Goal: Contribute content: Contribute content

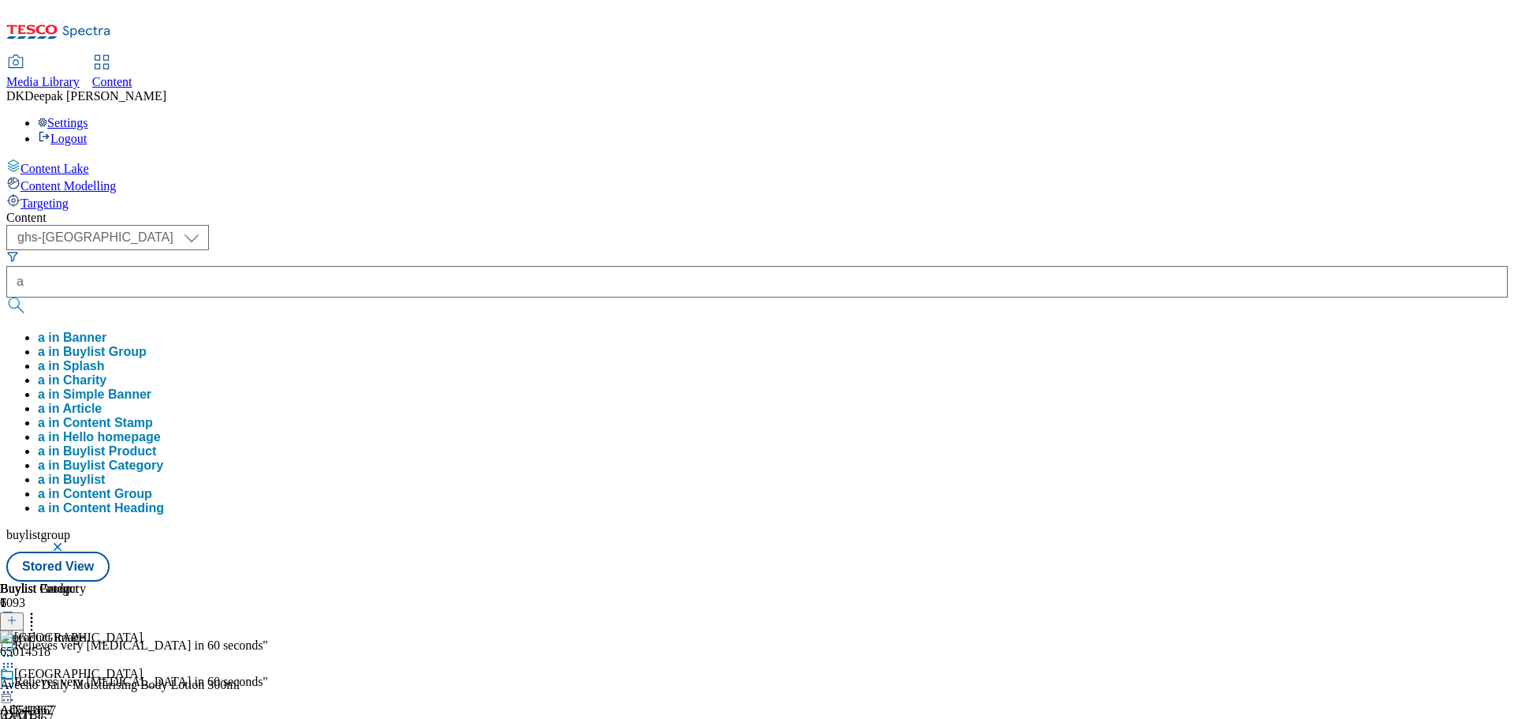
select select "ghs-[GEOGRAPHIC_DATA]"
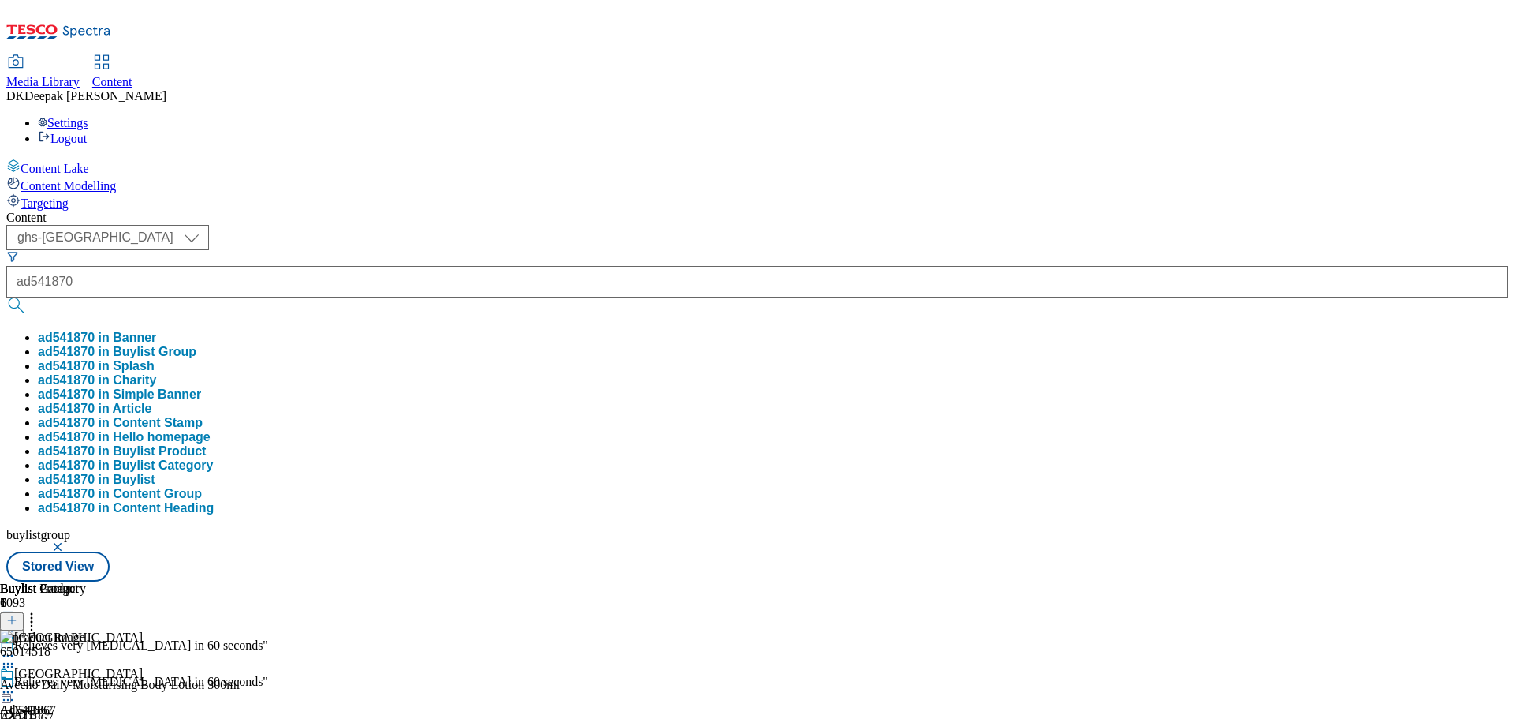
type input "ad541870"
click at [6, 297] on button "submit" at bounding box center [17, 305] width 22 height 16
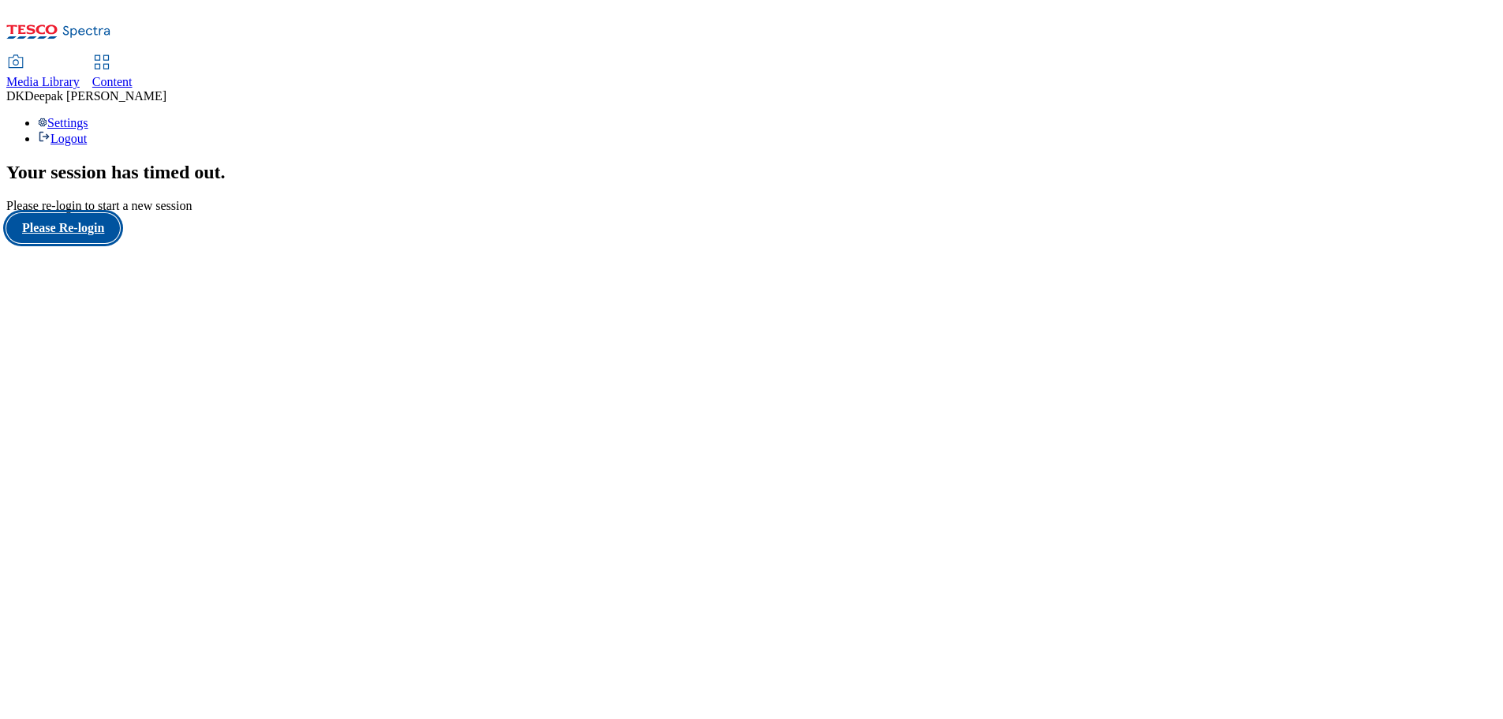
click at [85, 243] on button "Please Re-login" at bounding box center [63, 228] width 114 height 30
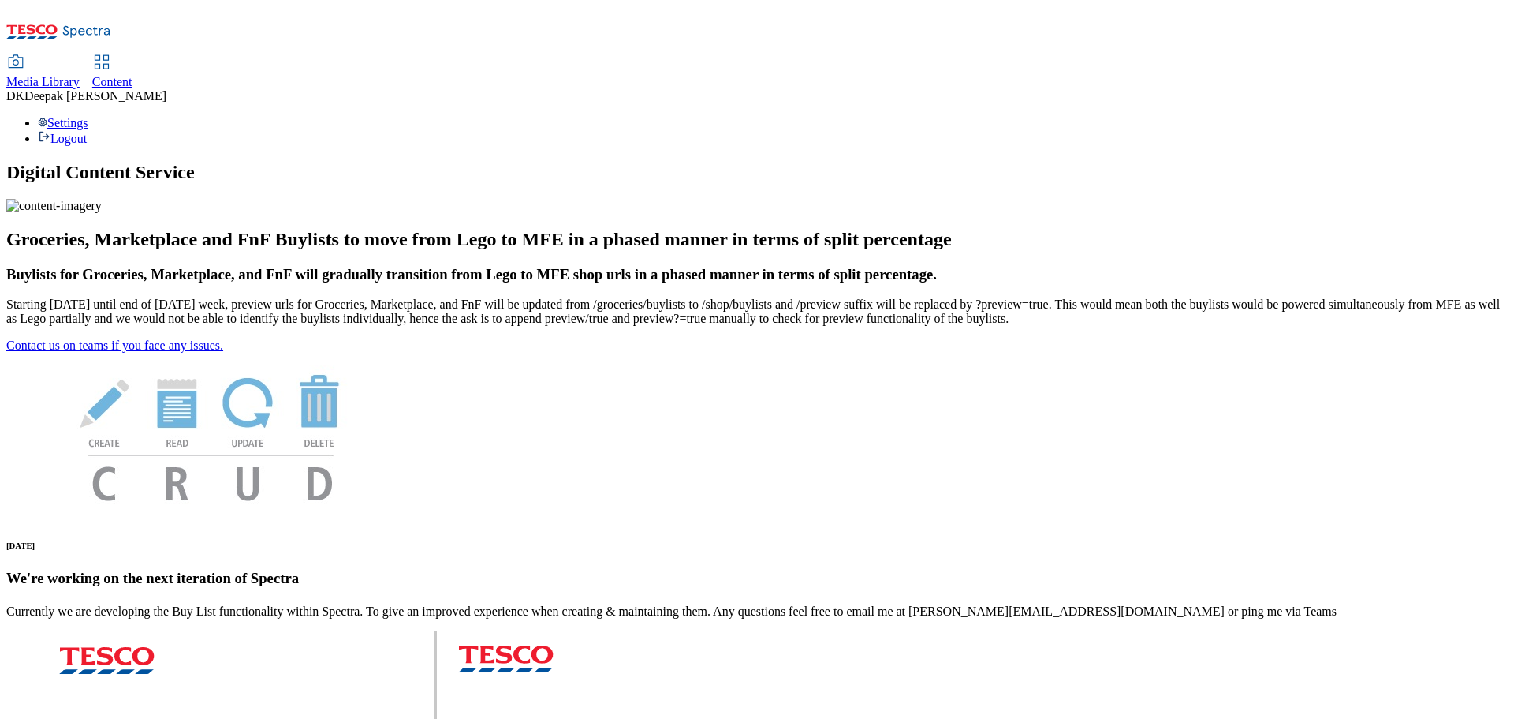
click at [133, 56] on link "Content" at bounding box center [112, 72] width 40 height 33
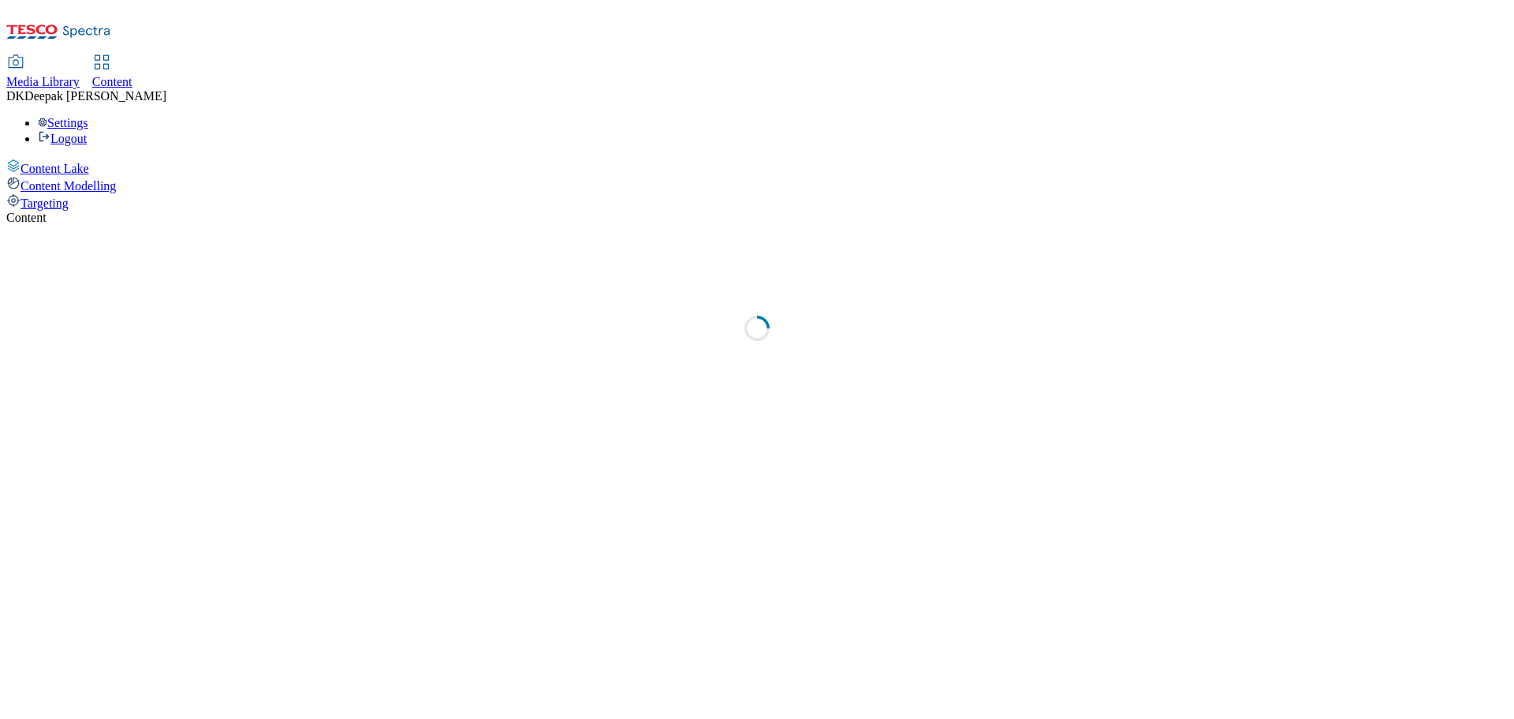
select select "ghs-[GEOGRAPHIC_DATA]"
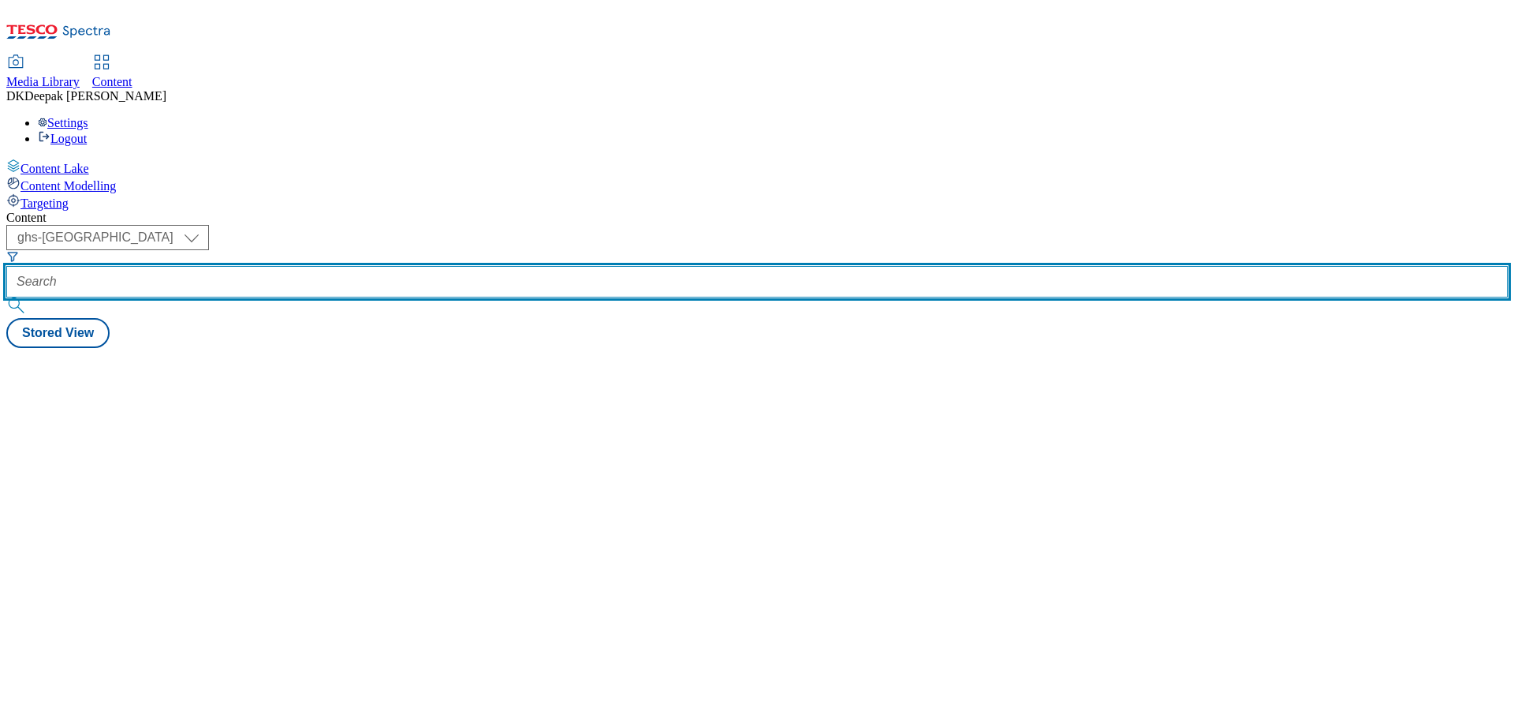
click at [361, 266] on input "text" at bounding box center [757, 282] width 1502 height 32
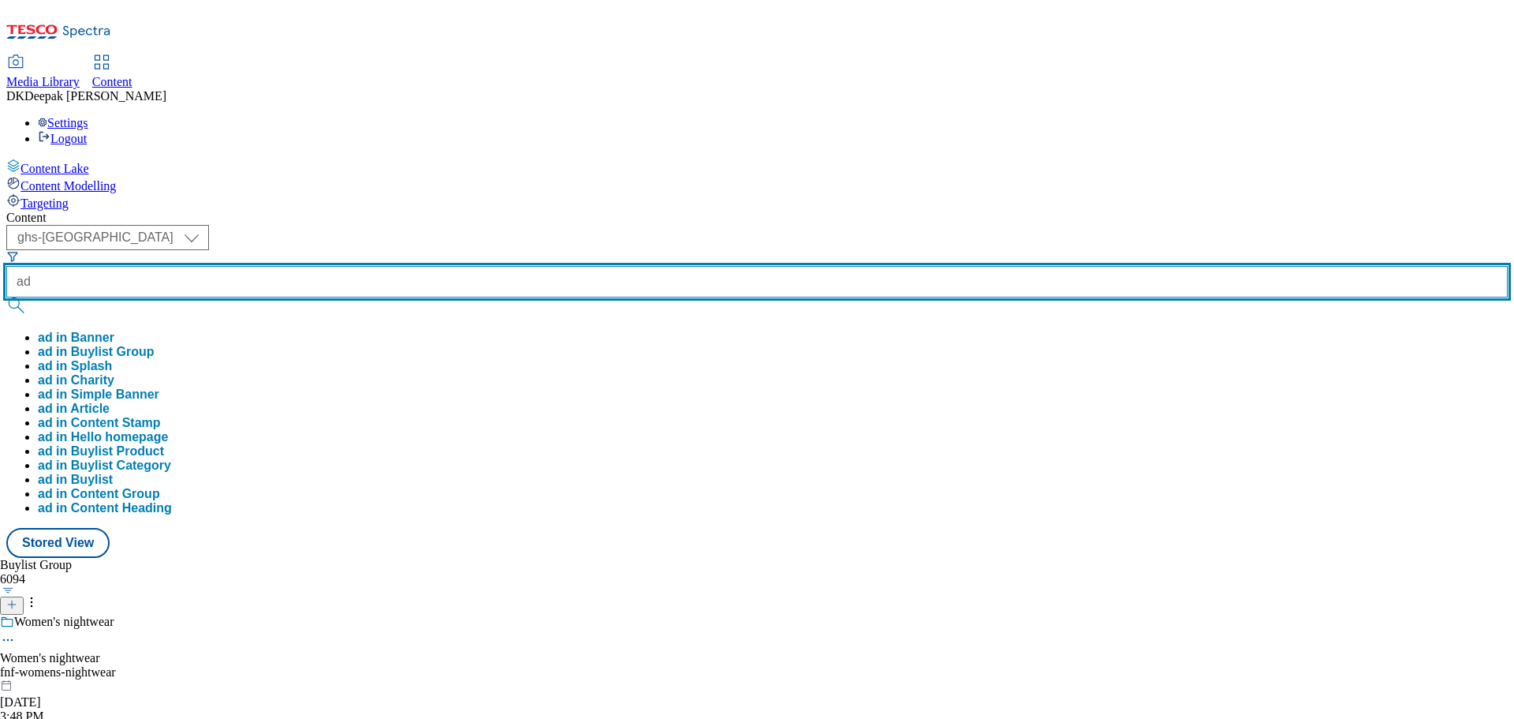
paste input "541870"
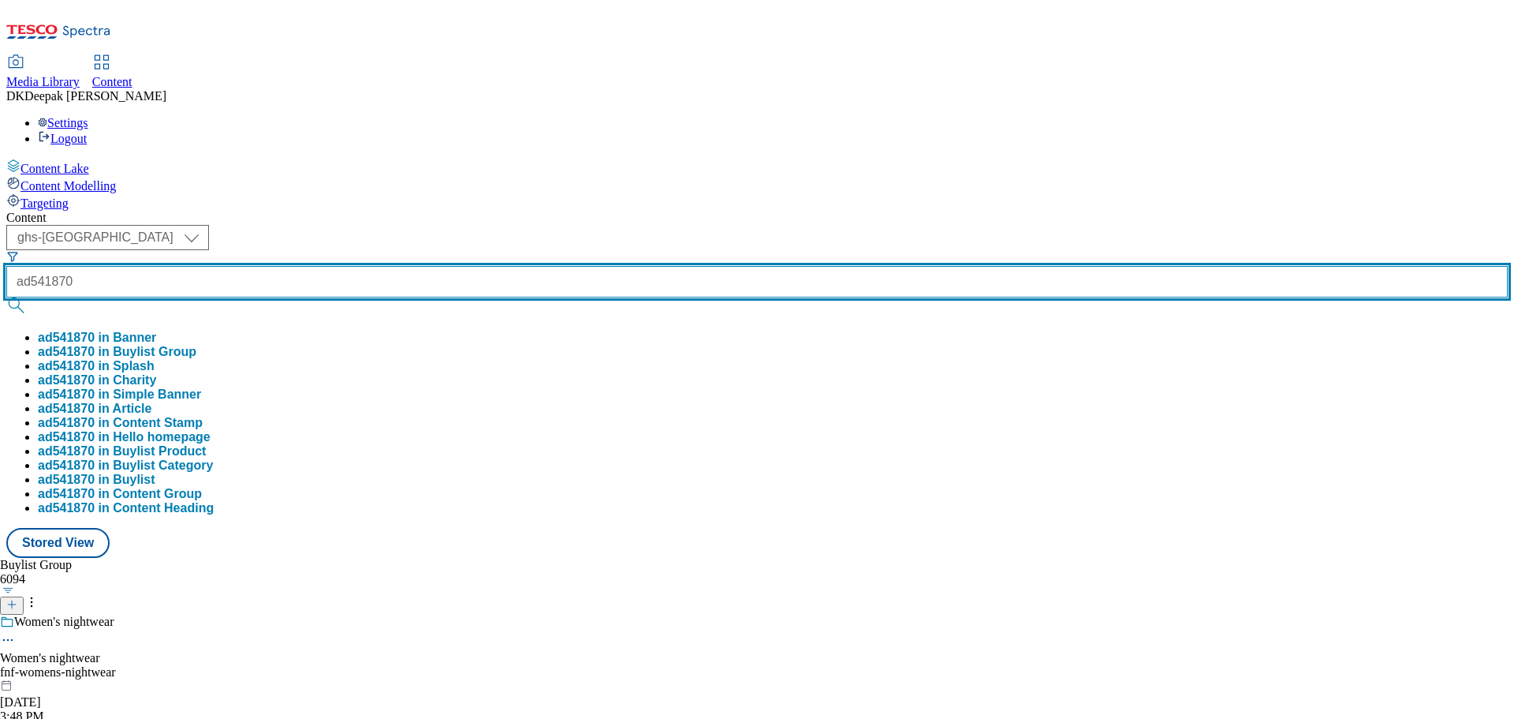
type input "ad541870"
click at [6, 297] on button "submit" at bounding box center [17, 305] width 22 height 16
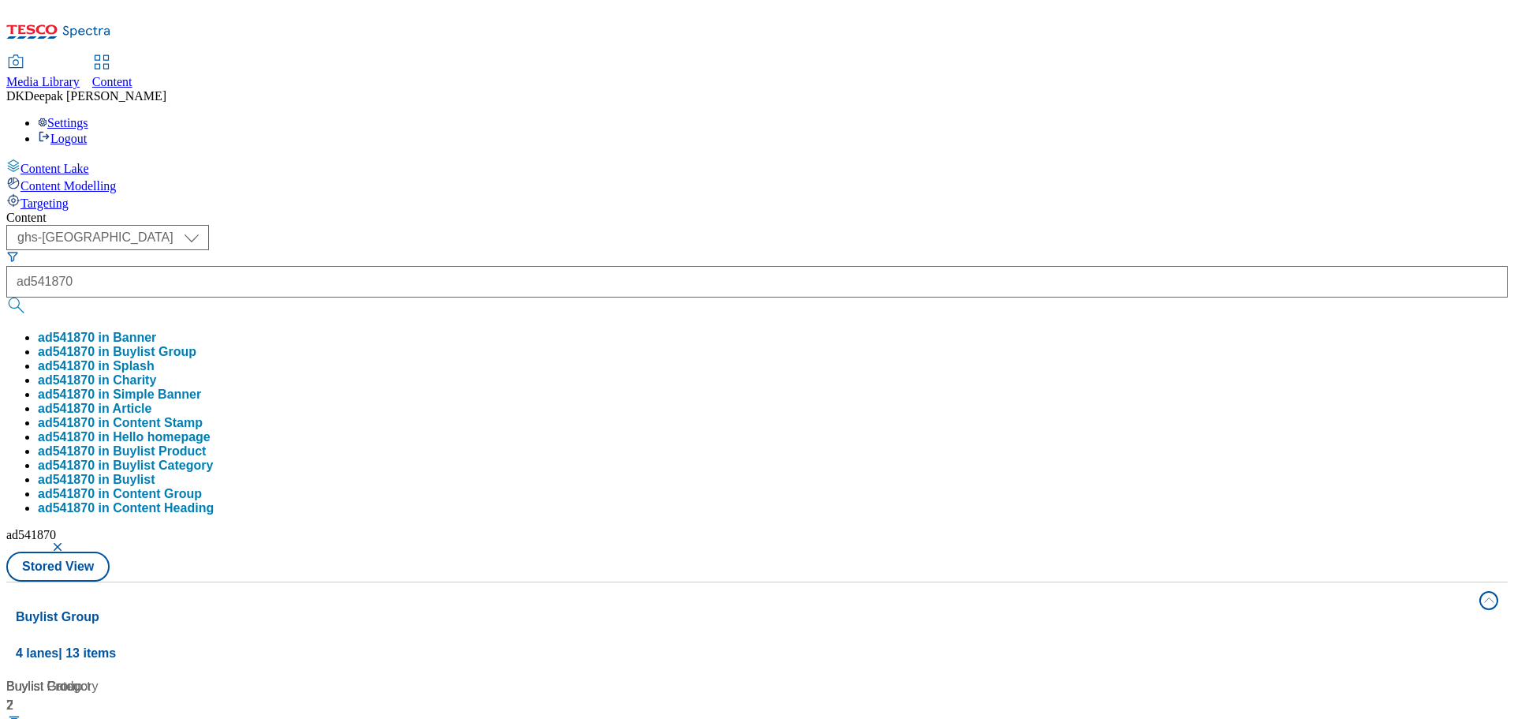
click at [103, 211] on div "Content Lake Content Modelling Targeting" at bounding box center [757, 185] width 1502 height 52
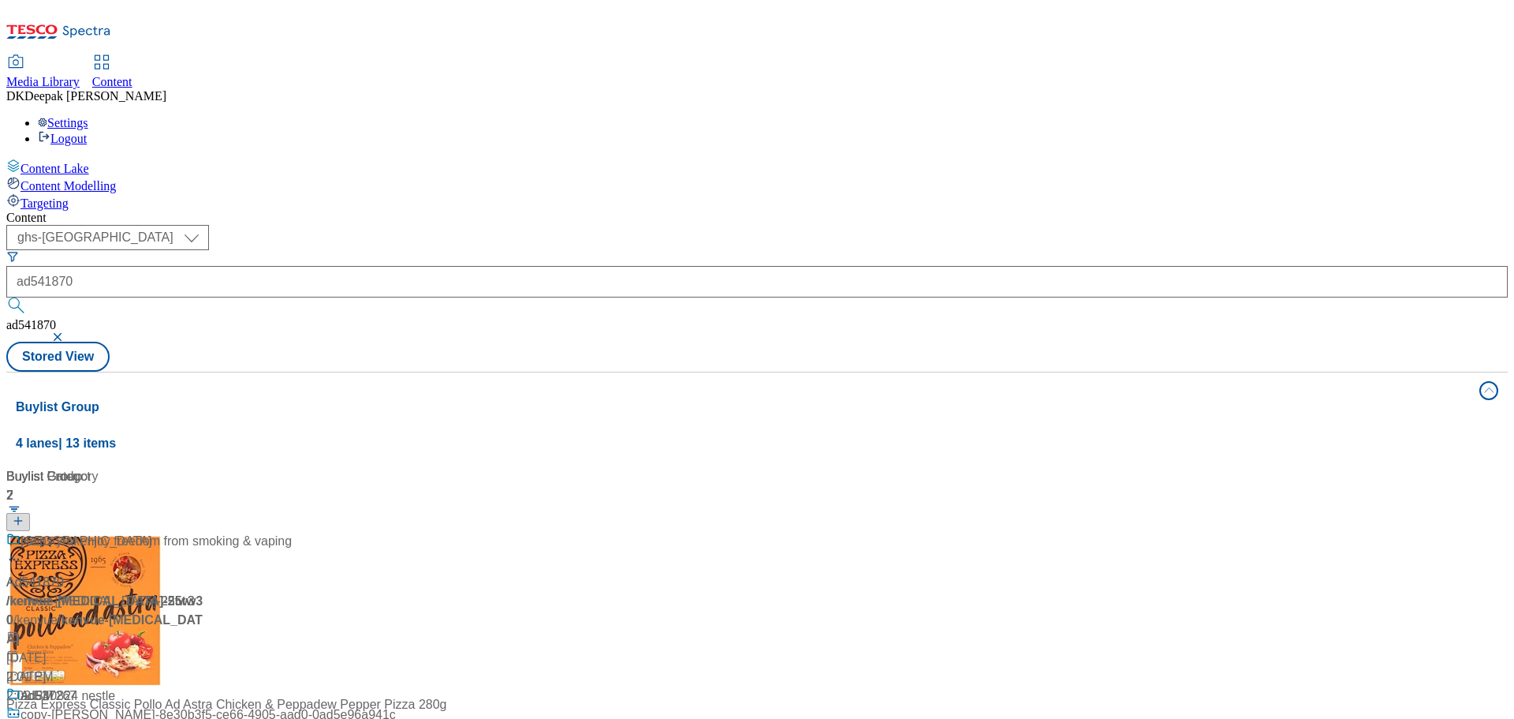
click at [204, 592] on div "/ kenvue-nicorette-25tw30 / kenvue" at bounding box center [104, 611] width 197 height 38
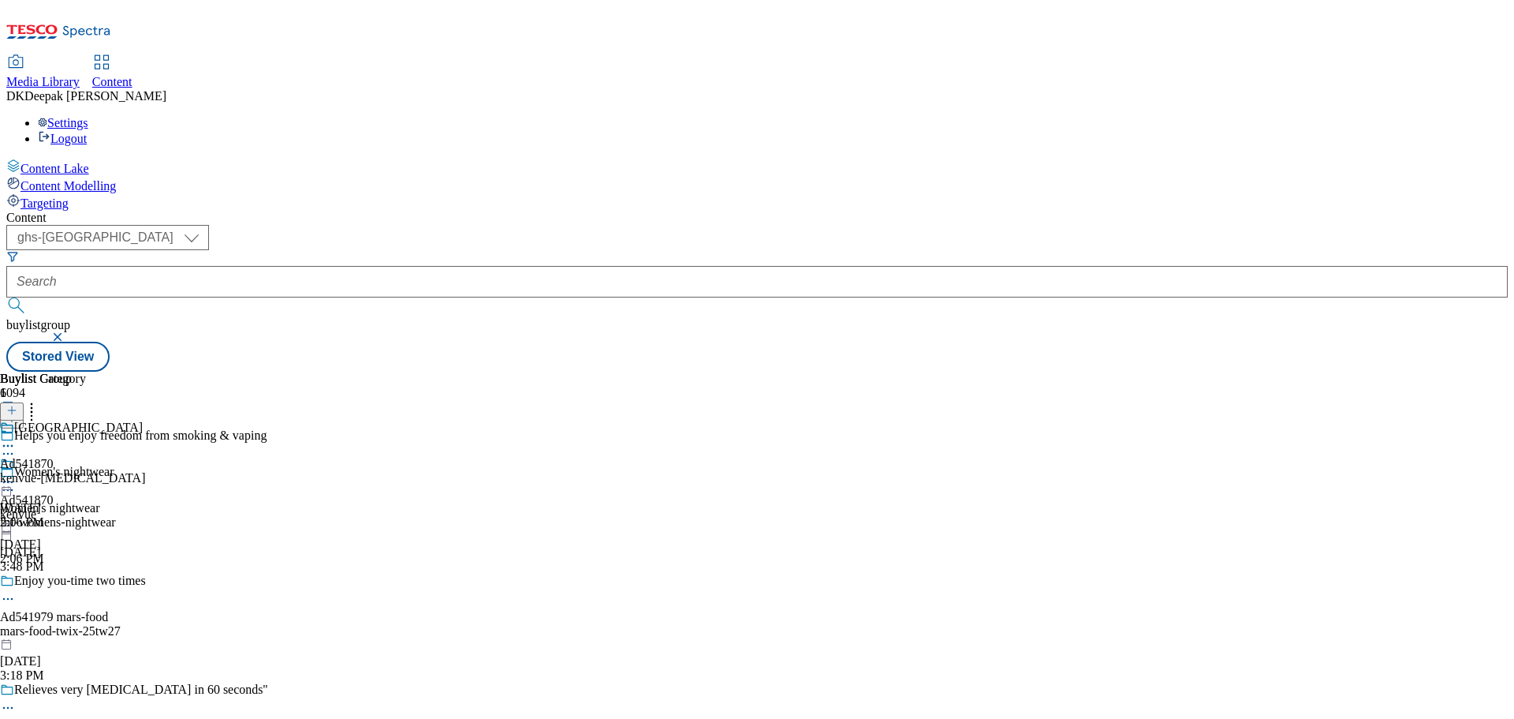
click at [145, 420] on div "Kenvue Ad541870 kenvue-nicorette Aug 29, 2025 2:06 PM" at bounding box center [72, 474] width 145 height 109
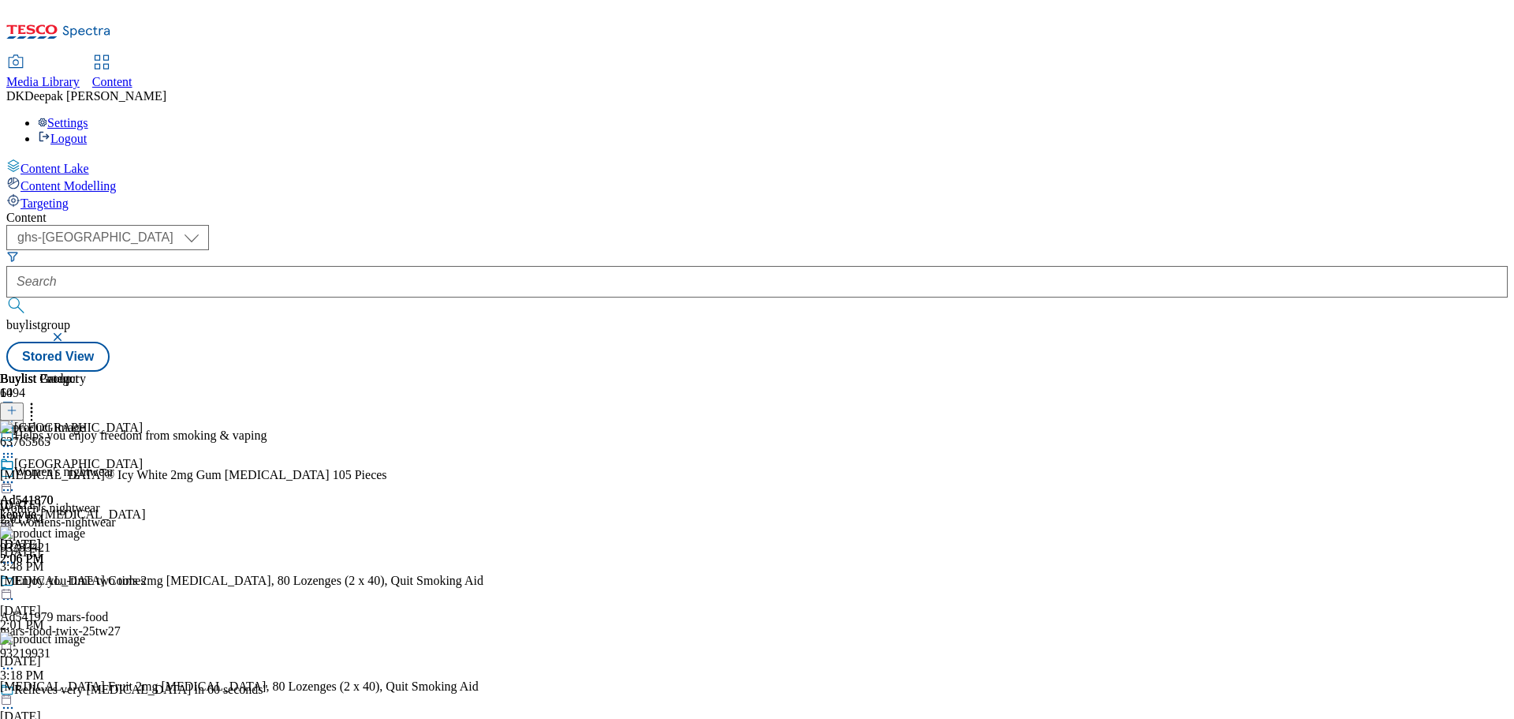
click at [9, 481] on circle at bounding box center [8, 482] width 2 height 2
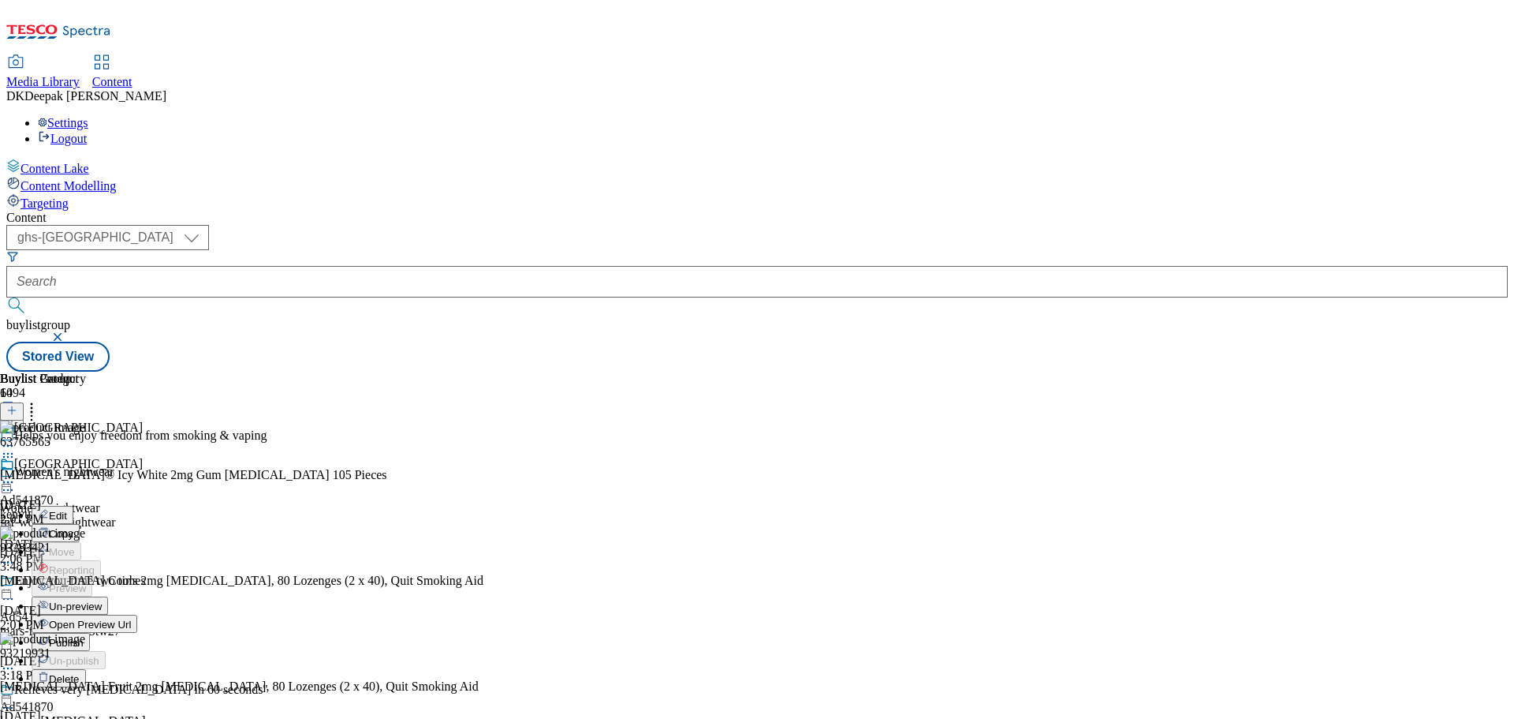
click at [131, 618] on span "Open Preview Url" at bounding box center [90, 624] width 82 height 12
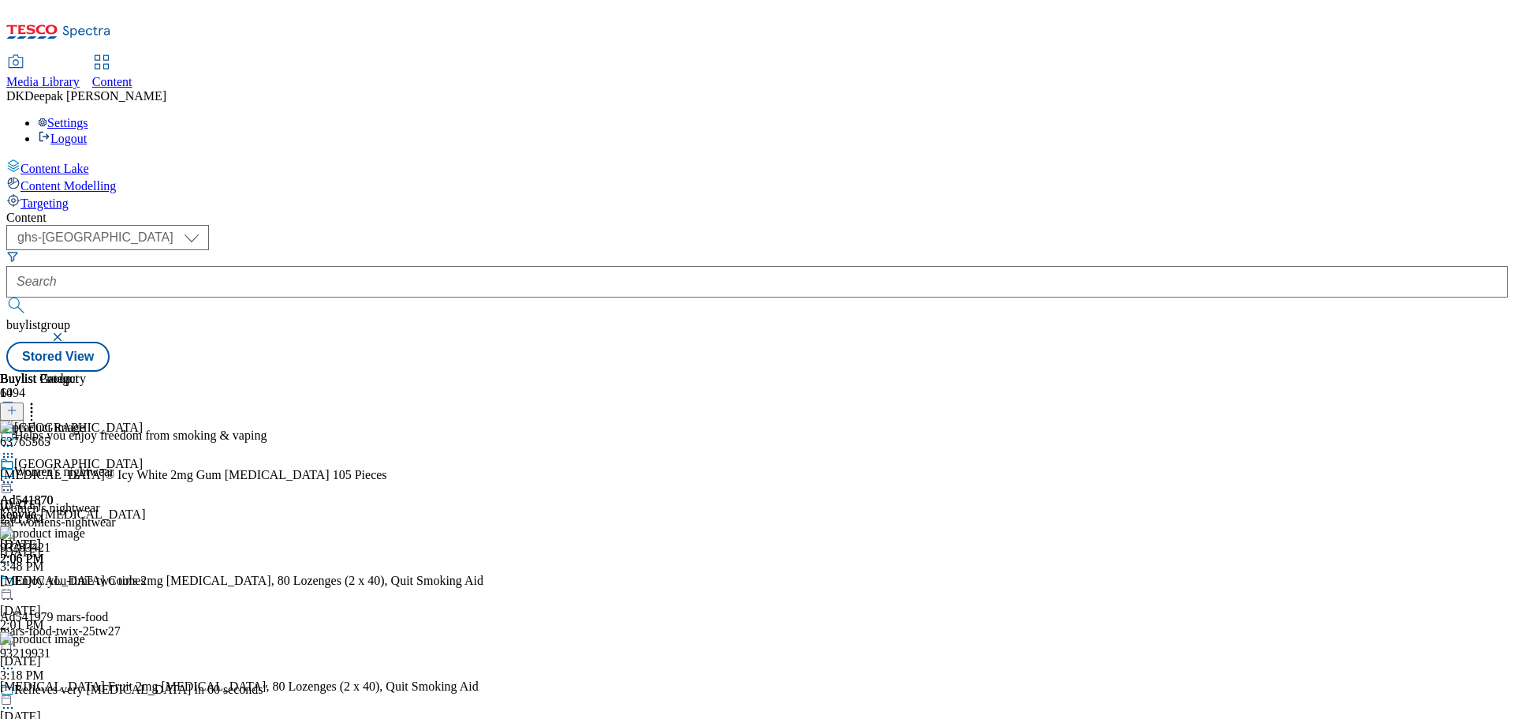
click at [16, 474] on icon at bounding box center [8, 482] width 16 height 16
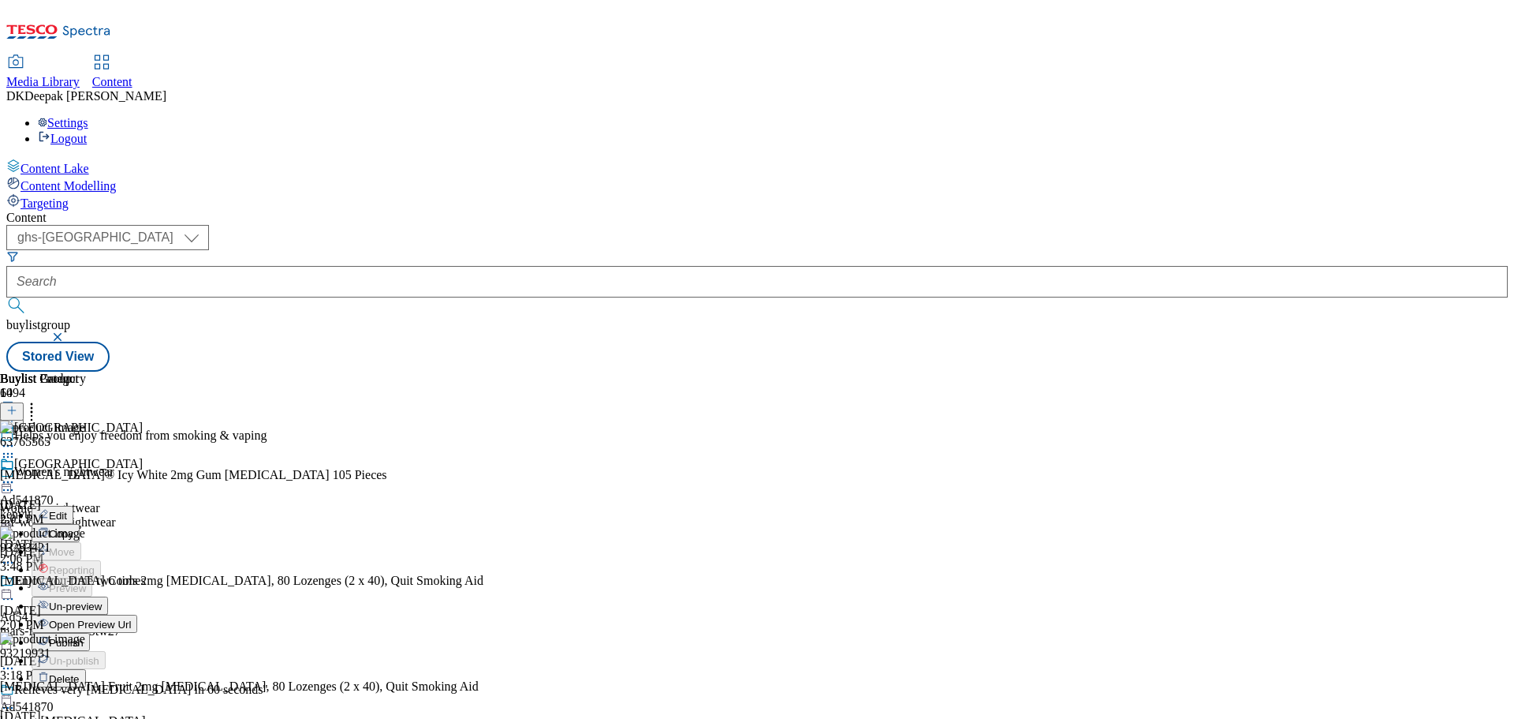
click at [90, 633] on button "Publish" at bounding box center [61, 642] width 58 height 18
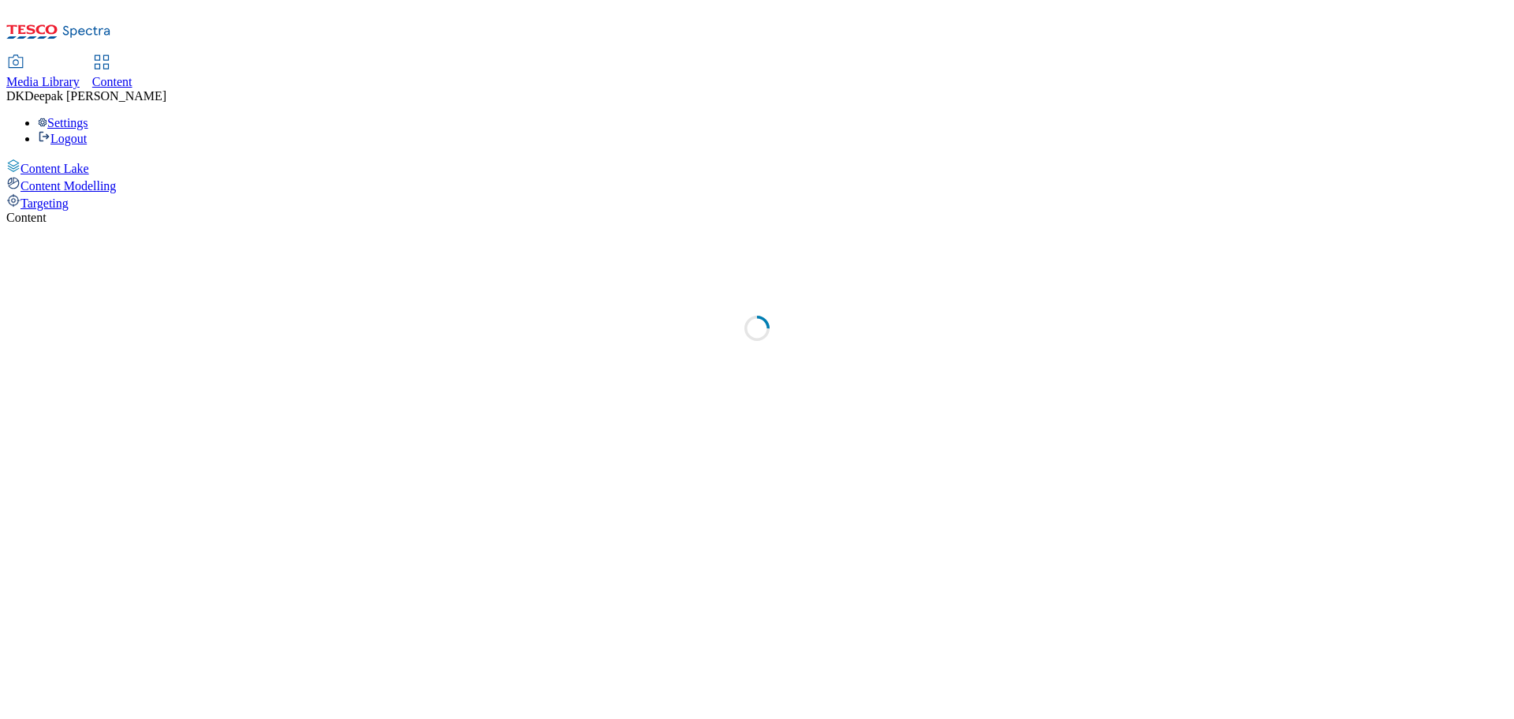
select select "ghs-[GEOGRAPHIC_DATA]"
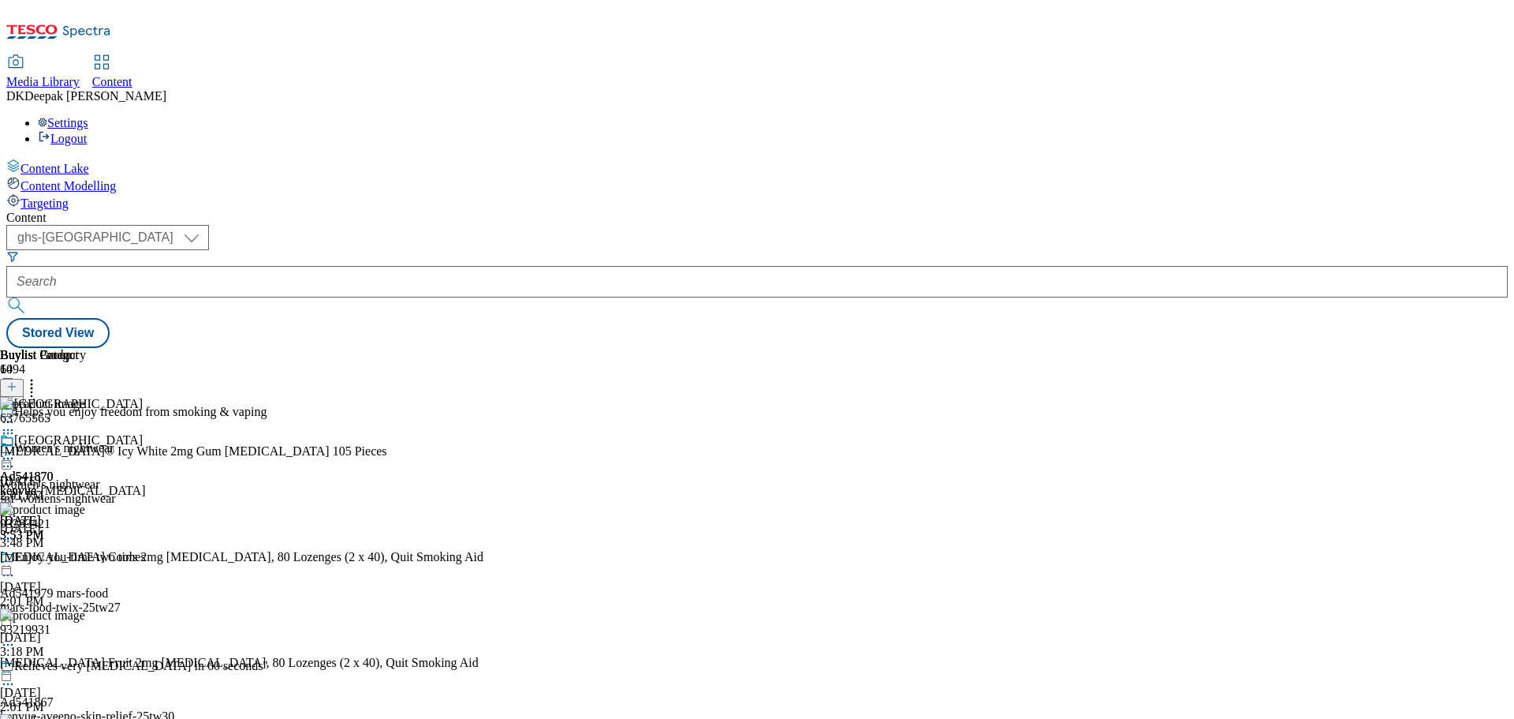
click at [17, 389] on icon at bounding box center [11, 394] width 11 height 11
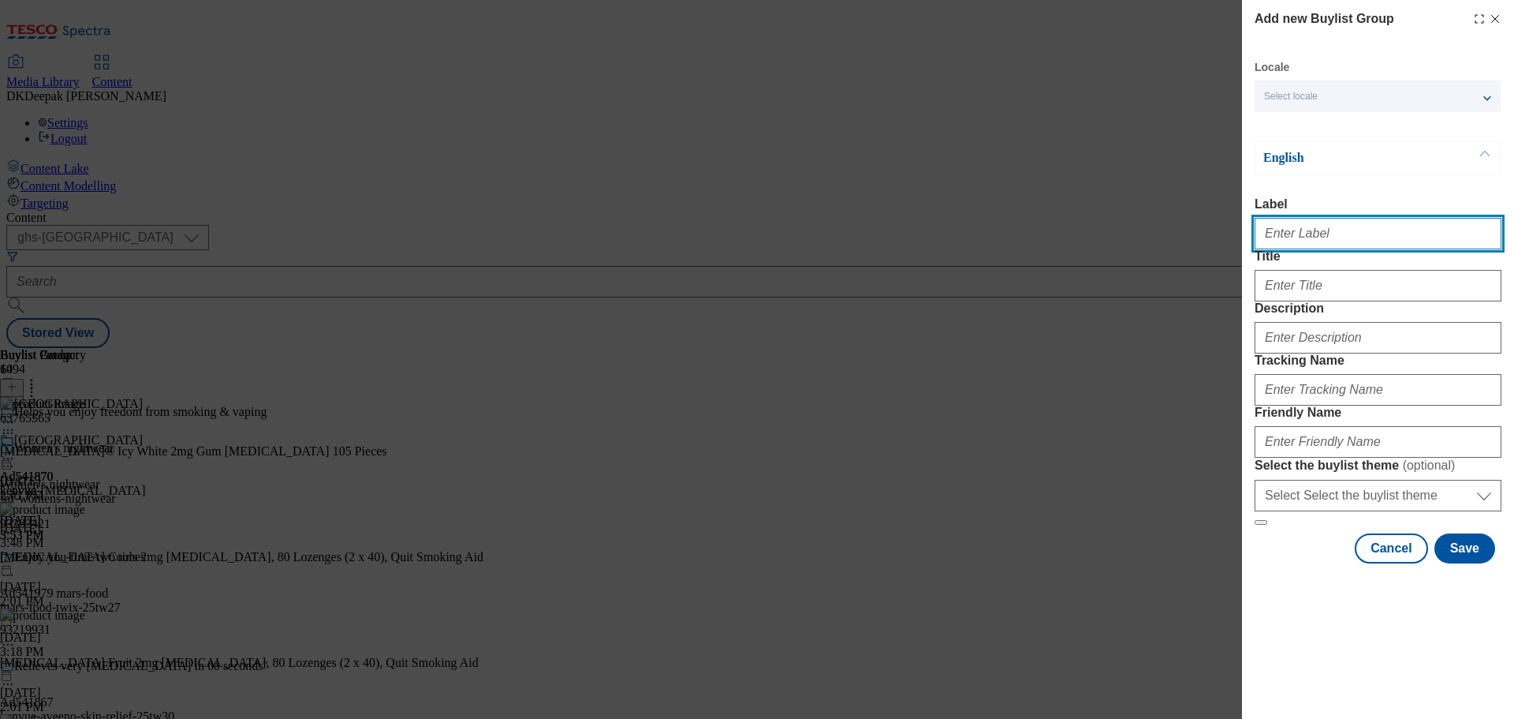
click at [1296, 245] on input "Label" at bounding box center [1378, 234] width 247 height 32
paste input "Ad541681"
type input "Ad541681"
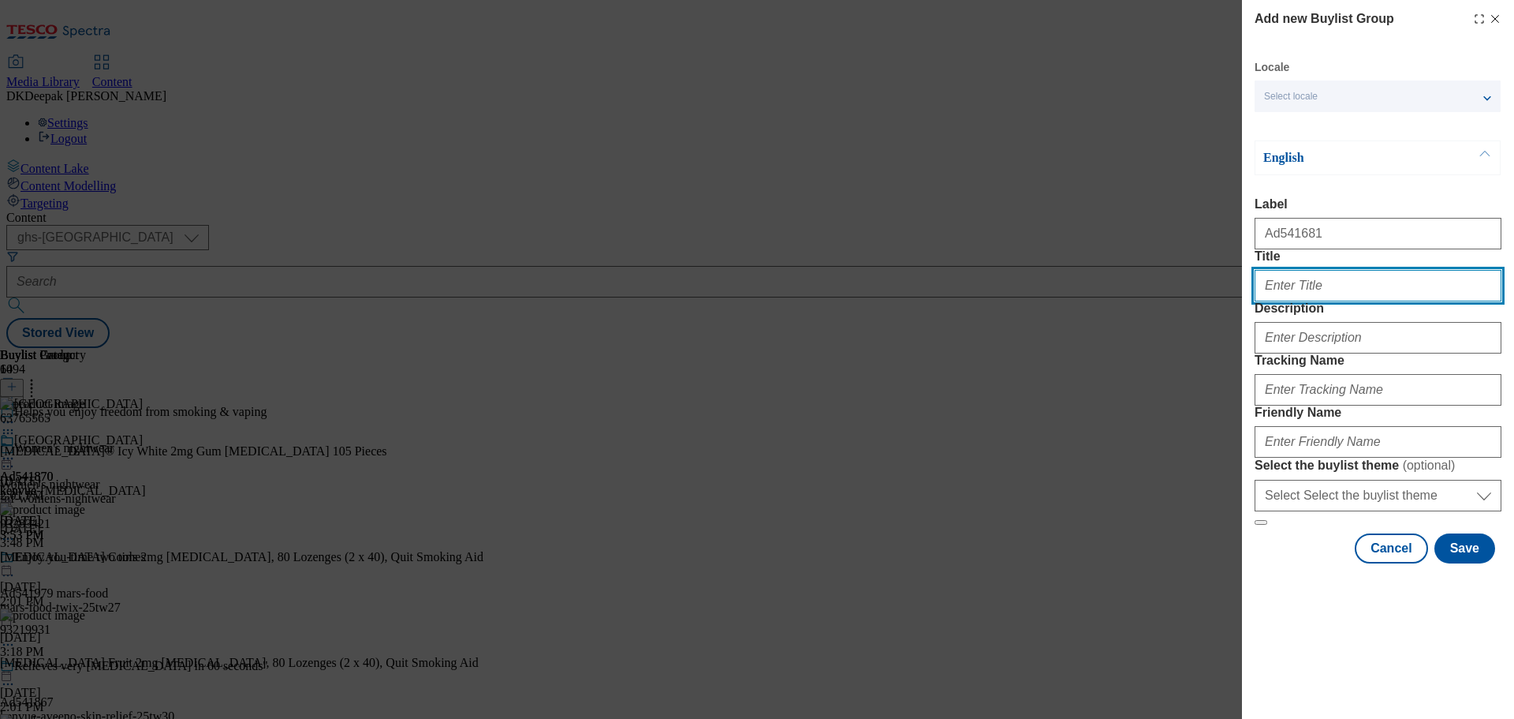
click at [1346, 301] on input "Title" at bounding box center [1378, 286] width 247 height 32
paste input "Something to get fired up about"
type input "Something to get fired up about"
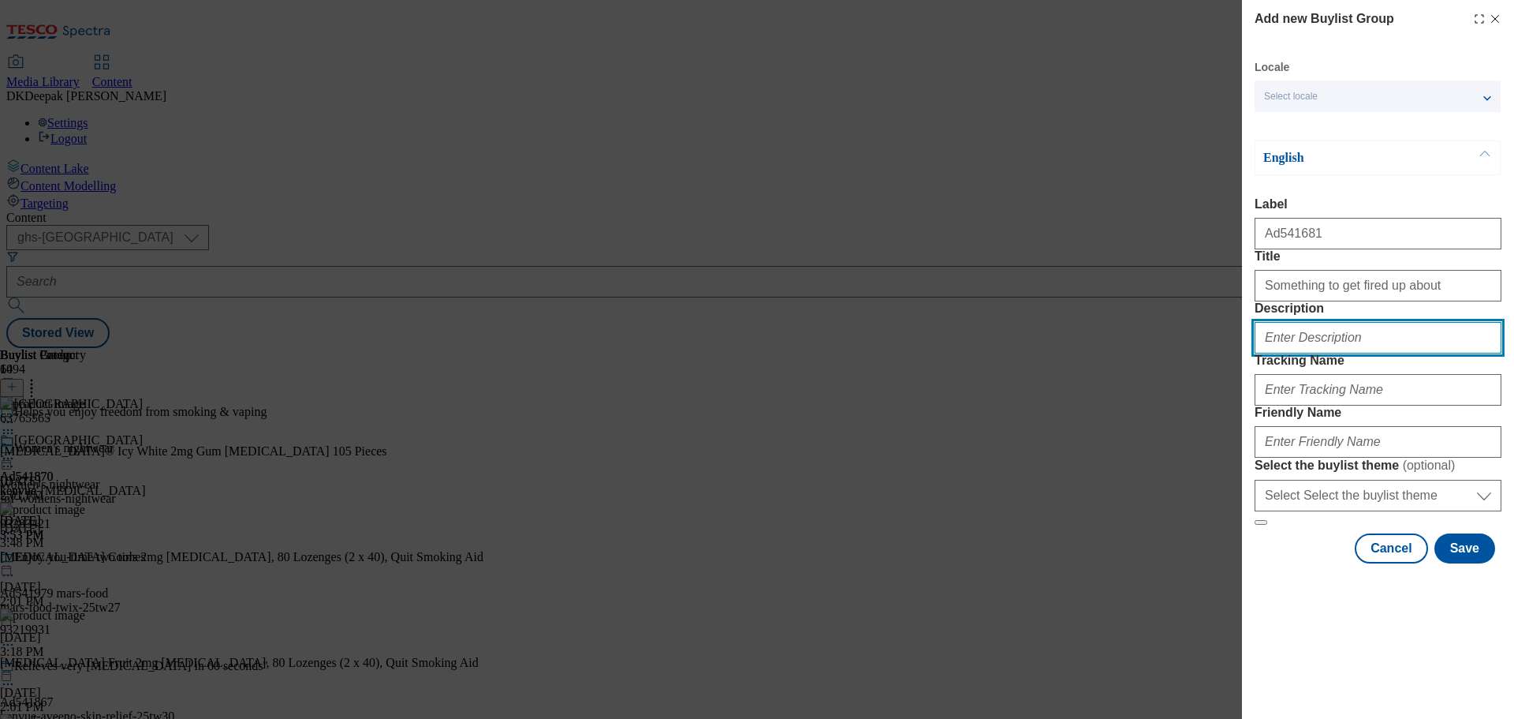
click at [1318, 353] on input "Description" at bounding box center [1378, 338] width 247 height 32
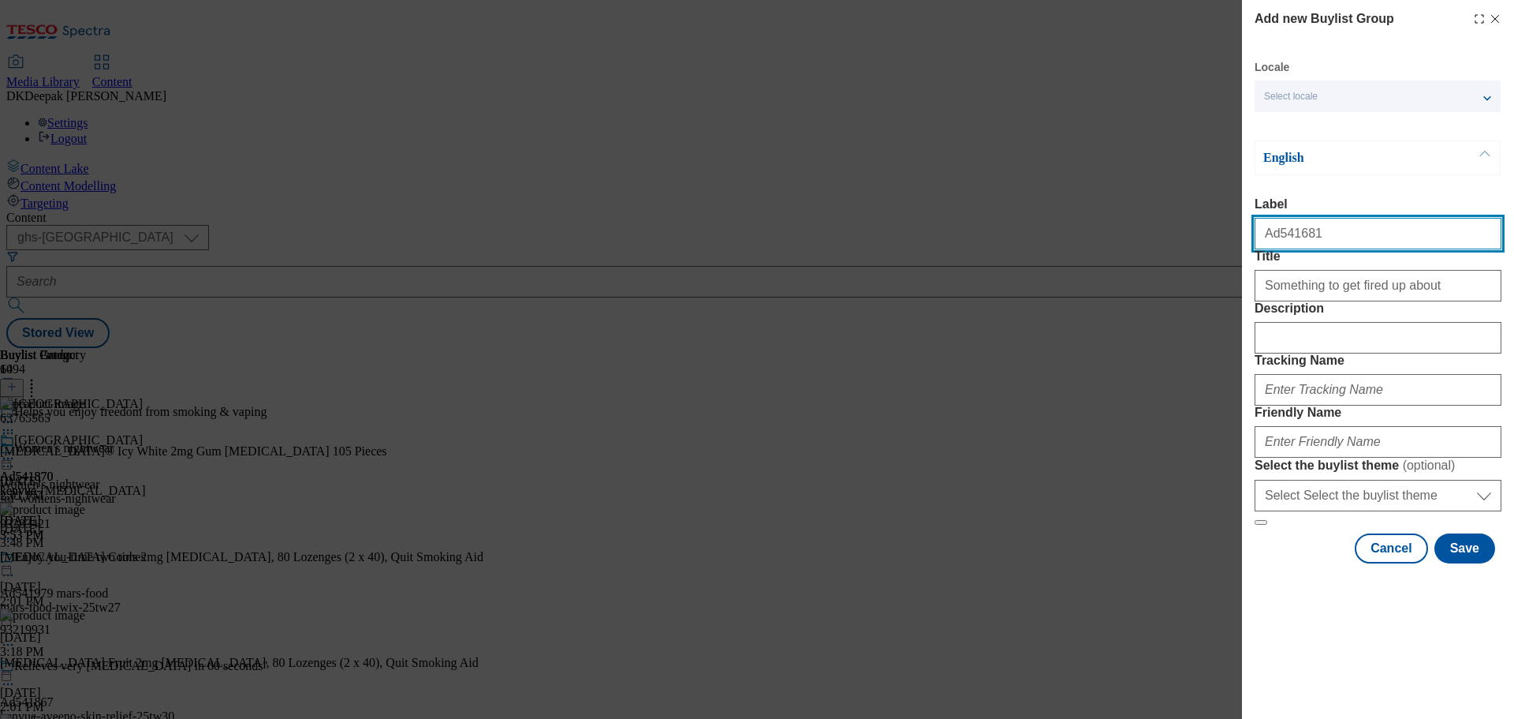
click at [1299, 237] on input "Ad541681" at bounding box center [1378, 234] width 247 height 32
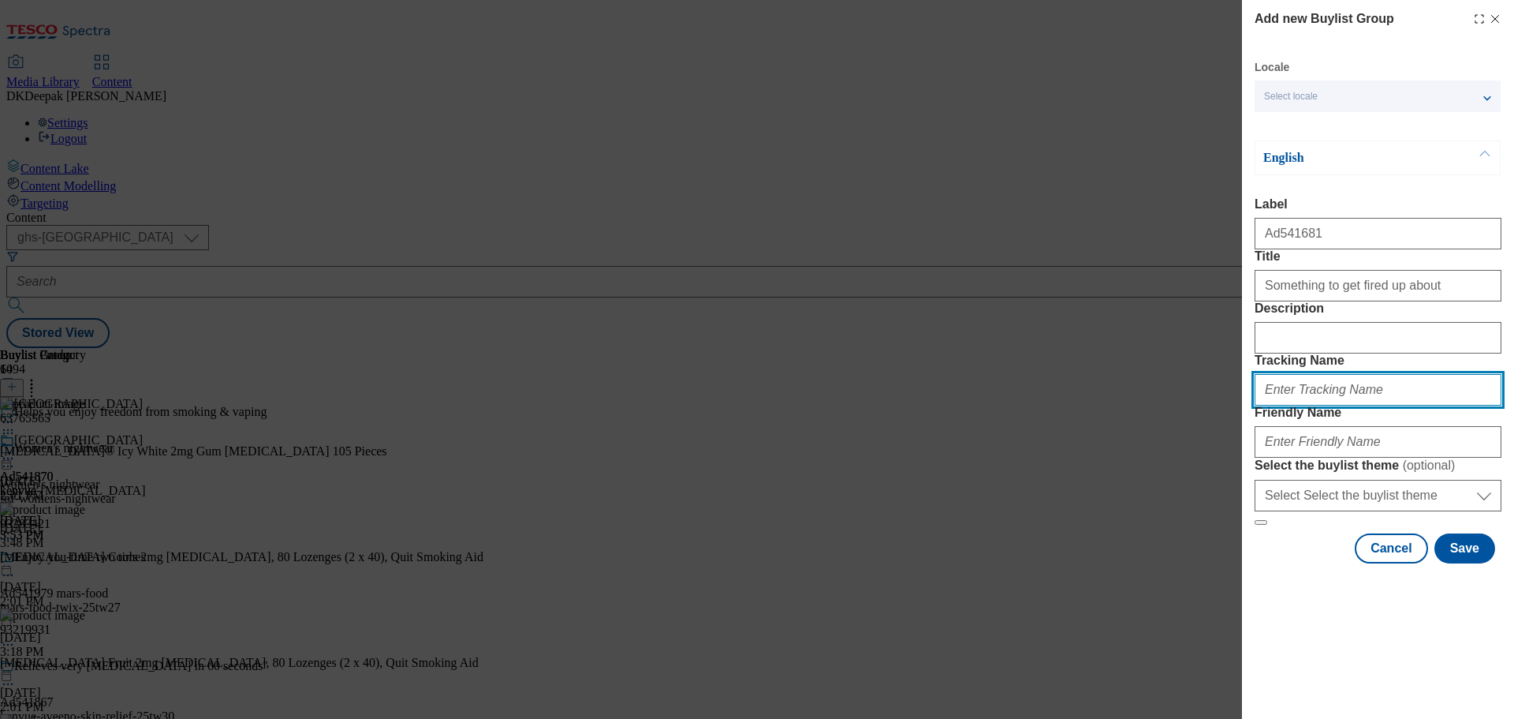
click at [1290, 405] on input "Tracking Name" at bounding box center [1378, 390] width 247 height 32
paste input "Ad541681"
type input "DH_AD541681"
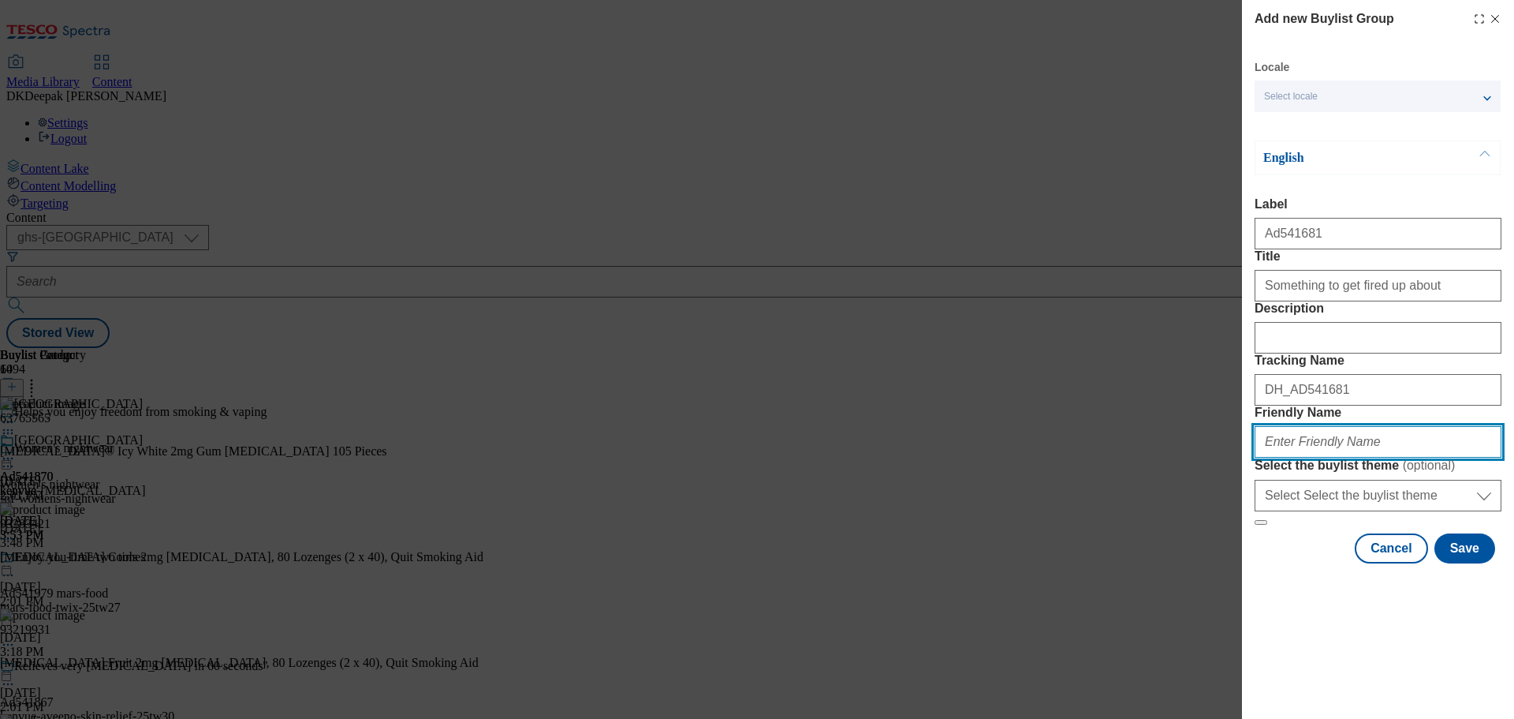
click at [1295, 457] on input "Friendly Name" at bounding box center [1378, 442] width 247 height 32
paste input "Rondanini"
drag, startPoint x: 1270, startPoint y: 550, endPoint x: 1250, endPoint y: 552, distance: 19.9
click at [1250, 552] on div "Add new Buylist Group Locale Select locale English Welsh English Label Ad541681…" at bounding box center [1378, 283] width 272 height 566
click at [1326, 457] on input "rondanini" at bounding box center [1378, 442] width 247 height 32
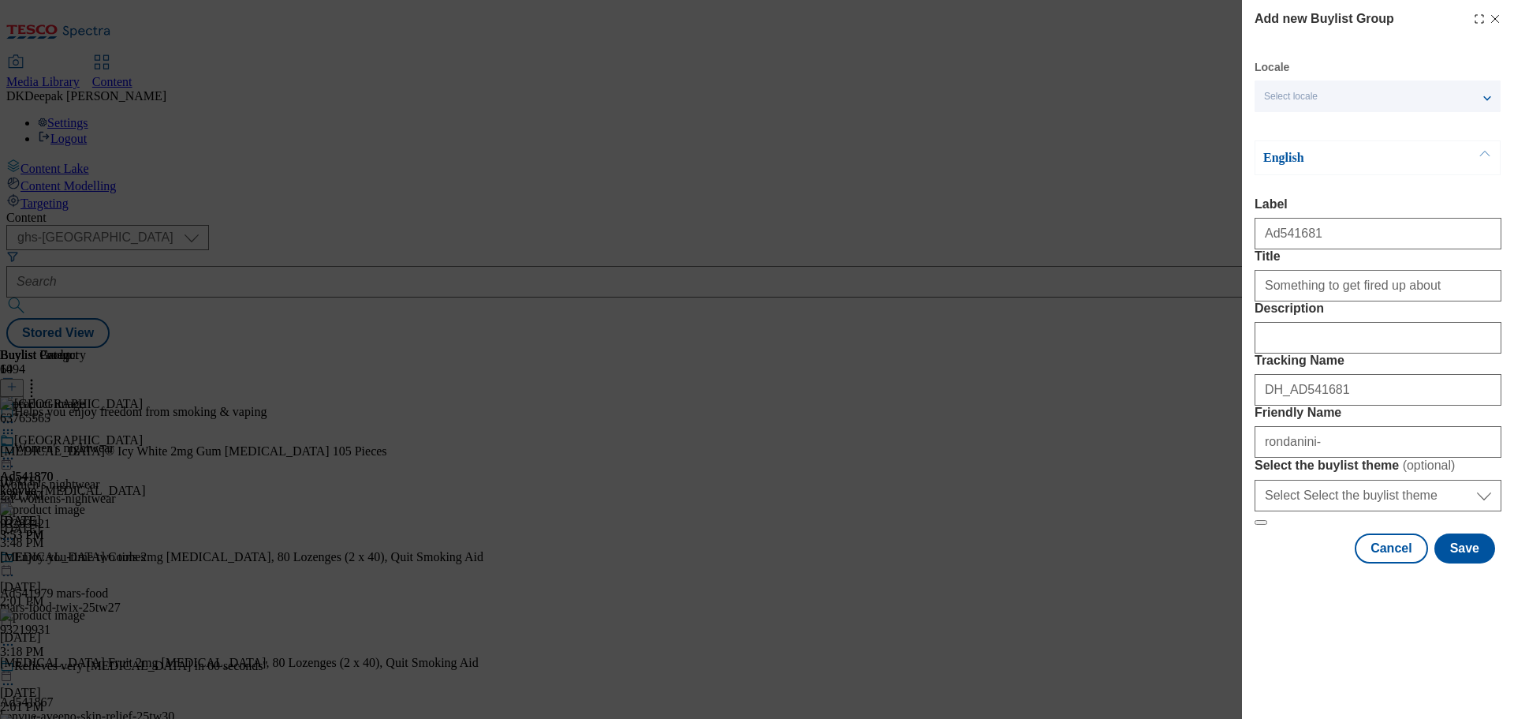
click at [1352, 132] on div "Locale Select locale English Welsh English Label Ad541681 Title Something to ge…" at bounding box center [1378, 311] width 247 height 503
click at [1343, 457] on input "rondanini-" at bounding box center [1378, 442] width 247 height 32
paste input "Franco_Manca"
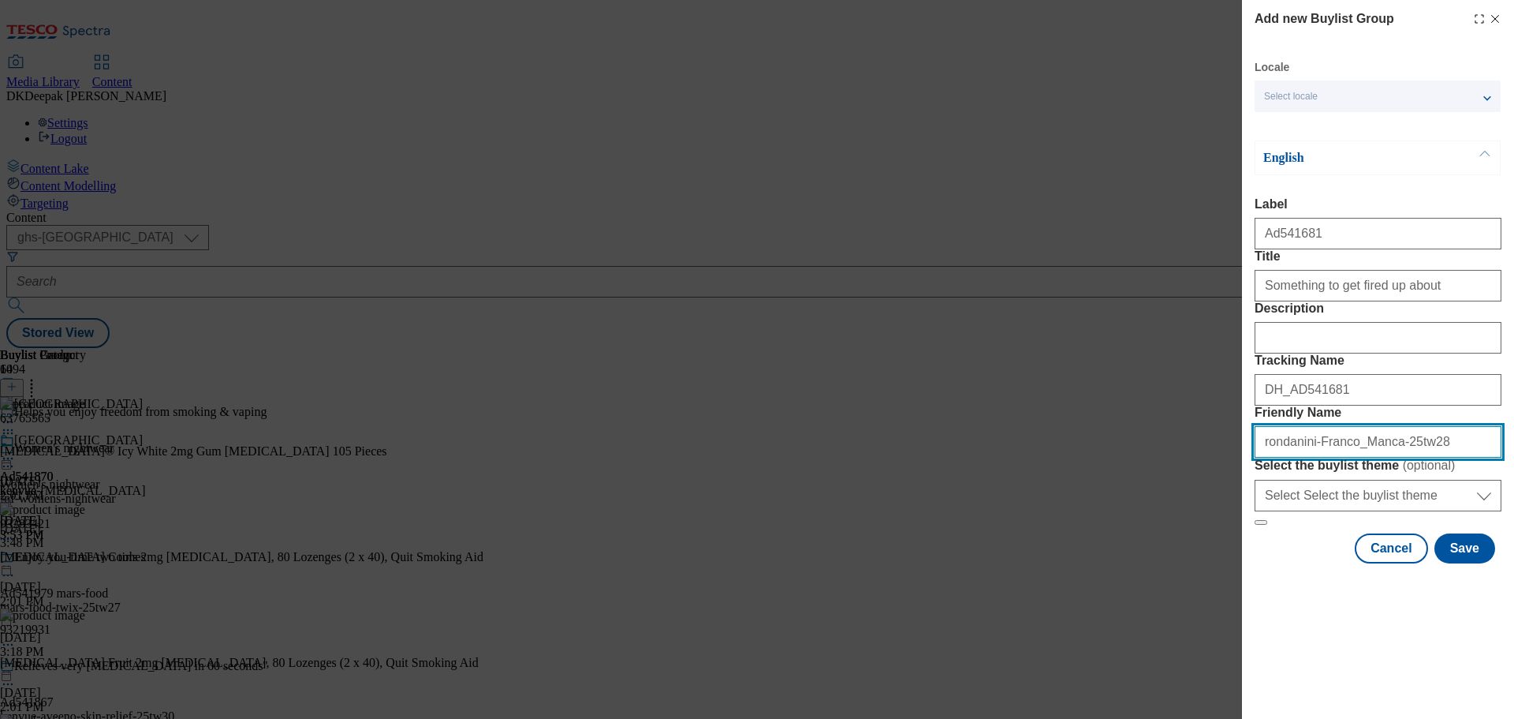
click at [1320, 457] on input "rondanini-Franco_Manca-25tw28" at bounding box center [1378, 442] width 247 height 32
type input "rondanini-franco-manca-25tw28"
drag, startPoint x: 1372, startPoint y: 555, endPoint x: 1189, endPoint y: 557, distance: 182.2
click at [1189, 557] on div "Add new Buylist Group Locale Select locale English Welsh English Label Ad541681…" at bounding box center [757, 359] width 1514 height 719
click at [1191, 117] on div "Add new Buylist Group Locale Select locale English Welsh English Label Ad541681…" at bounding box center [757, 359] width 1514 height 719
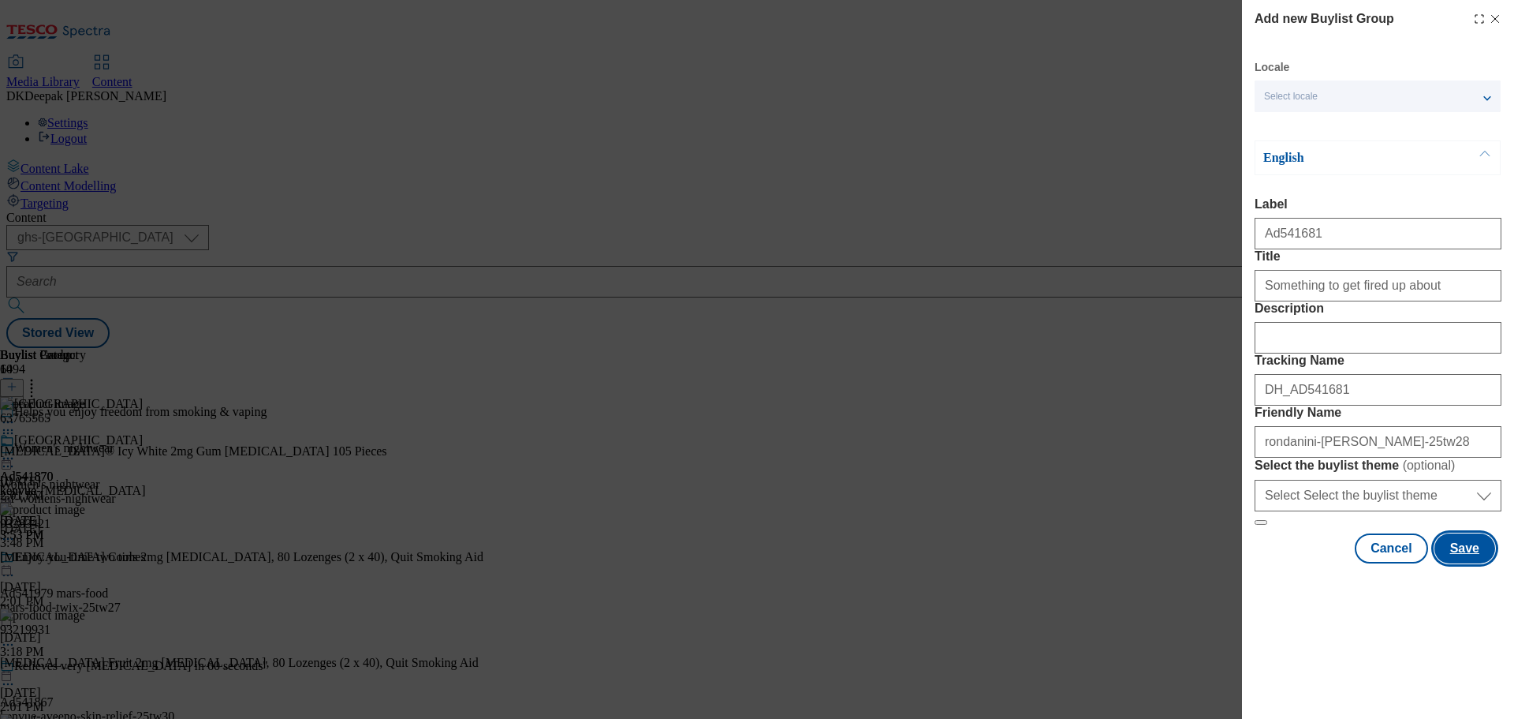
click at [1462, 563] on button "Save" at bounding box center [1465, 548] width 61 height 30
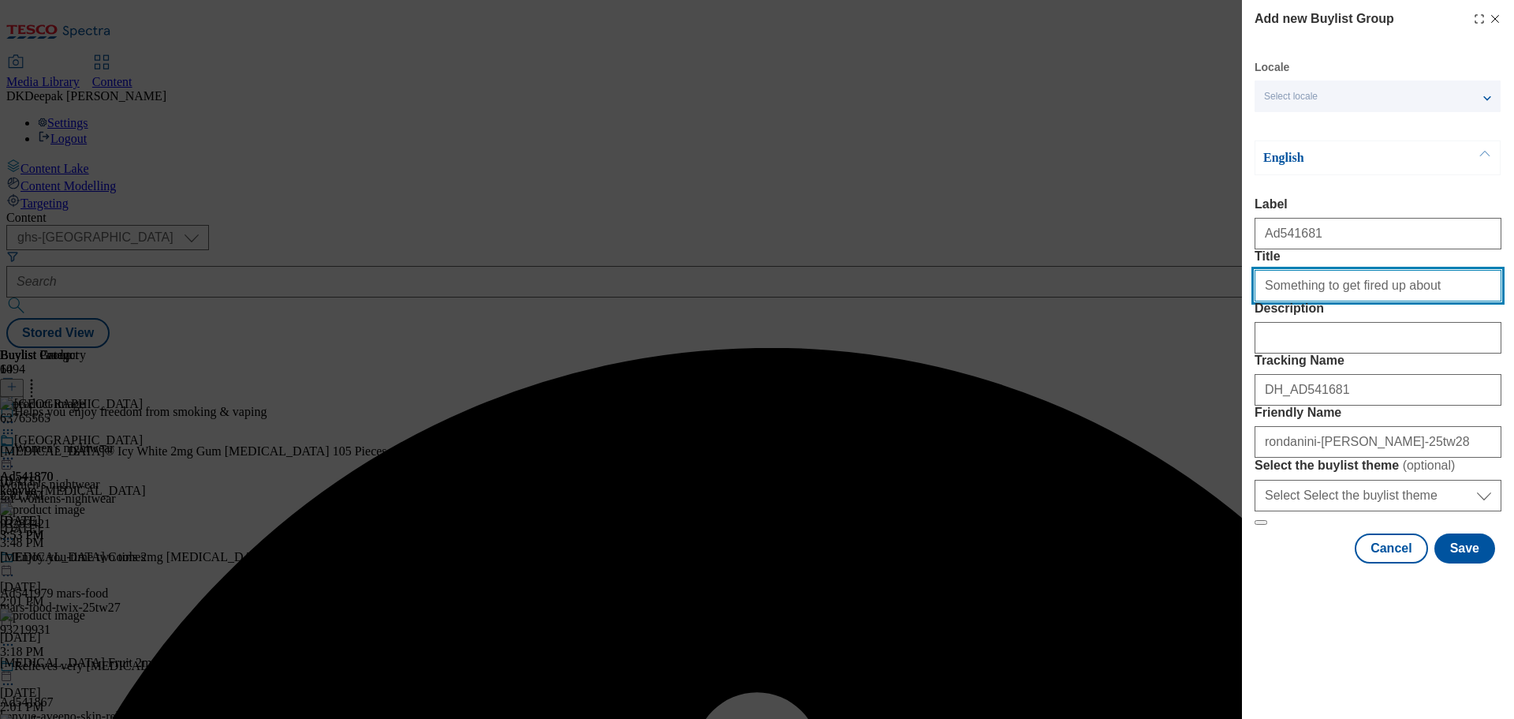
click at [1413, 301] on input "Something to get fired up about" at bounding box center [1378, 286] width 247 height 32
type input "Something to get fired up about"
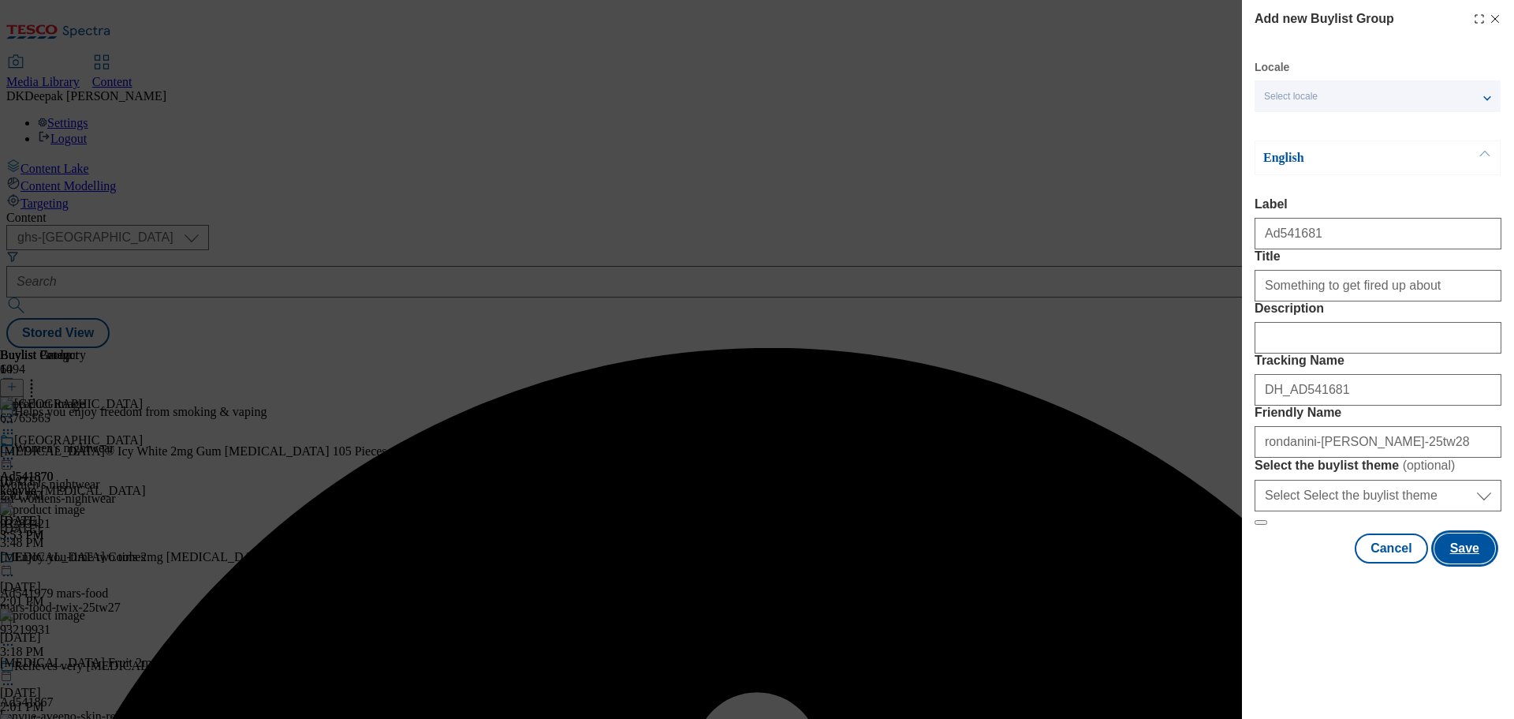
click at [1456, 563] on button "Save" at bounding box center [1465, 548] width 61 height 30
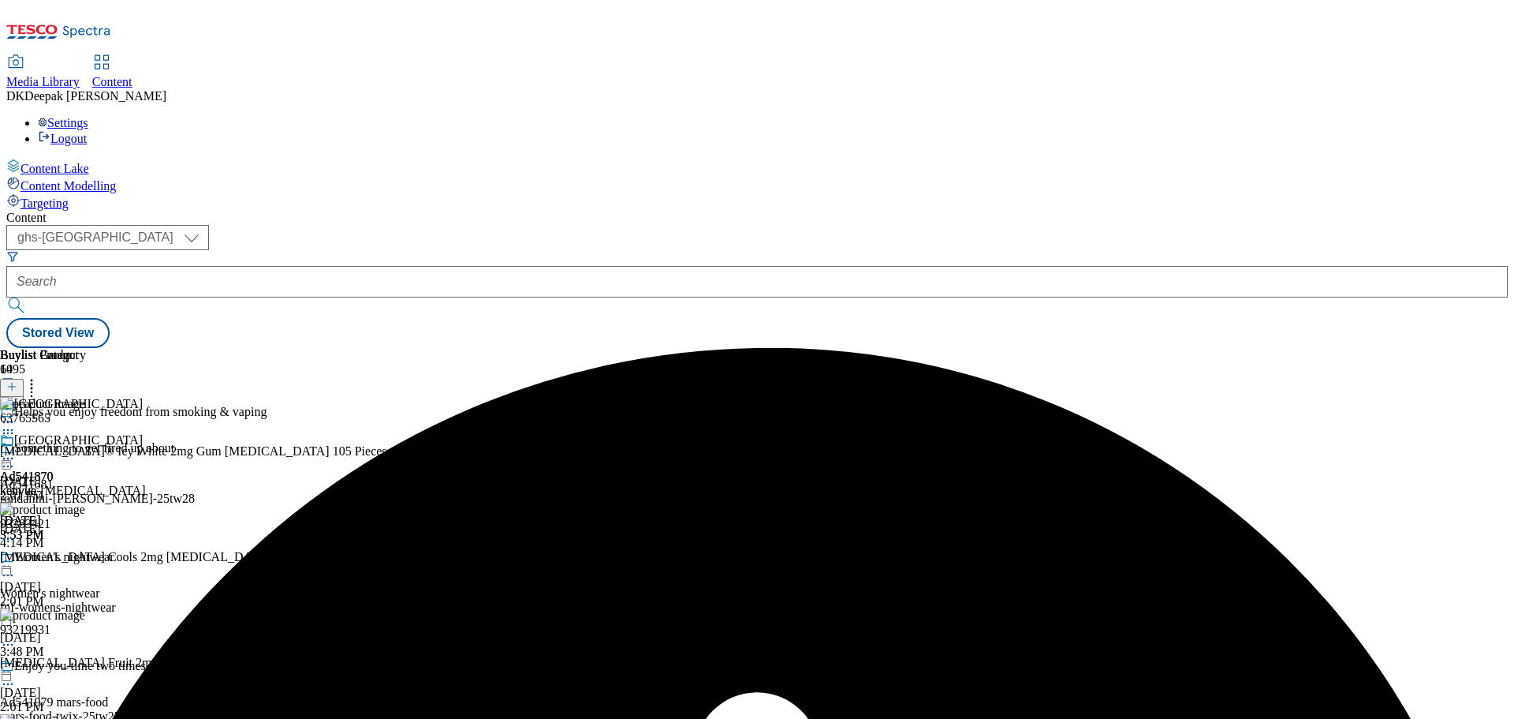
click at [286, 491] on div "rondanini-franco-manca-25tw28" at bounding box center [143, 498] width 286 height 14
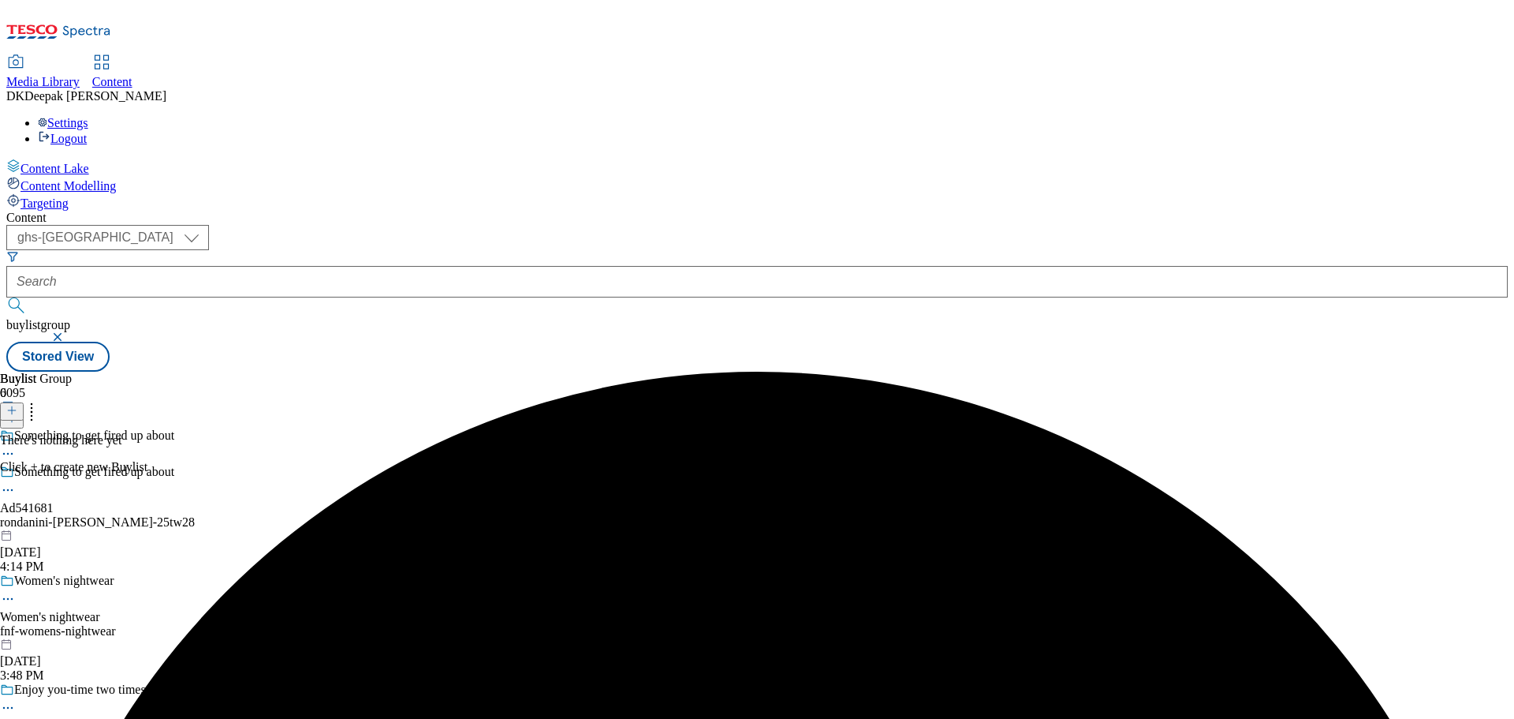
click at [17, 405] on icon at bounding box center [11, 410] width 11 height 11
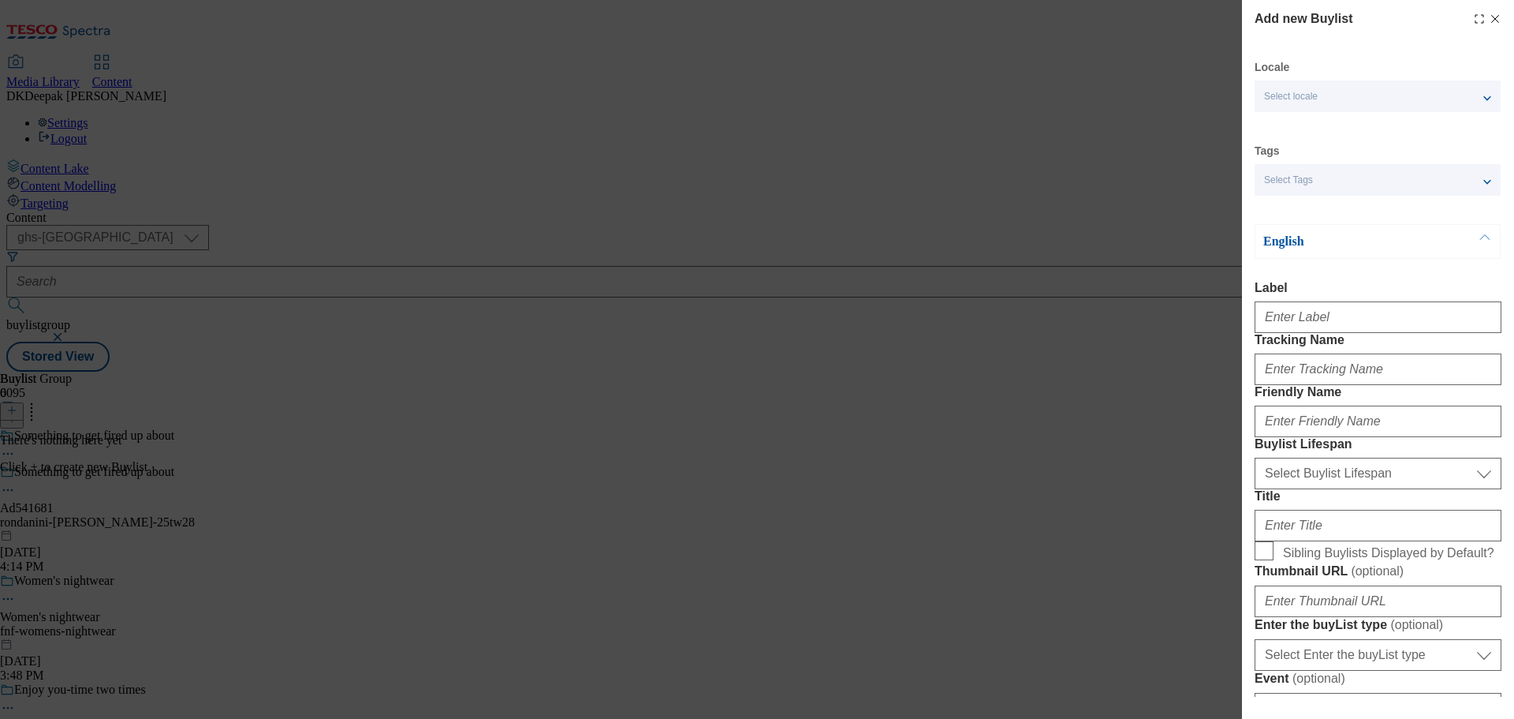
drag, startPoint x: 1152, startPoint y: 235, endPoint x: 1189, endPoint y: 255, distance: 42.0
click at [1152, 235] on div "Add new Buylist Locale Select locale English Welsh Tags Select Tags fnf marketp…" at bounding box center [757, 359] width 1514 height 719
click at [1304, 308] on input "Label" at bounding box center [1378, 317] width 247 height 32
paste input "Ad541681"
type input "Ad541681"
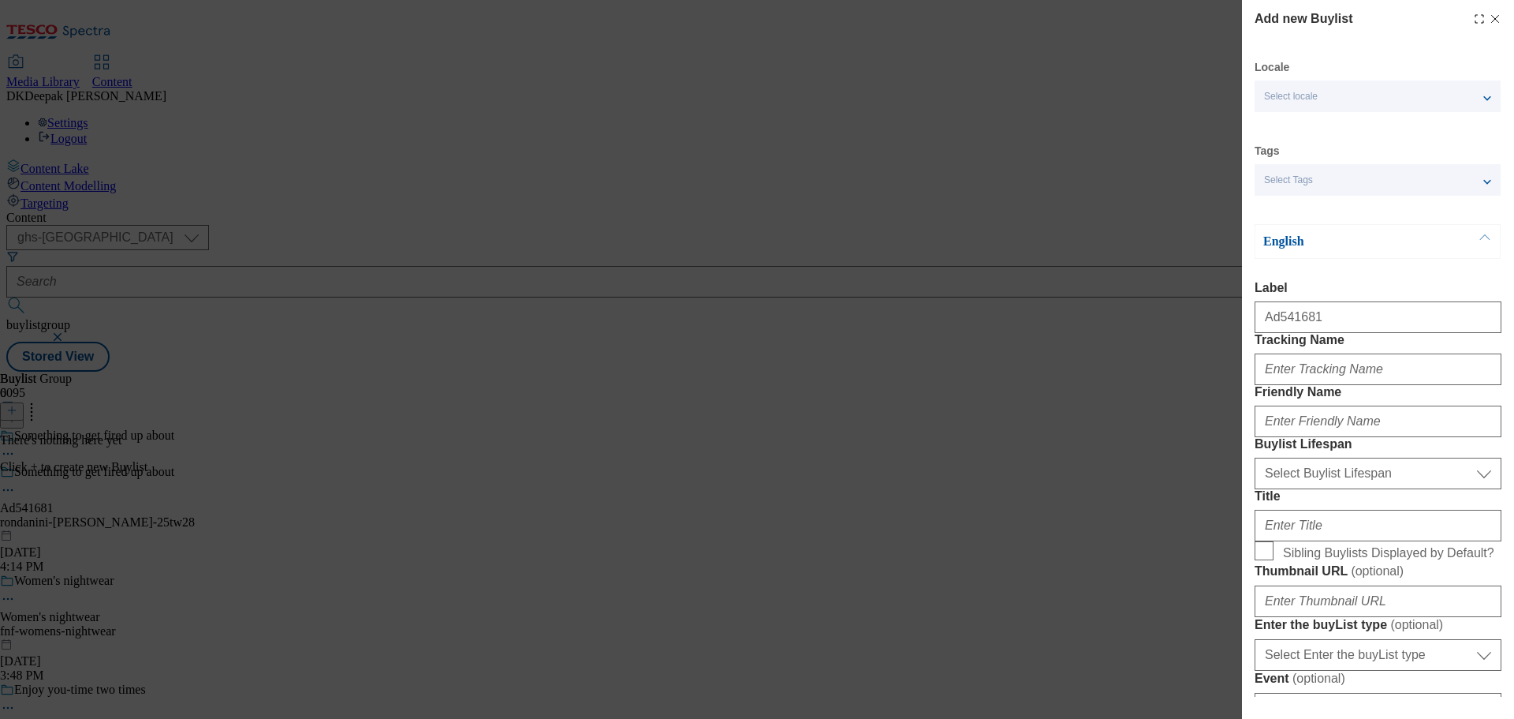
click at [964, 165] on div "Add new Buylist Locale Select locale English Welsh Tags Select Tags fnf marketp…" at bounding box center [757, 359] width 1514 height 719
click at [1283, 385] on input "Tracking Name" at bounding box center [1378, 369] width 247 height 32
paste input "rondanini"
type input "rondanini"
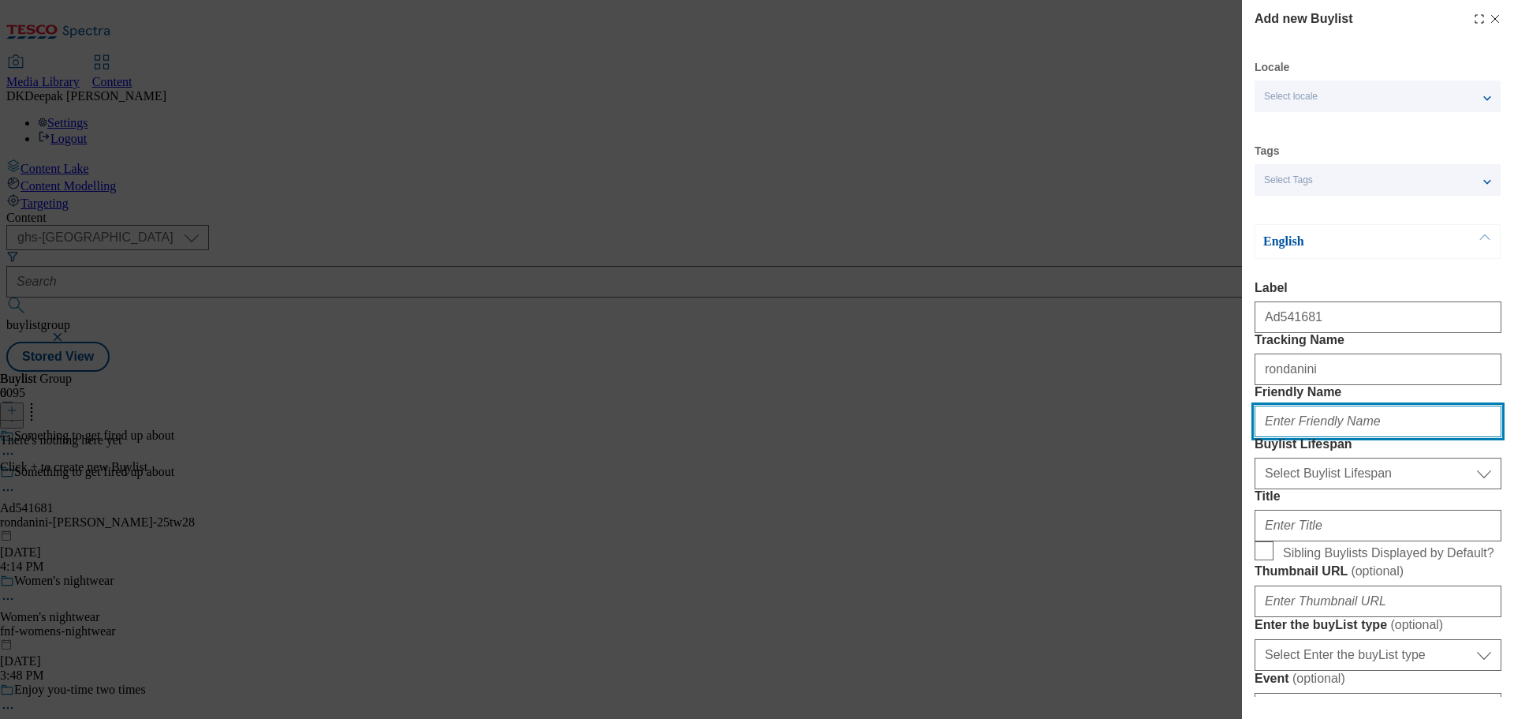
click at [1314, 437] on input "Friendly Name" at bounding box center [1378, 421] width 247 height 32
paste input "rondanini"
type input "rondanini"
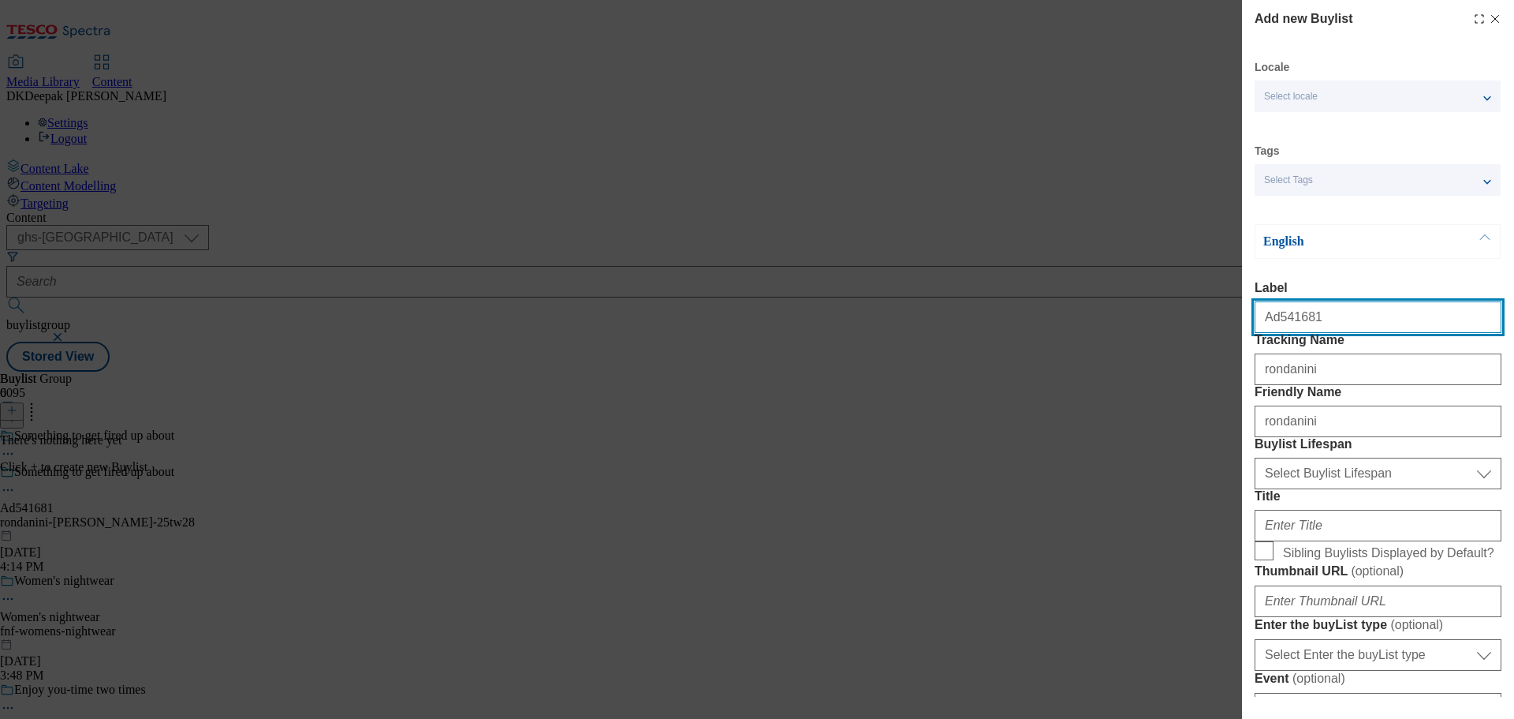
drag, startPoint x: 1308, startPoint y: 317, endPoint x: 1210, endPoint y: 317, distance: 97.8
click at [1210, 317] on div "Add new Buylist Locale Select locale English Welsh Tags Select Tags fnf marketp…" at bounding box center [757, 359] width 1514 height 719
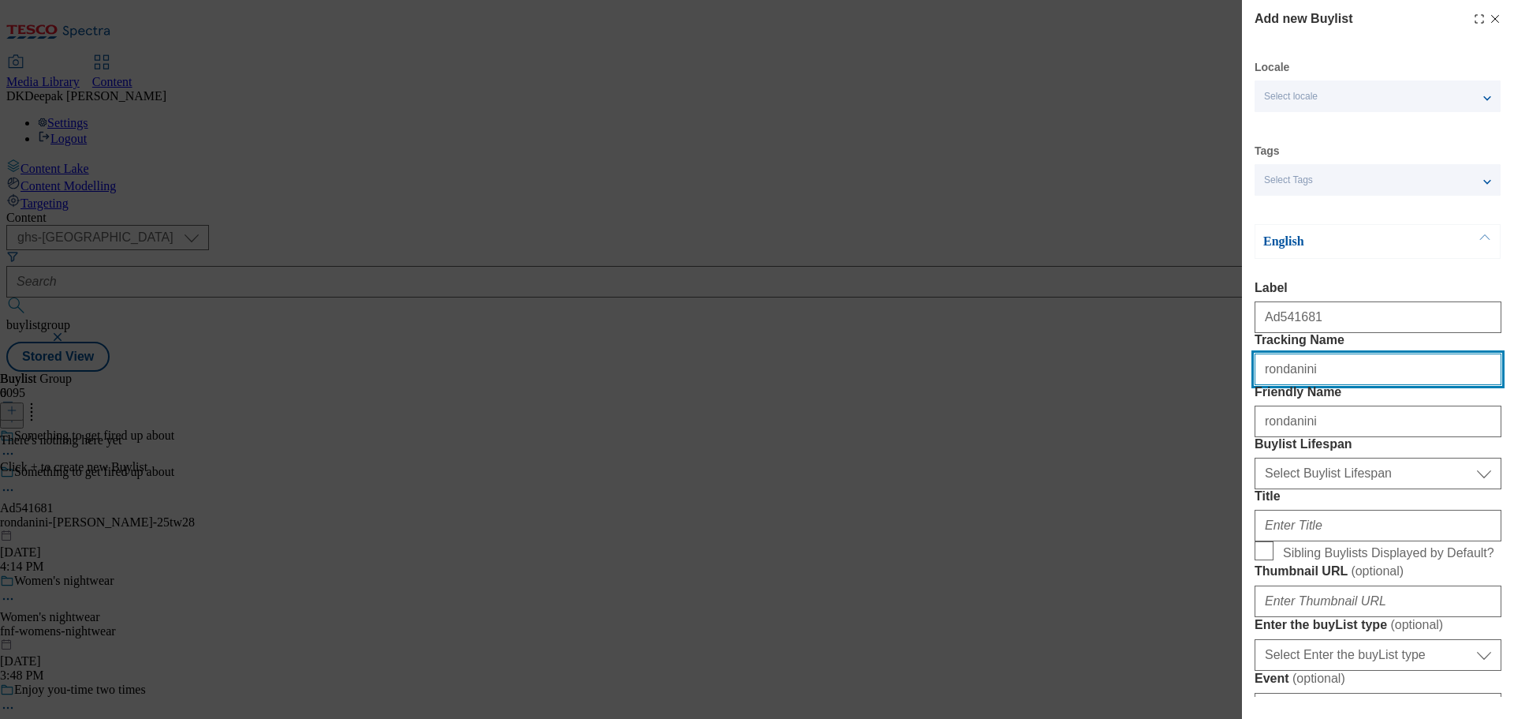
drag, startPoint x: 1302, startPoint y: 406, endPoint x: 1172, endPoint y: 406, distance: 130.2
click at [1172, 406] on div "Add new Buylist Locale Select locale English Welsh Tags Select Tags fnf marketp…" at bounding box center [757, 359] width 1514 height 719
paste input "Ad541681"
type input "DH_AD541681"
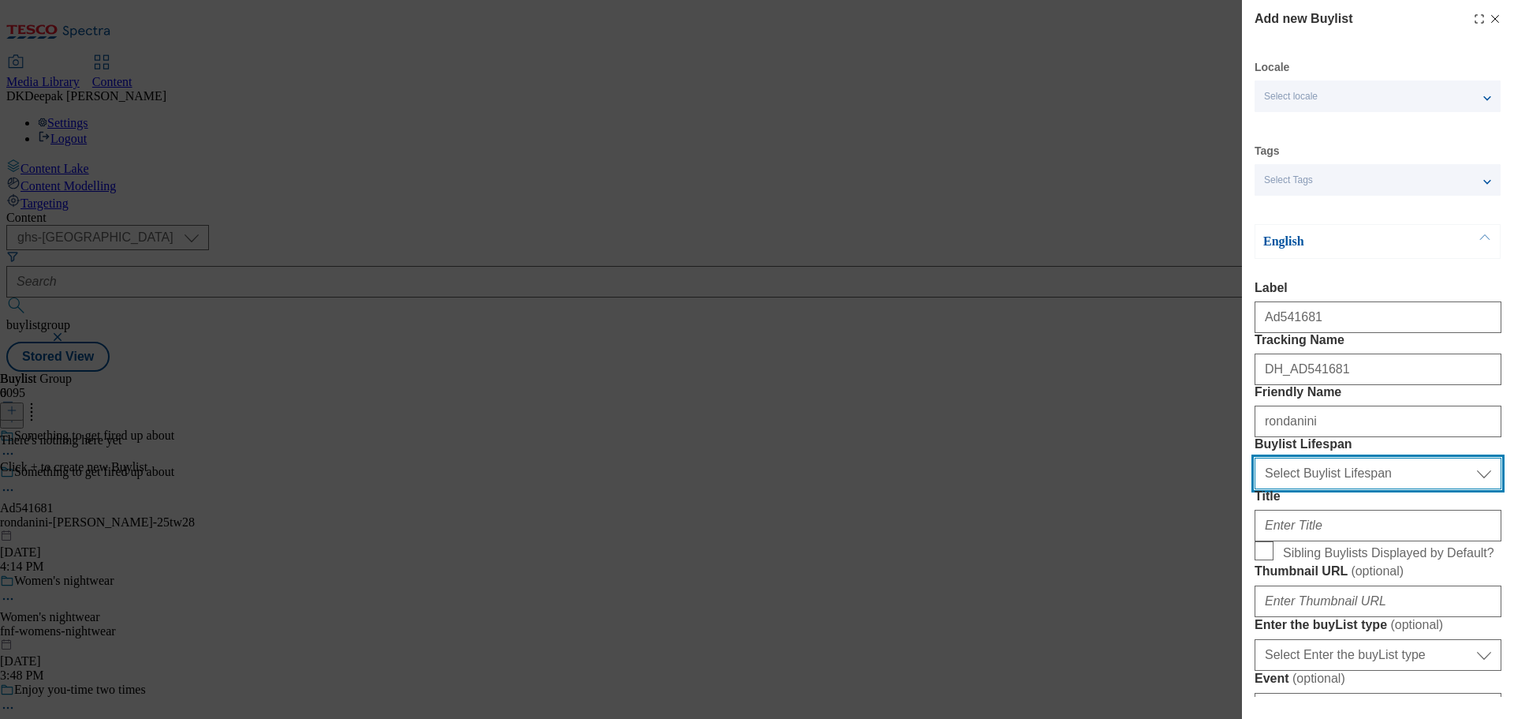
click at [1335, 489] on select "Select Buylist Lifespan evergreen seasonal tactical" at bounding box center [1378, 473] width 247 height 32
select select "tactical"
click at [1255, 489] on select "Select Buylist Lifespan evergreen seasonal tactical" at bounding box center [1378, 473] width 247 height 32
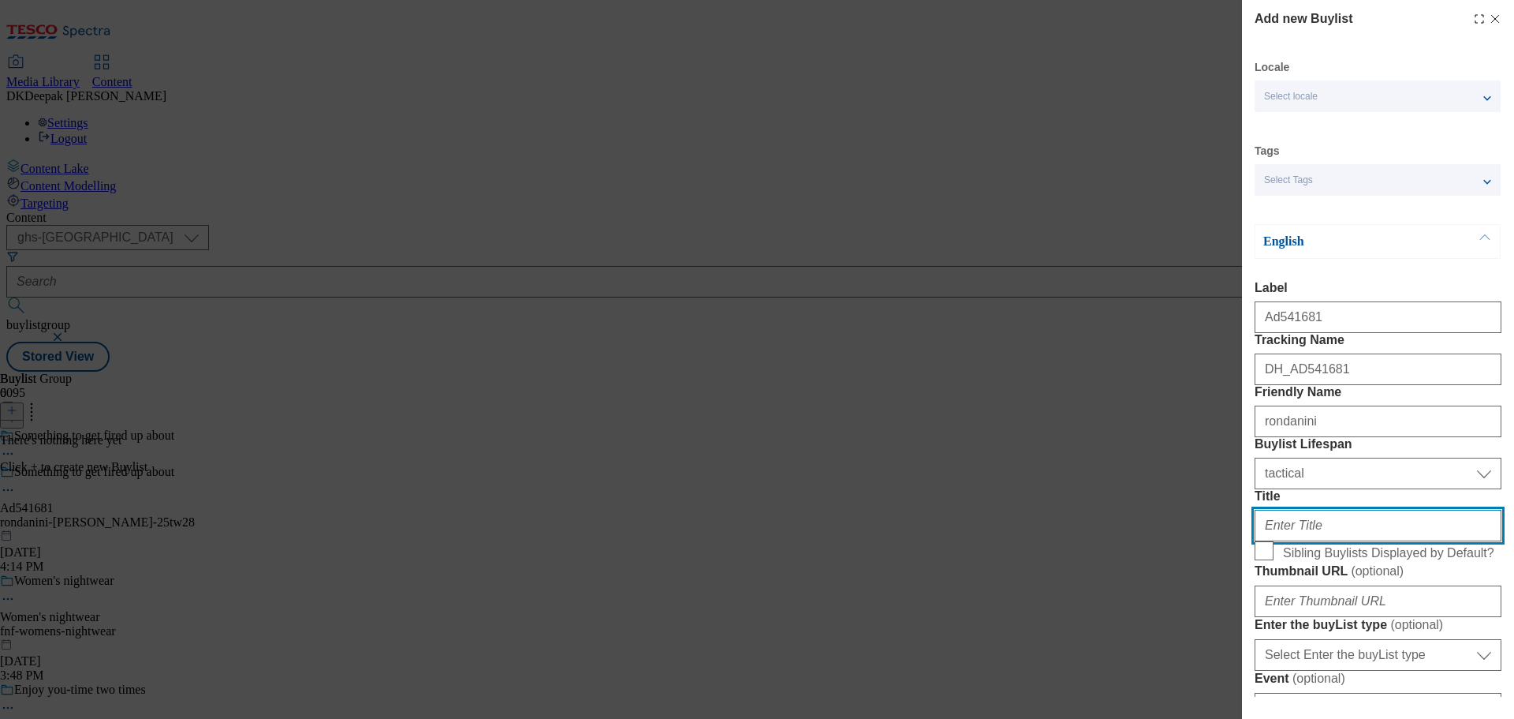
click at [1317, 541] on input "Title" at bounding box center [1378, 526] width 247 height 32
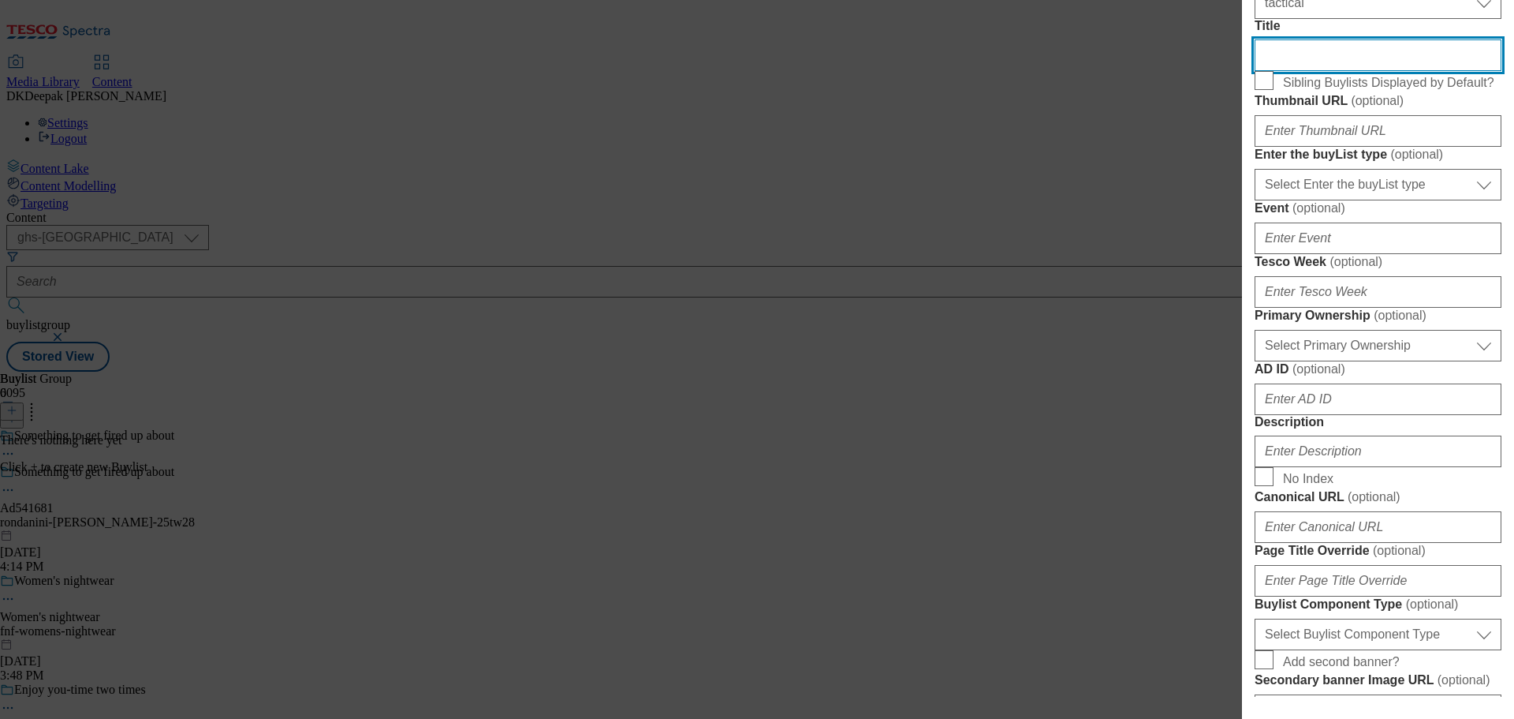
scroll to position [473, 0]
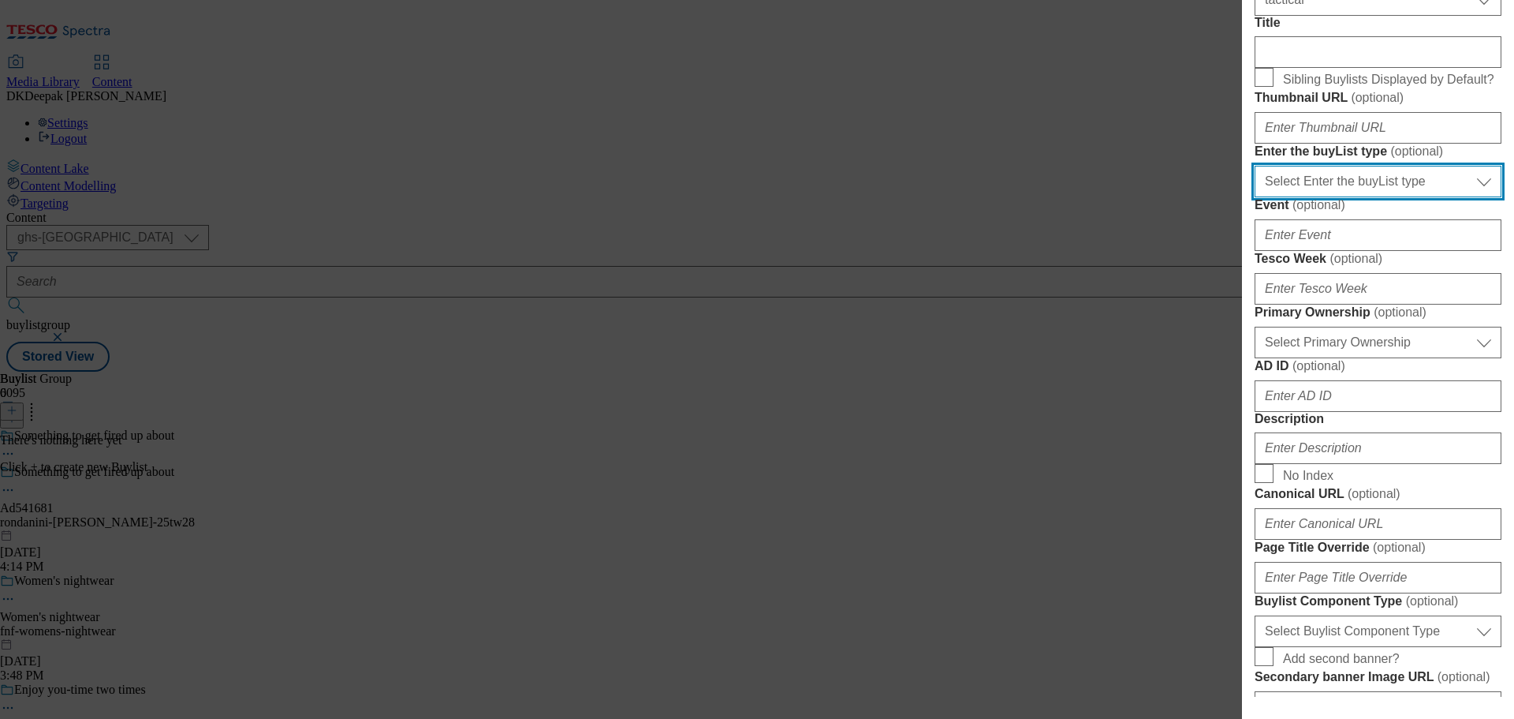
click at [1354, 197] on select "Select Enter the buyList type event supplier funded long term >4 weeks supplier…" at bounding box center [1378, 182] width 247 height 32
select select "supplier funded short term 1-3 weeks"
click at [1255, 197] on select "Select Enter the buyList type event supplier funded long term >4 weeks supplier…" at bounding box center [1378, 182] width 247 height 32
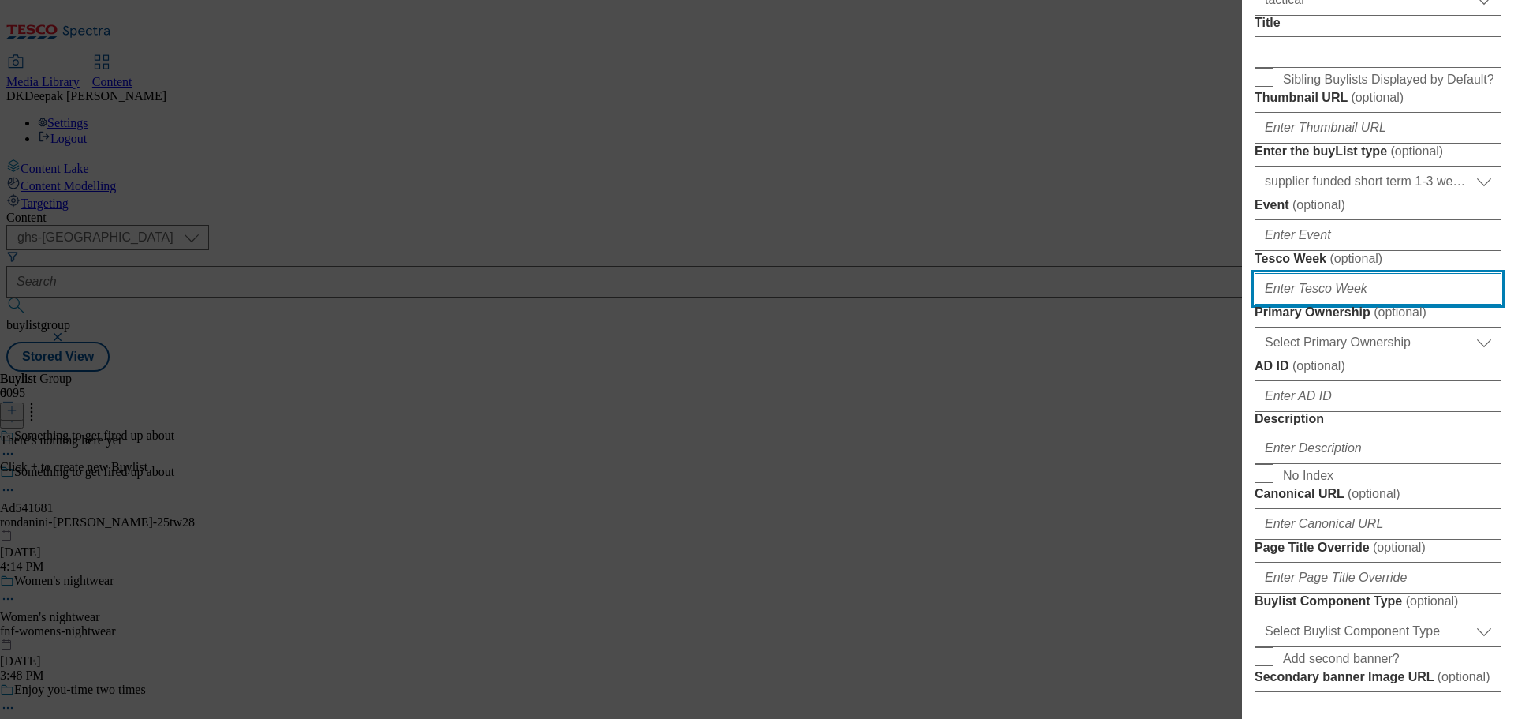
click at [1320, 304] on input "Tesco Week ( optional )" at bounding box center [1378, 289] width 247 height 32
type input "28"
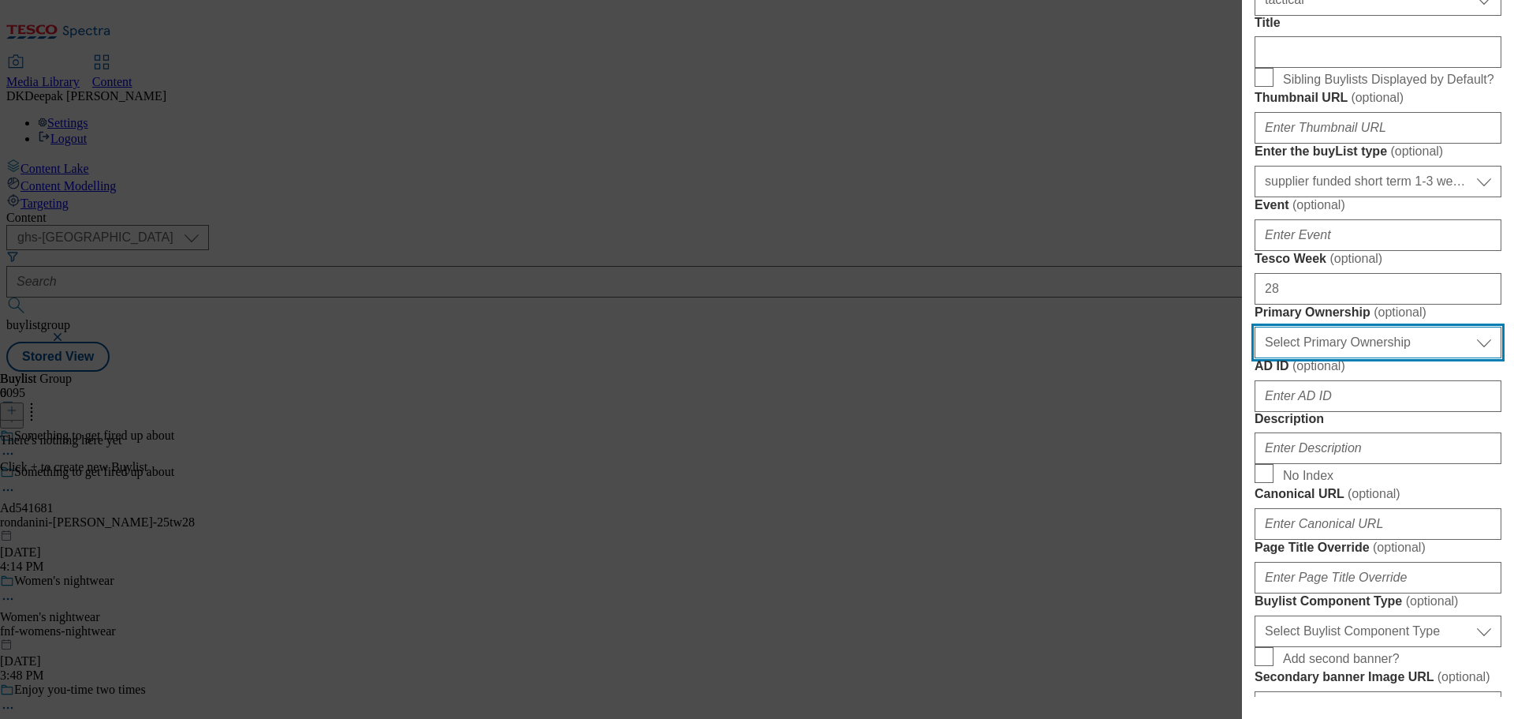
click at [1301, 358] on select "Select Primary Ownership tesco dunnhumby" at bounding box center [1378, 343] width 247 height 32
select select "dunnhumby"
click at [1255, 358] on select "Select Primary Ownership tesco dunnhumby" at bounding box center [1378, 343] width 247 height 32
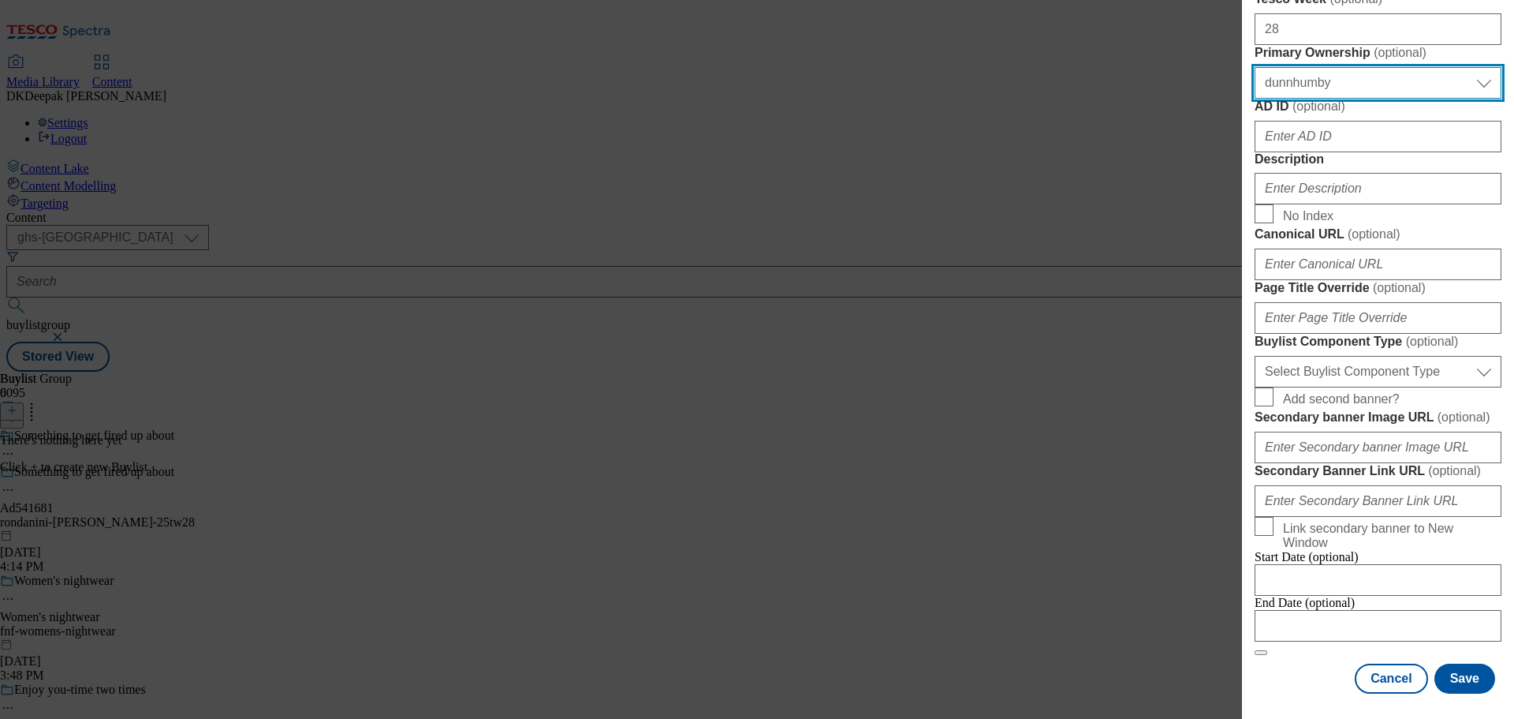
scroll to position [1025, 0]
click at [1044, 192] on div "Add new Buylist Locale Select locale English Welsh Tags Select Tags fnf marketp…" at bounding box center [757, 359] width 1514 height 719
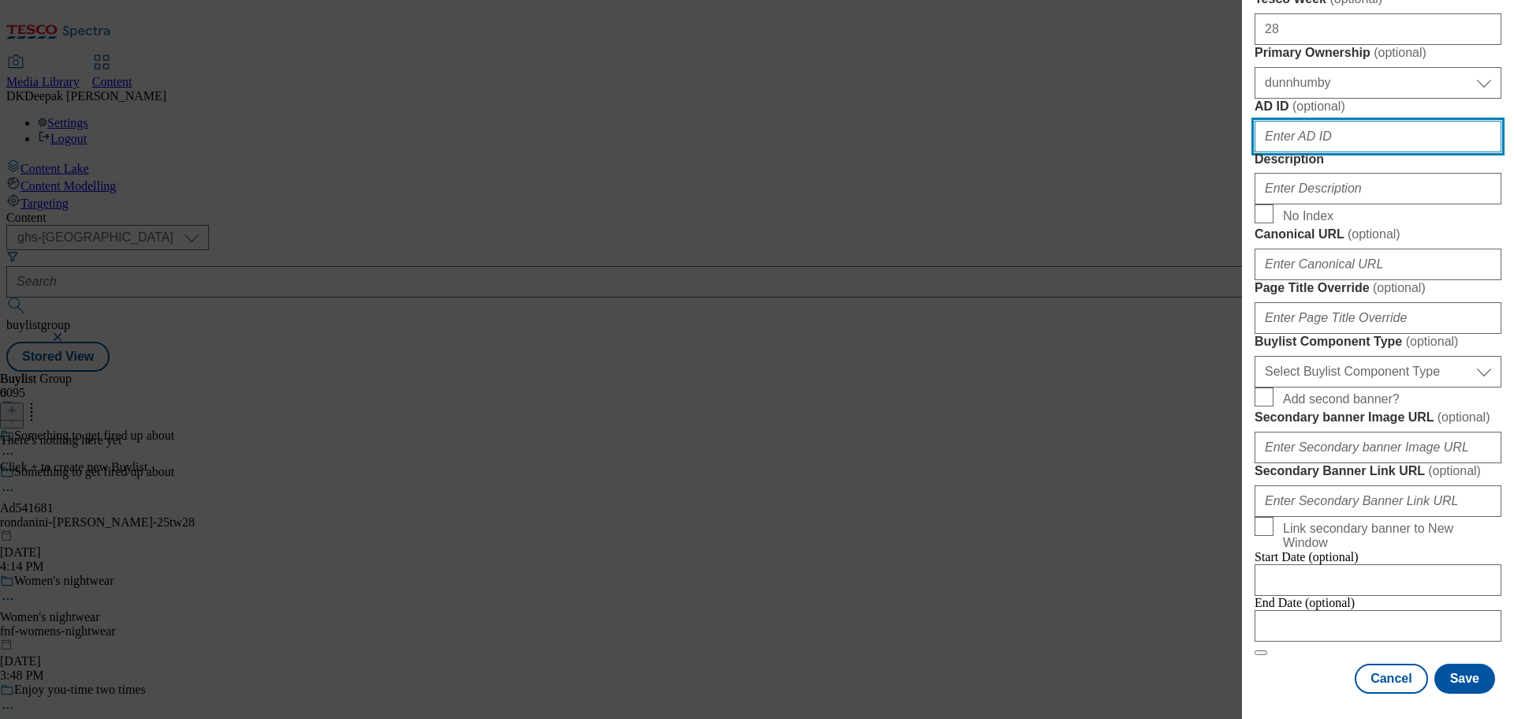
click at [1320, 121] on input "AD ID ( optional )" at bounding box center [1378, 137] width 247 height 32
paste input "Ad541681"
drag, startPoint x: 1274, startPoint y: 133, endPoint x: 1257, endPoint y: 133, distance: 16.6
click at [1257, 133] on input "Ad541681" at bounding box center [1378, 137] width 247 height 32
type input "541681"
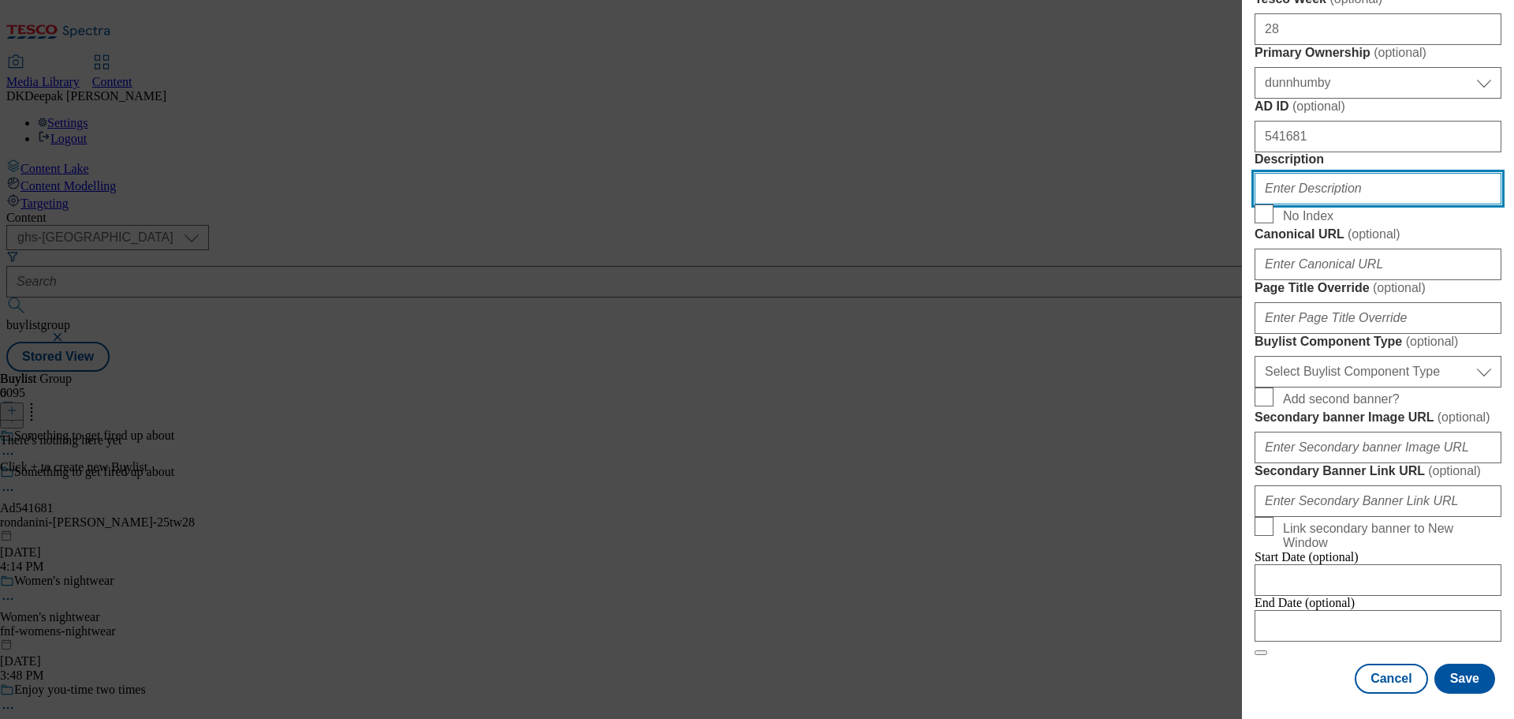
click at [1313, 199] on input "Description" at bounding box center [1378, 189] width 247 height 32
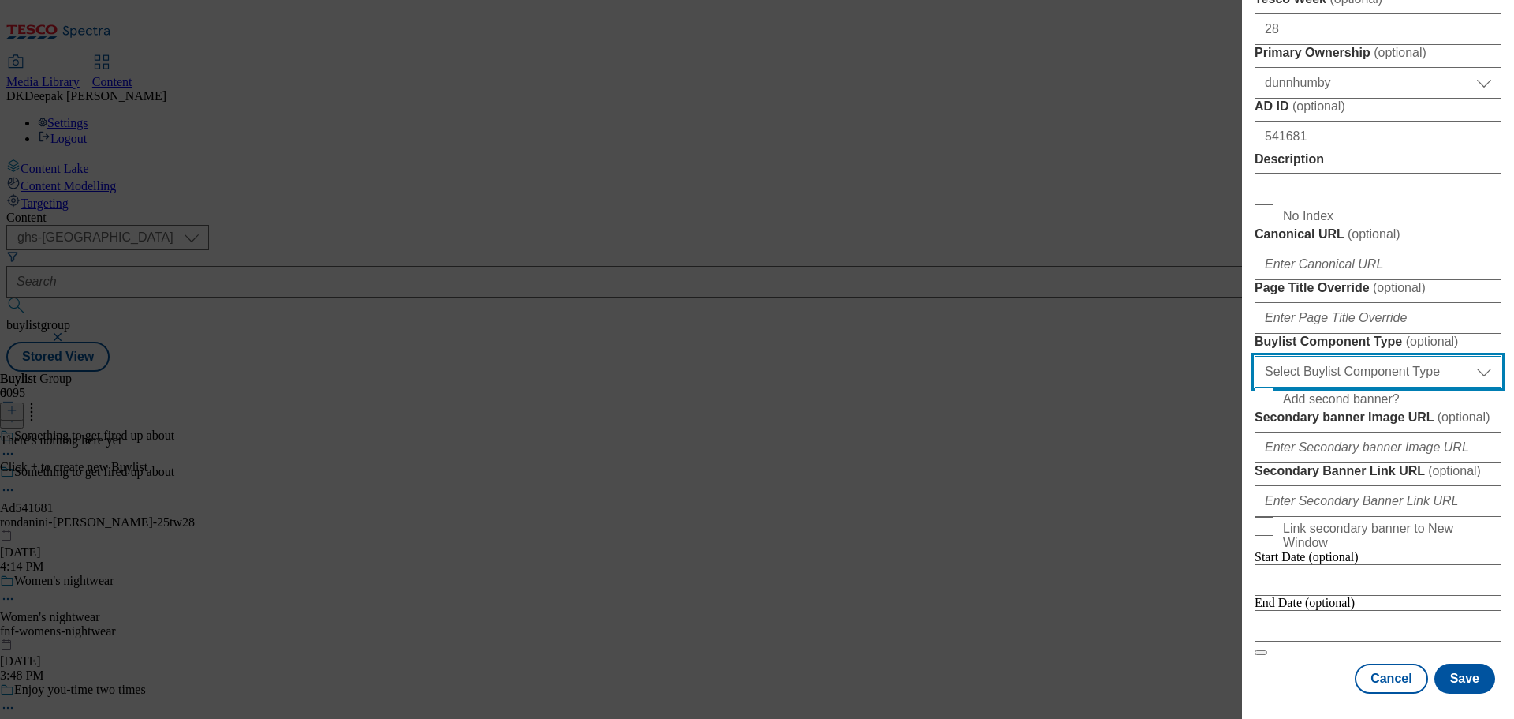
click at [1337, 387] on select "Select Buylist Component Type Banner Competition Header Meal" at bounding box center [1378, 372] width 247 height 32
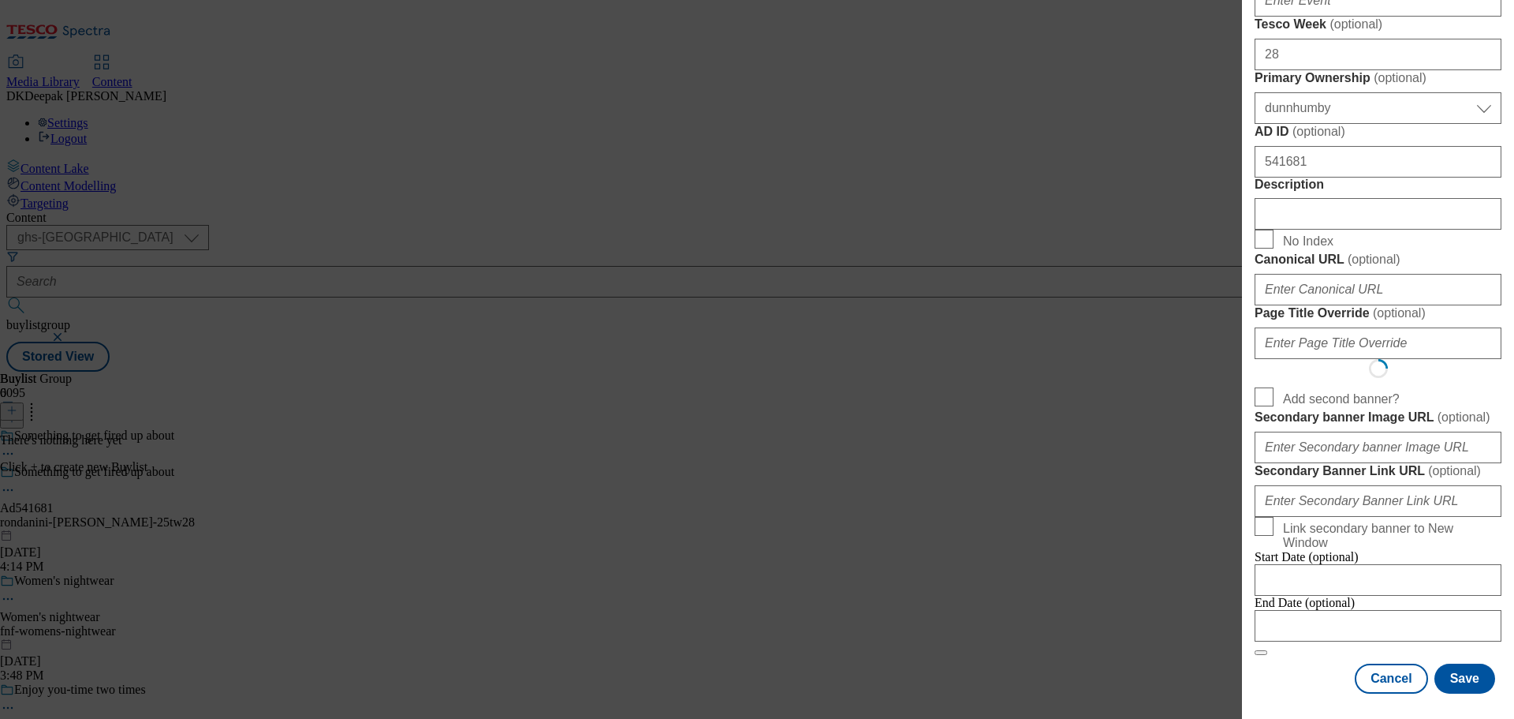
scroll to position [0, 0]
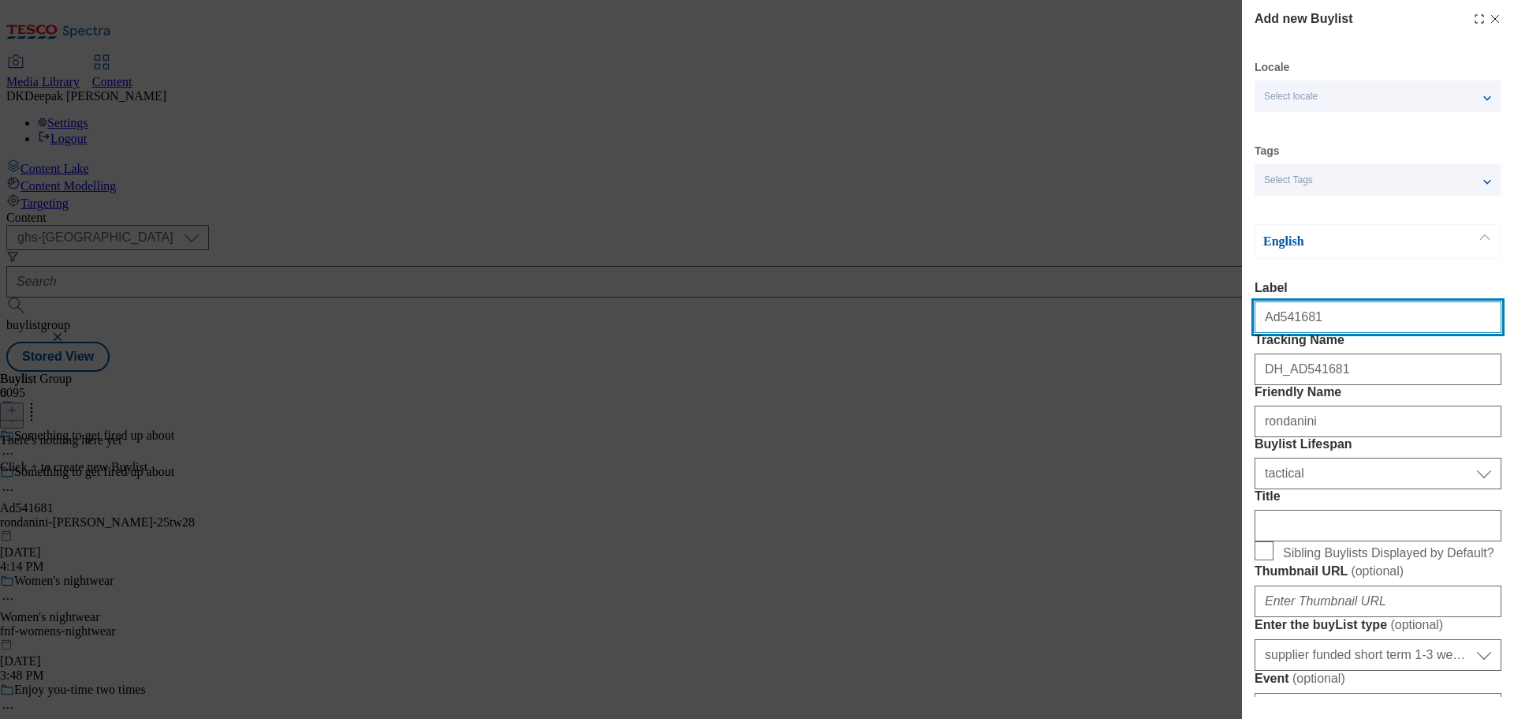
select select "Banner"
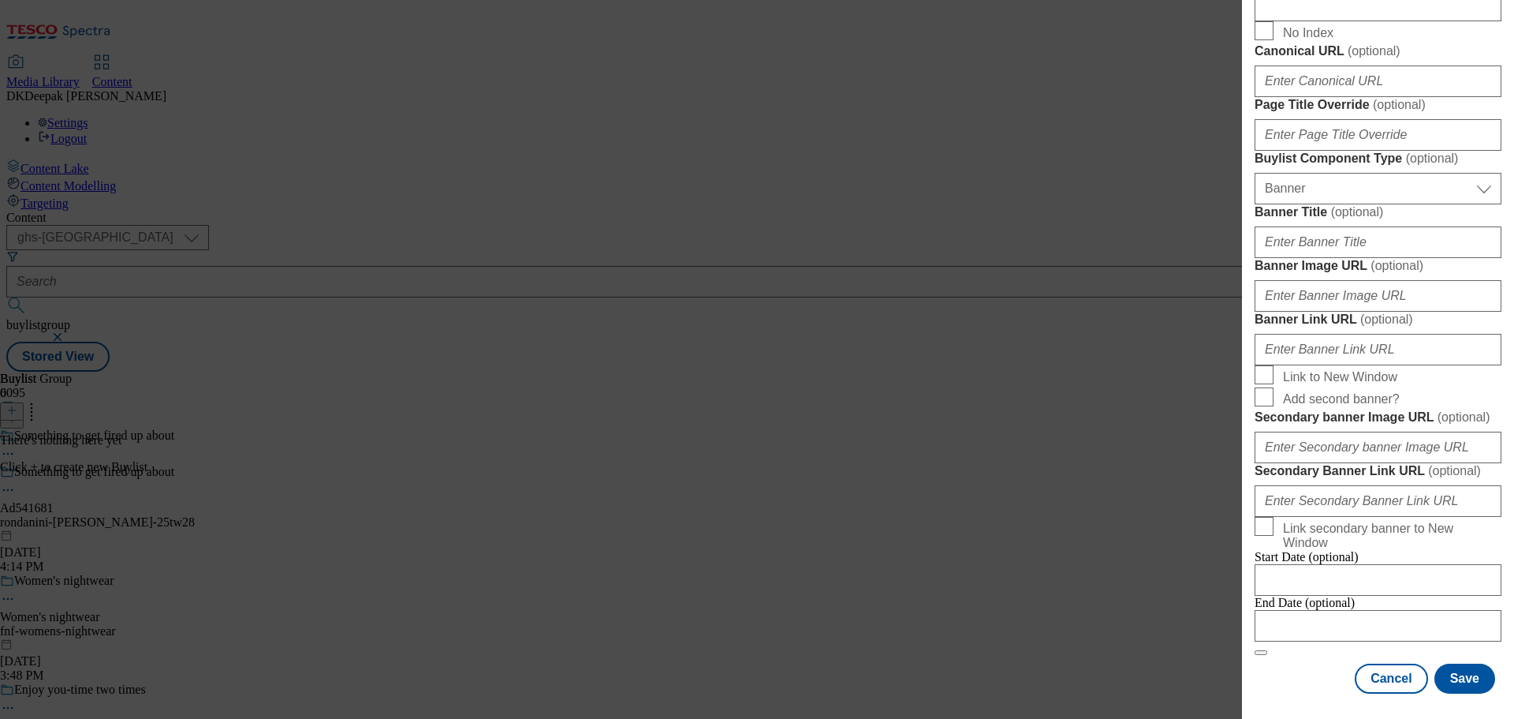
scroll to position [1590, 0]
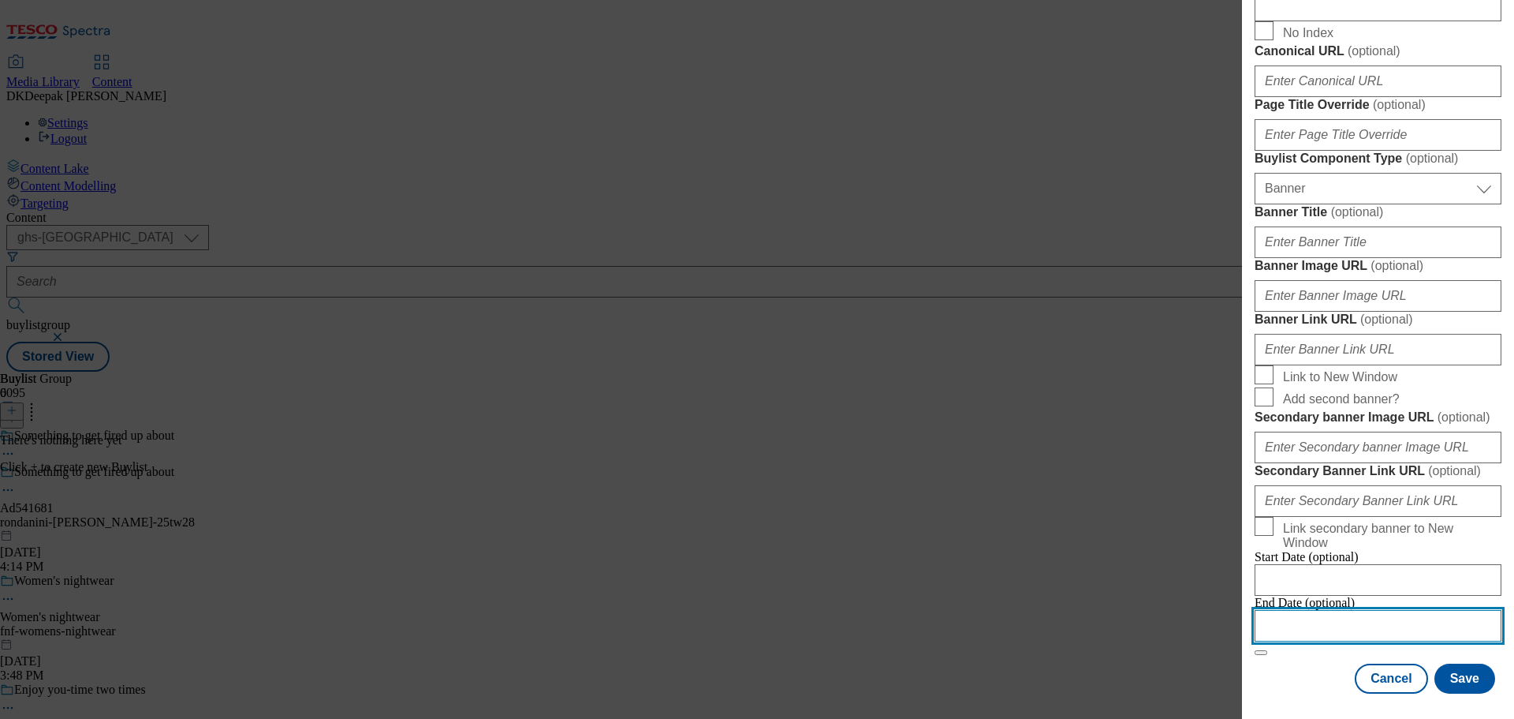
click at [1328, 613] on input "Modal" at bounding box center [1378, 626] width 247 height 32
select select "2025"
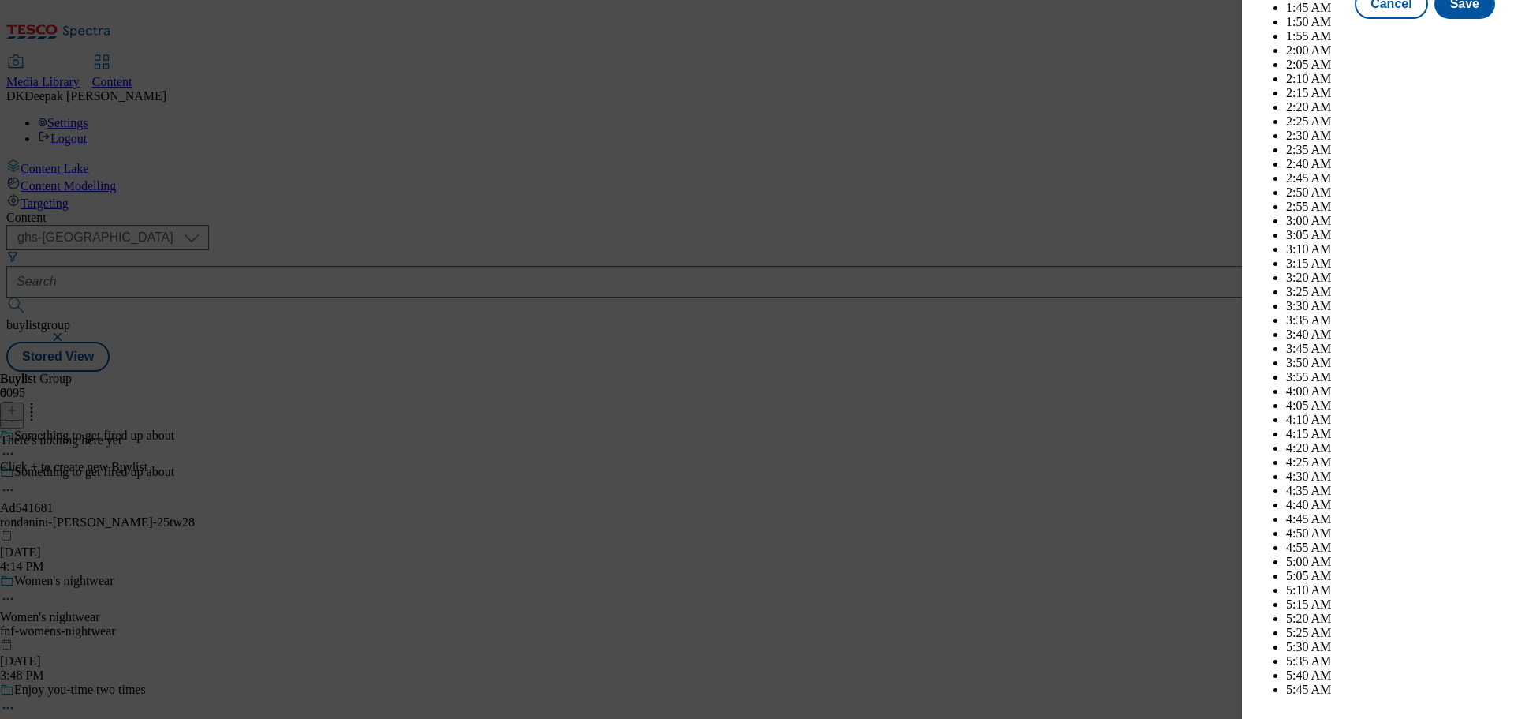
scroll to position [5680, 0]
select select "November"
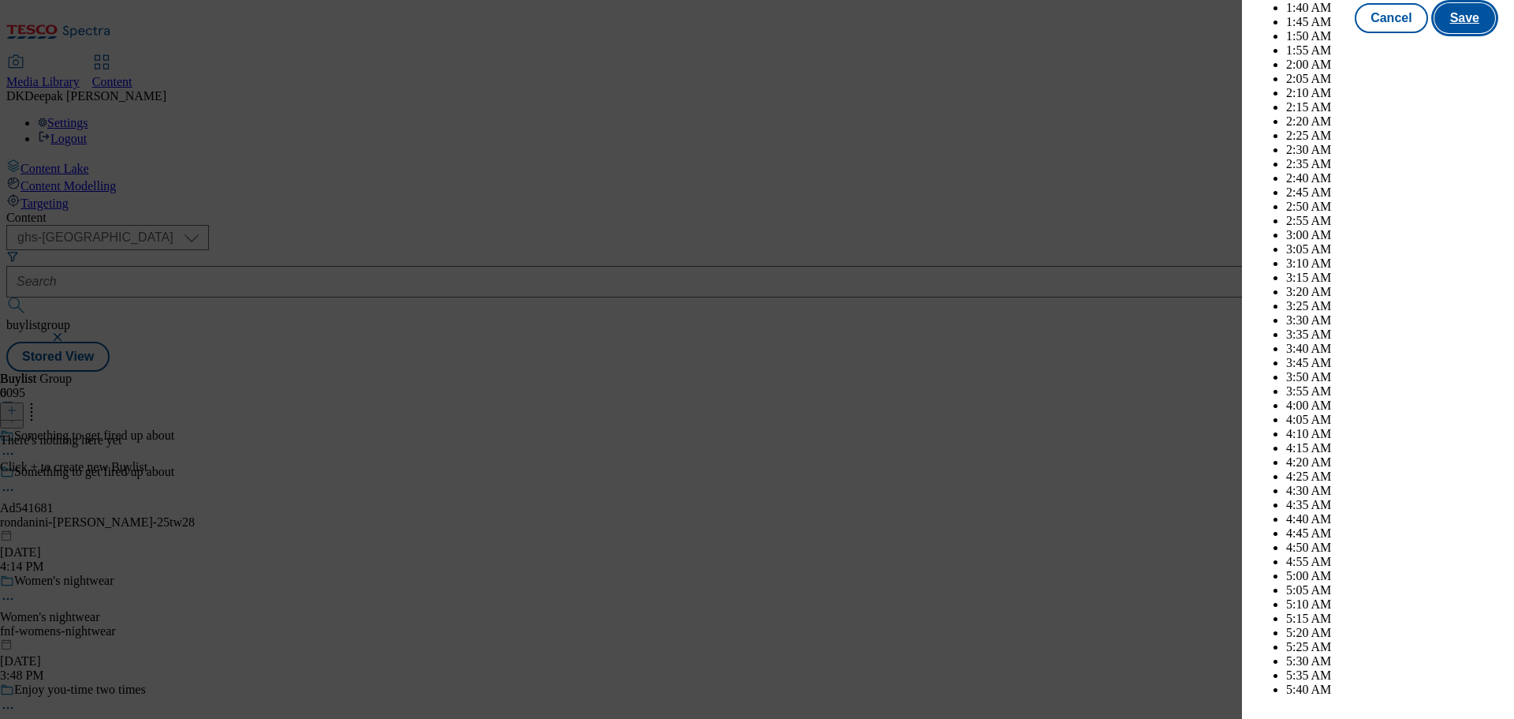
click at [1451, 33] on button "Save" at bounding box center [1465, 18] width 61 height 30
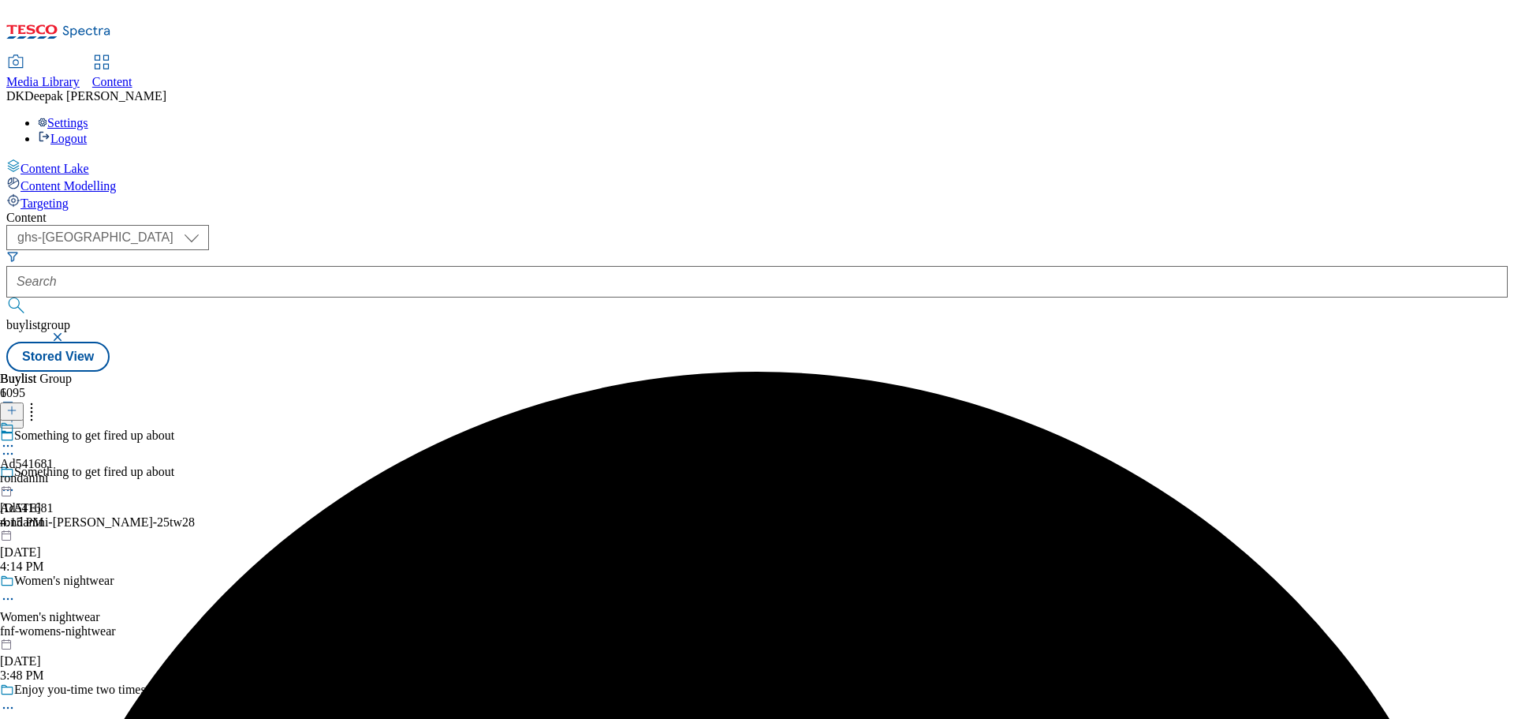
click at [54, 471] on div "rondanini" at bounding box center [27, 478] width 54 height 14
click at [17, 405] on icon at bounding box center [11, 410] width 11 height 11
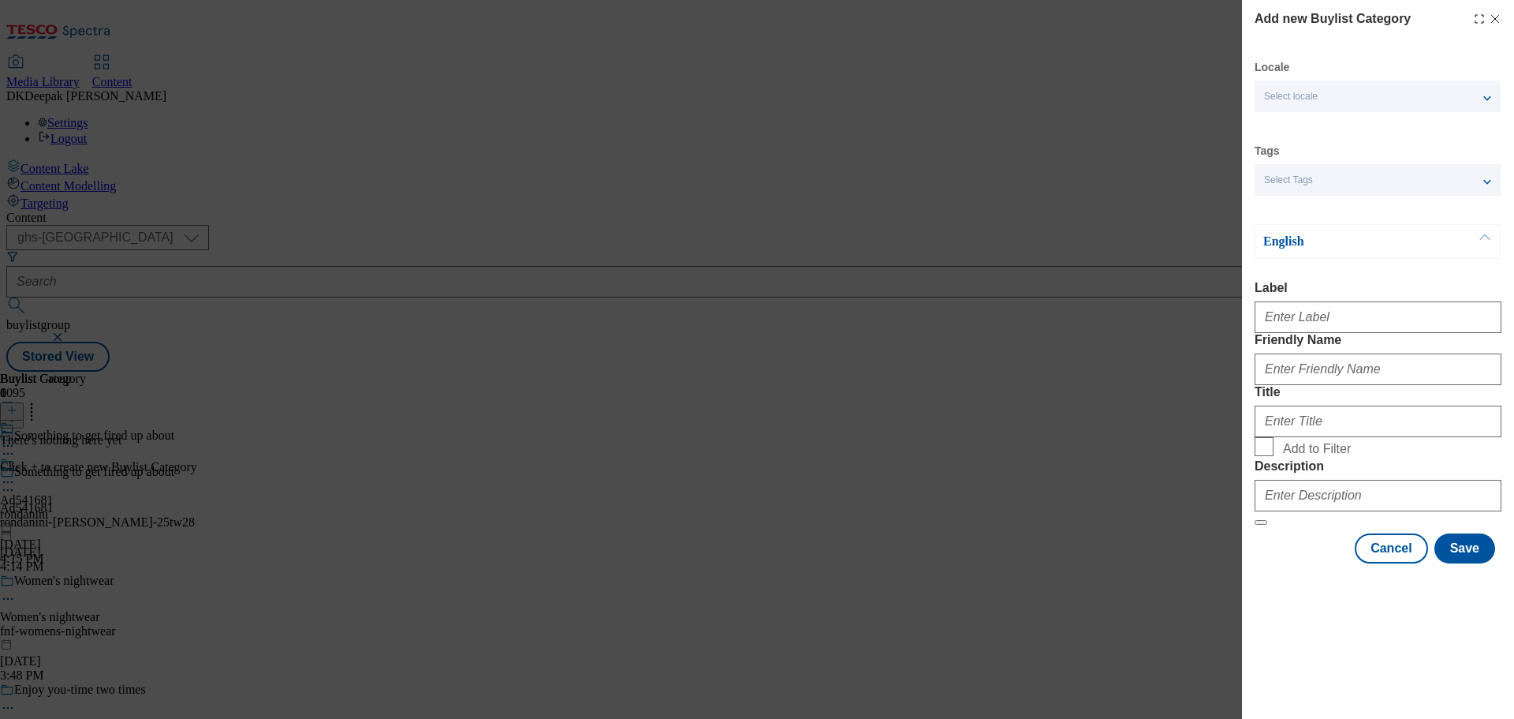
drag, startPoint x: 1336, startPoint y: 271, endPoint x: 1335, endPoint y: 284, distance: 13.5
click at [1336, 271] on div "English Label Friendly Name Title Add to Filter Description" at bounding box center [1378, 374] width 247 height 301
click at [1325, 316] on input "Label" at bounding box center [1378, 317] width 247 height 32
paste input "Ad541681"
type input "Ad541681"
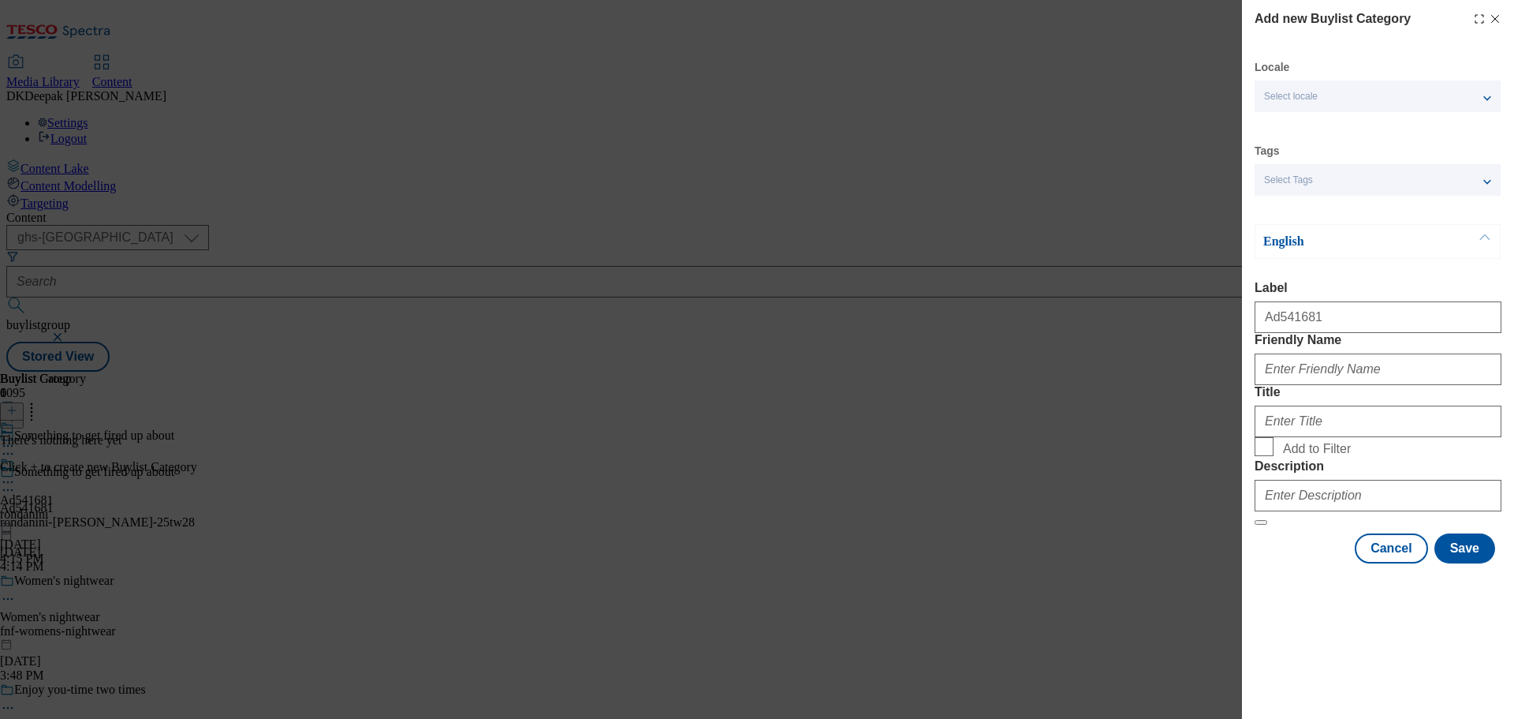
click at [1080, 237] on div "Add new Buylist Category Locale Select locale English Welsh Tags Select Tags fn…" at bounding box center [757, 359] width 1514 height 719
click at [1333, 385] on input "Friendly Name" at bounding box center [1378, 369] width 247 height 32
paste input "rondanini-franco-manca"
type input "rondanini-franco-manca"
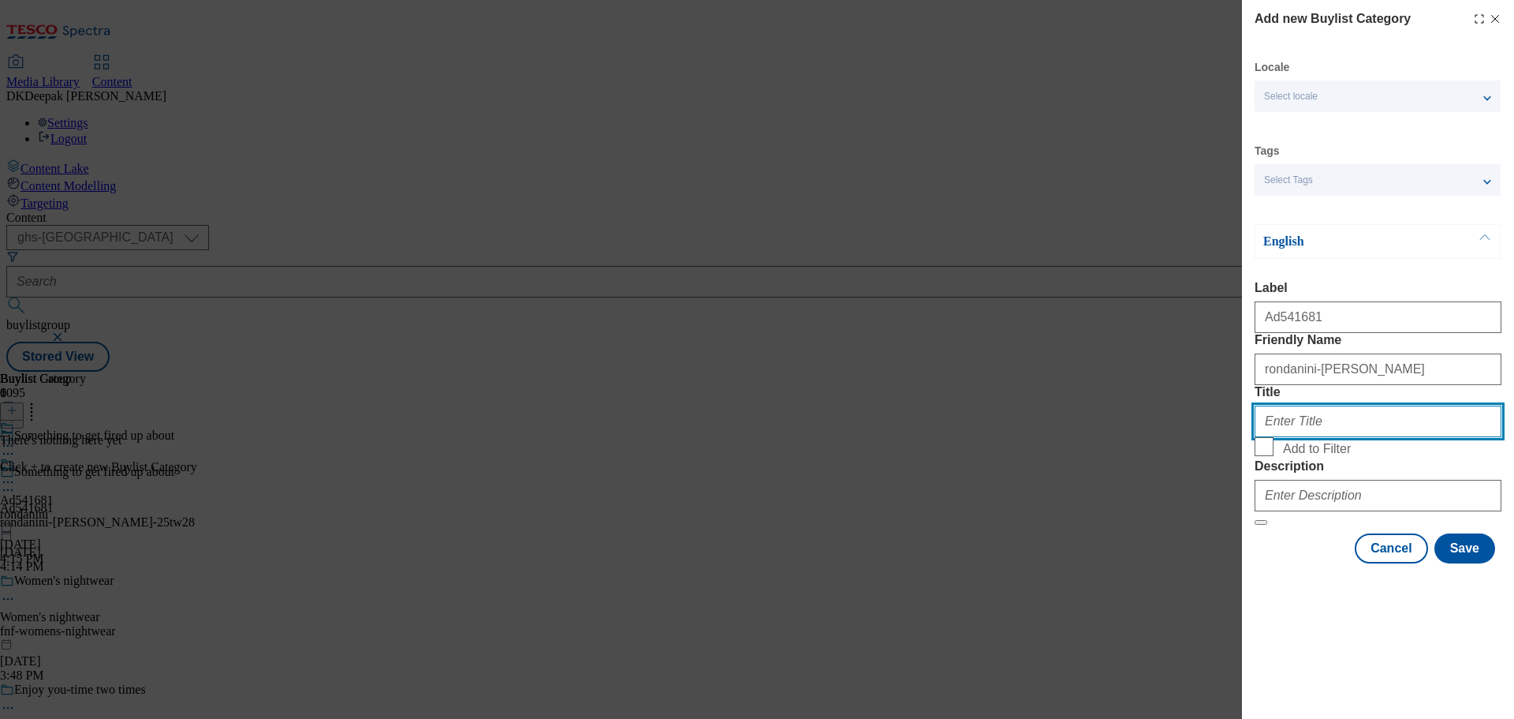
click at [1323, 437] on input "Title" at bounding box center [1378, 421] width 247 height 32
paste input "Rondanini UK Ltd"
type input "Rondanini UK Ltd"
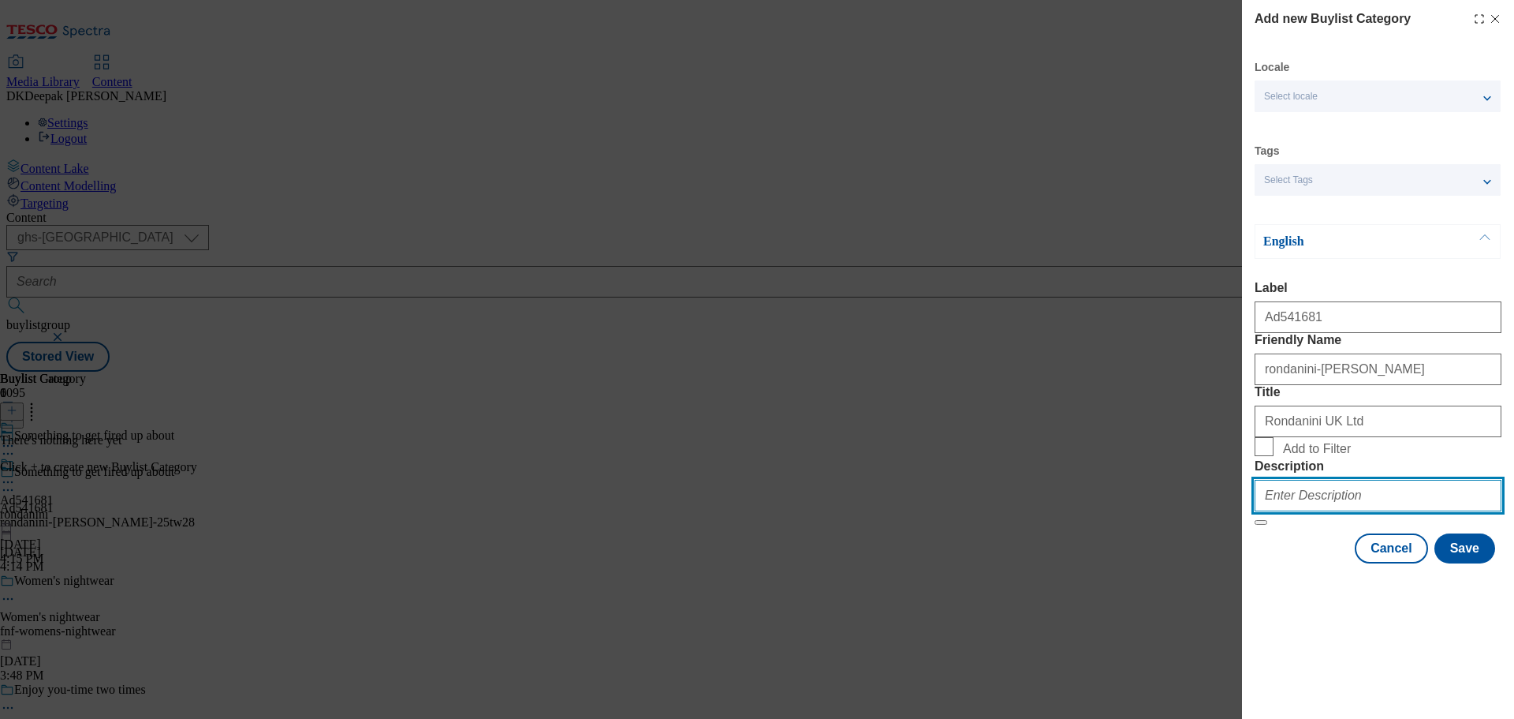
click at [1341, 511] on input "Description" at bounding box center [1378, 496] width 247 height 32
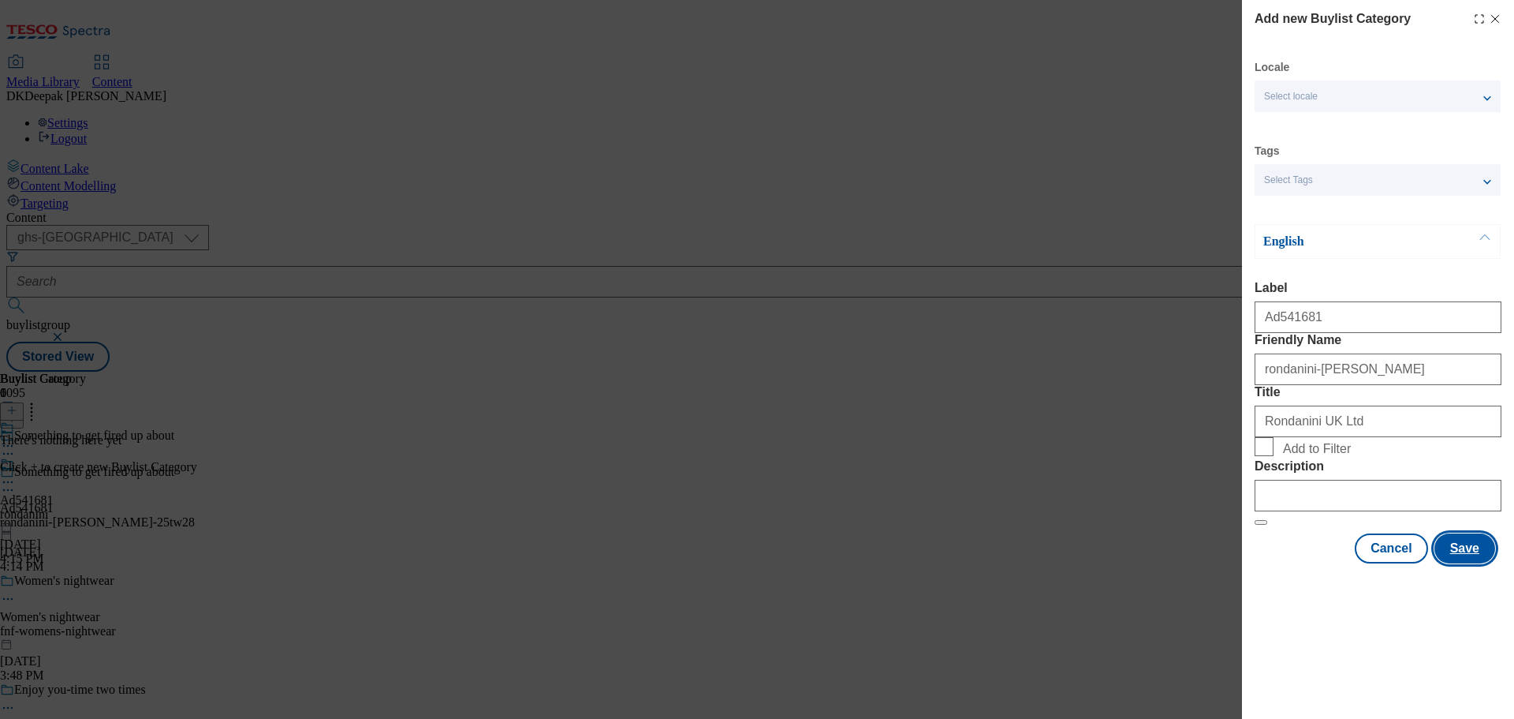
click at [1457, 563] on button "Save" at bounding box center [1465, 548] width 61 height 30
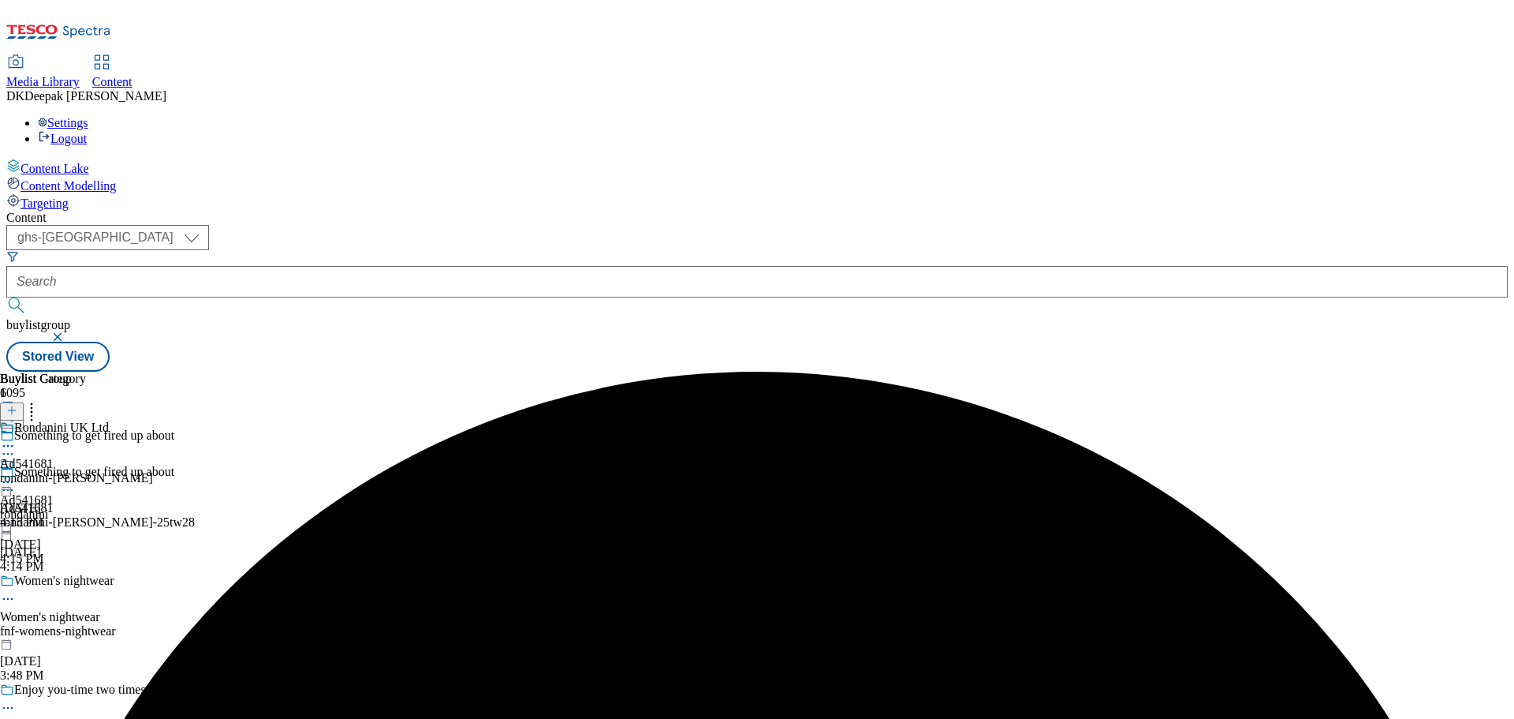
click at [153, 471] on div "rondanini-franco-manca" at bounding box center [76, 478] width 153 height 14
click at [17, 405] on icon at bounding box center [11, 410] width 11 height 11
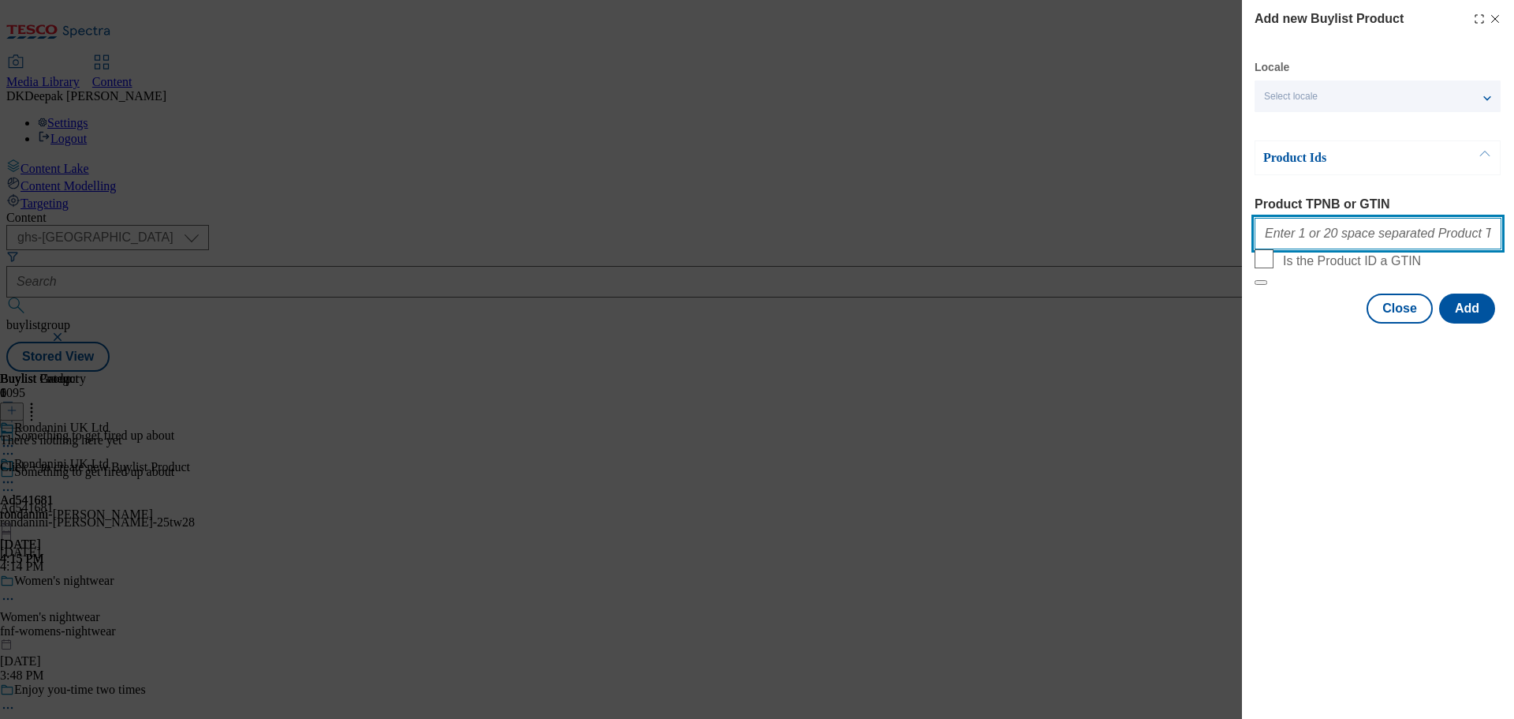
click at [1322, 230] on input "Product TPNB or GTIN" at bounding box center [1378, 234] width 247 height 32
paste input "96493480 96437345 96543582 96538030, 96493480 96437345 96543582 96538030, 96493…"
type input "96493480 96437345 96543582 96538030, 96493480 96437345 96543582 96538030, 96493…"
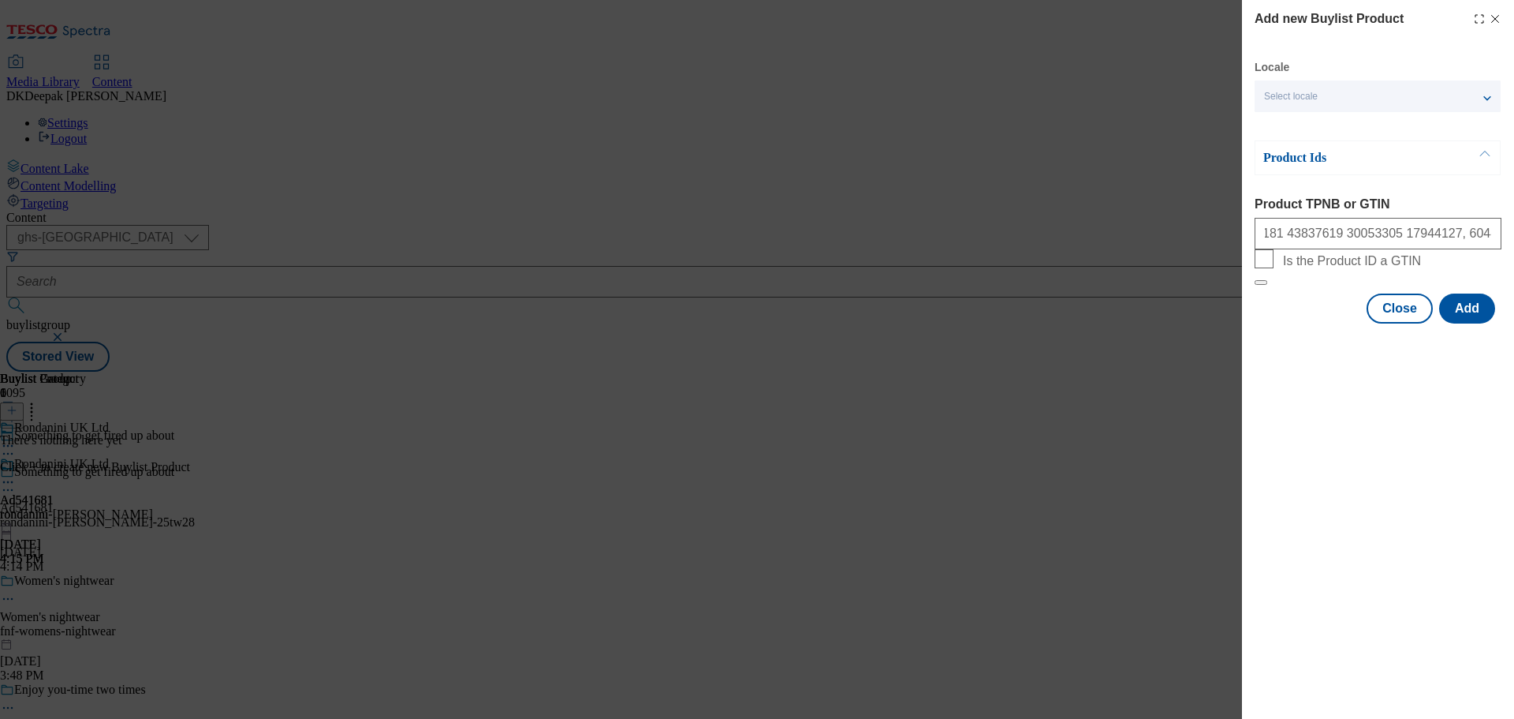
click at [1457, 323] on div "Locale Select locale English Welsh Product Ids Product TPNB or GTIN Is the Prod…" at bounding box center [1378, 191] width 247 height 263
click at [1475, 323] on button "Add" at bounding box center [1468, 308] width 56 height 30
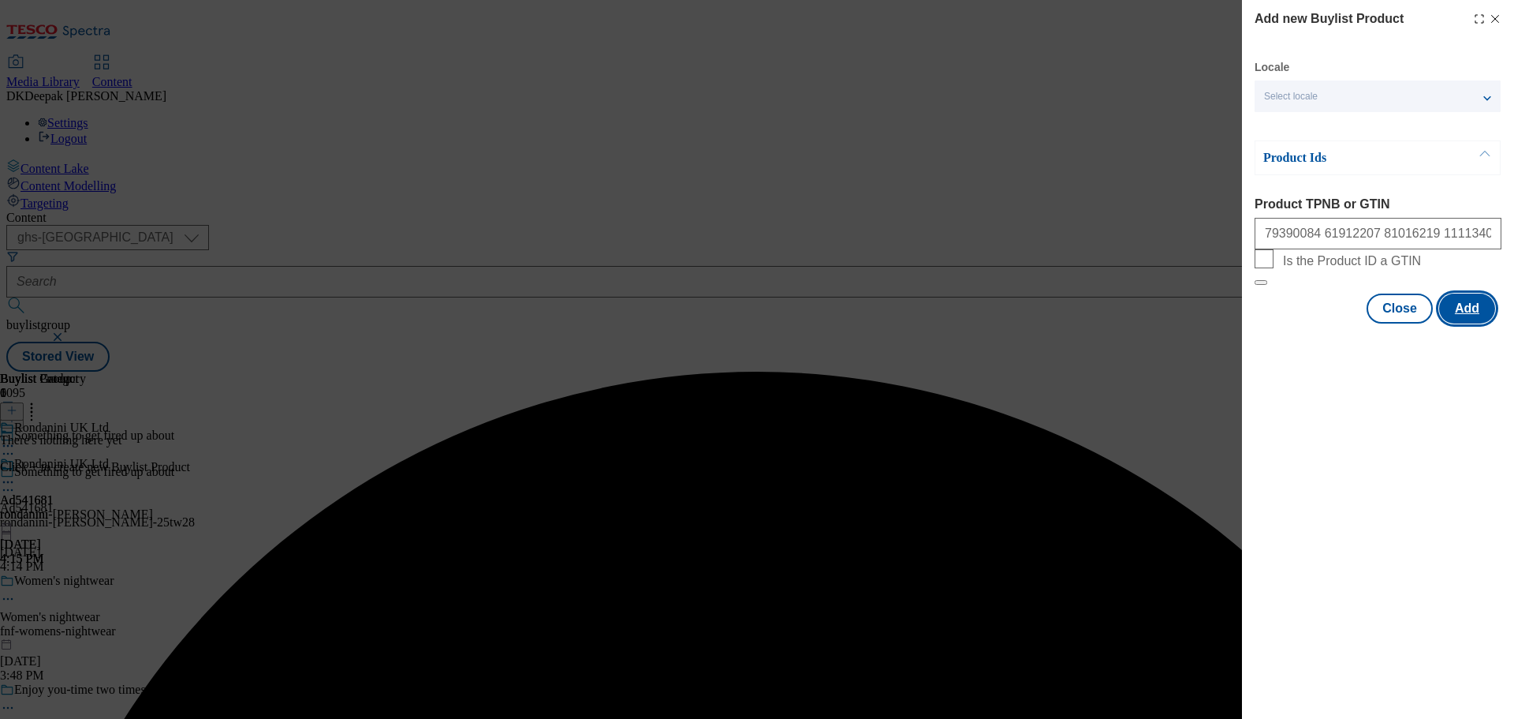
click at [1473, 323] on button "Add" at bounding box center [1468, 308] width 56 height 30
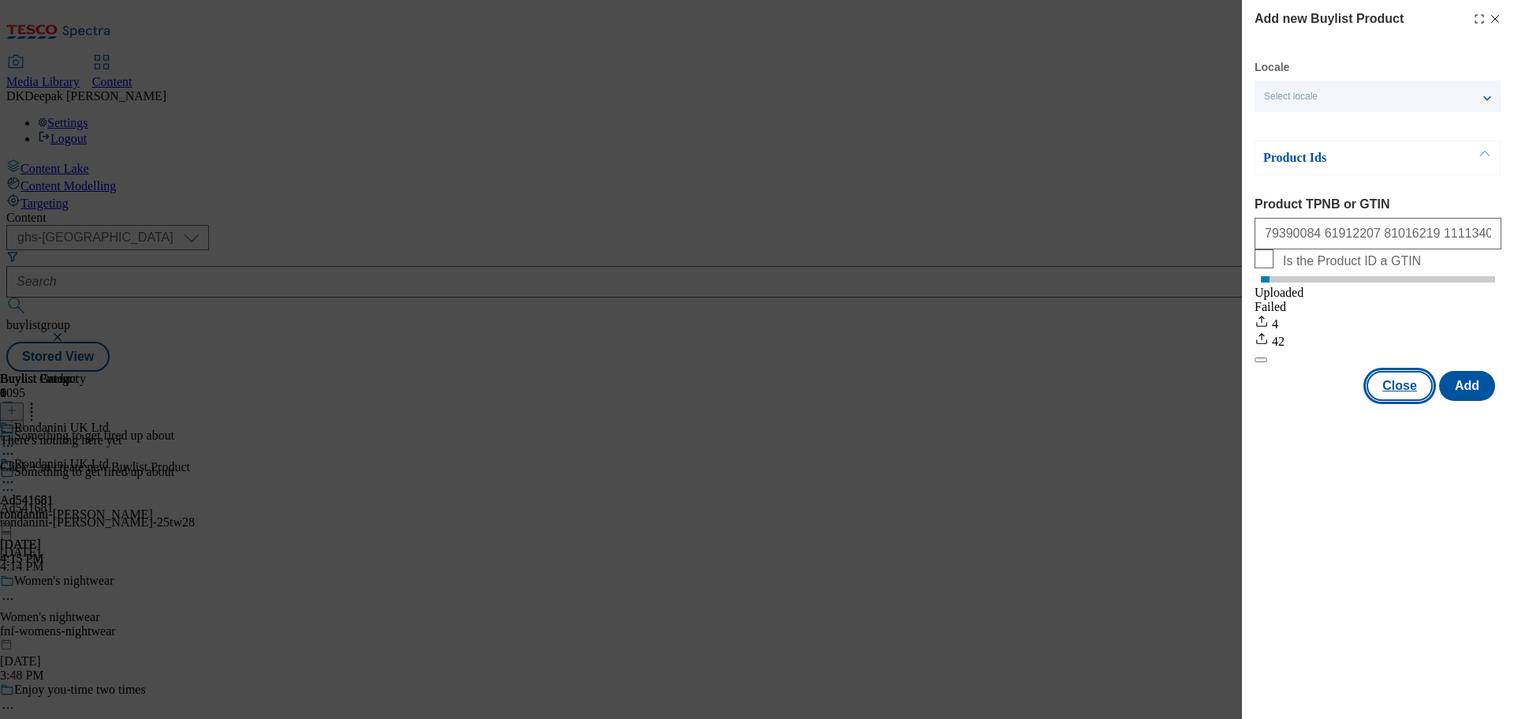
click at [1404, 400] on button "Close" at bounding box center [1400, 386] width 66 height 30
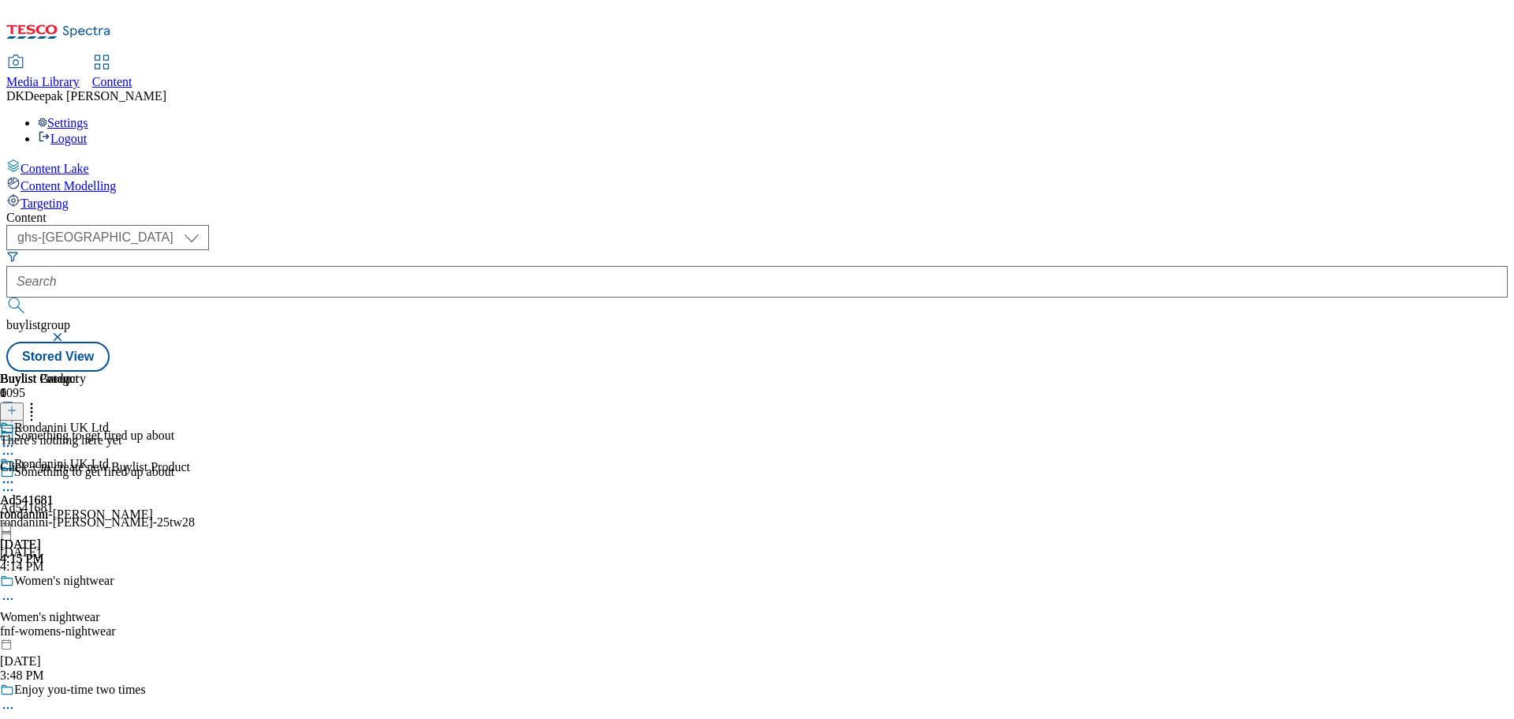
click at [17, 405] on icon at bounding box center [11, 410] width 11 height 11
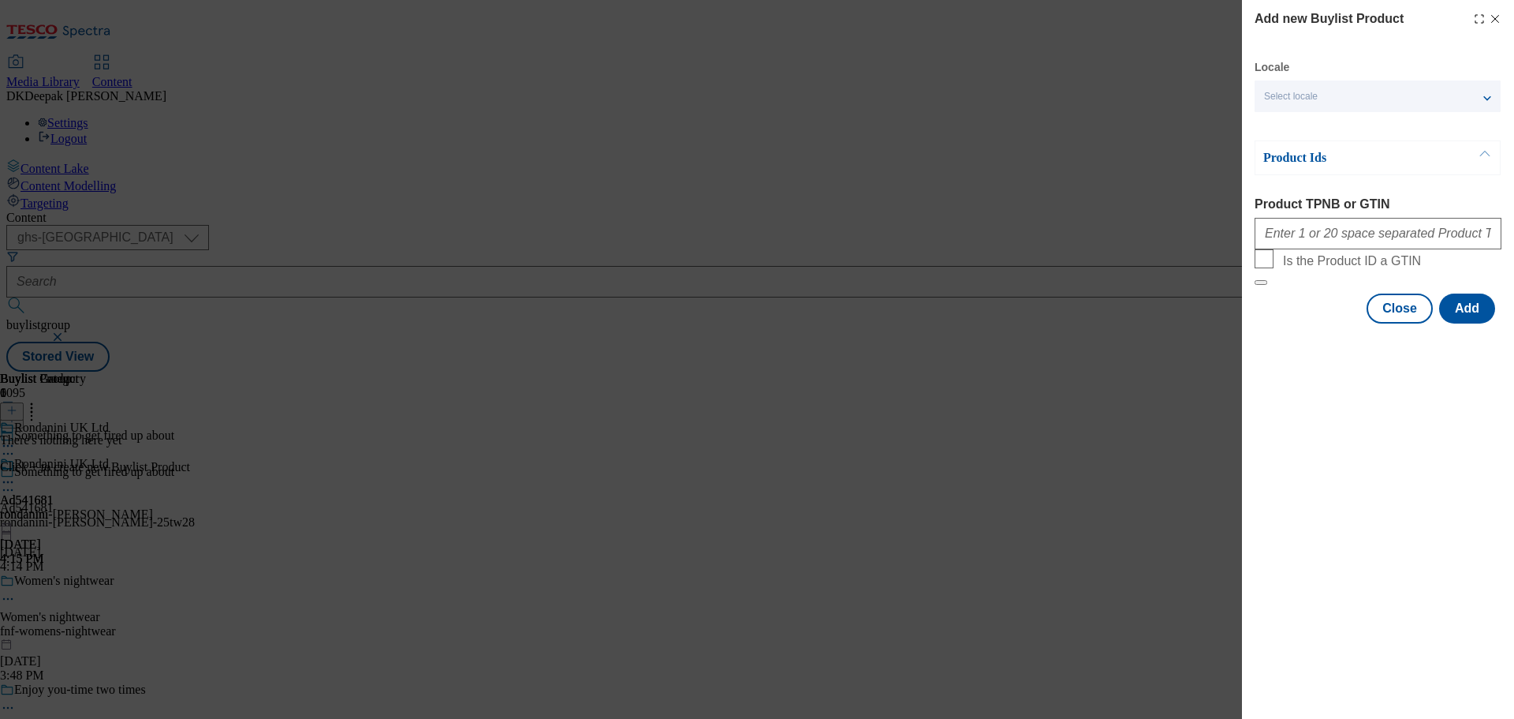
click at [1328, 210] on label "Product TPNB or GTIN" at bounding box center [1378, 204] width 247 height 14
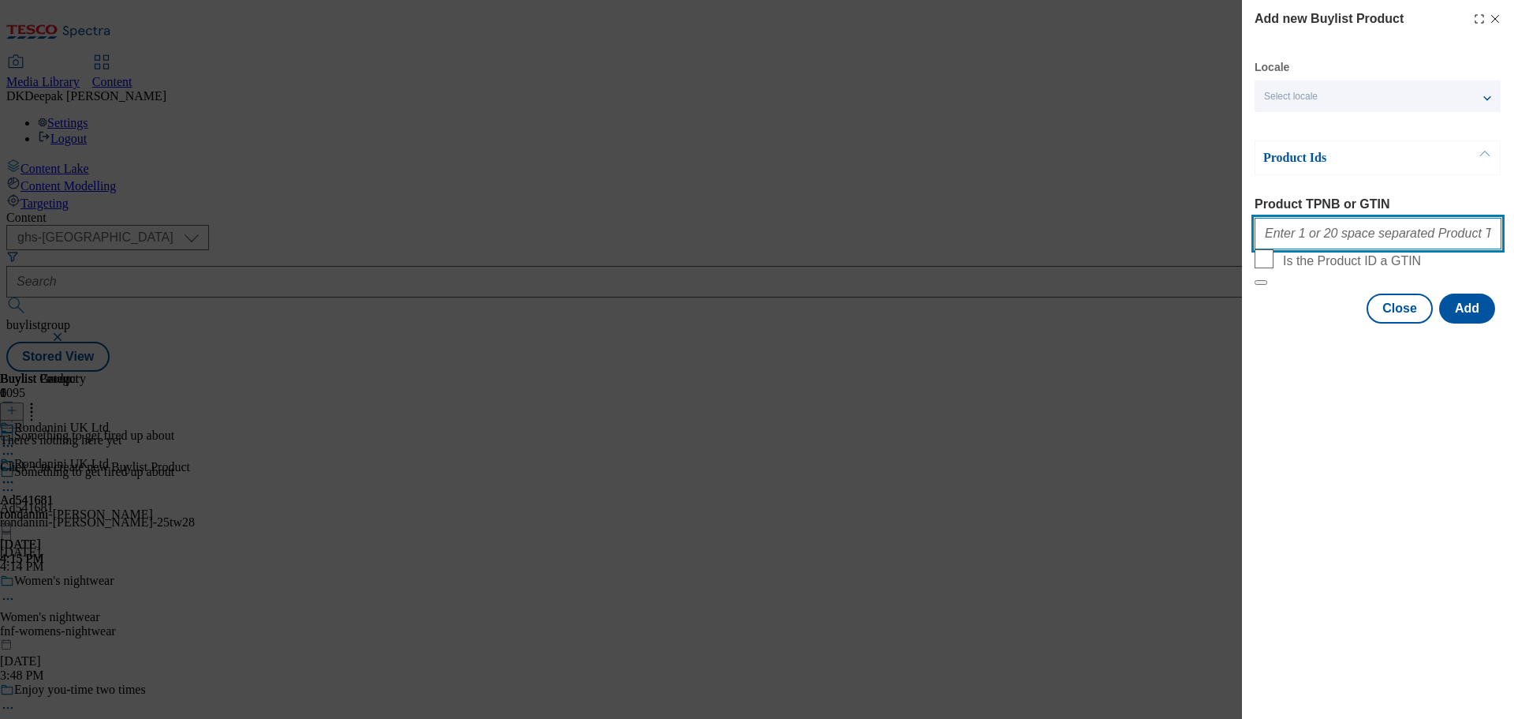
click at [1328, 218] on input "Product TPNB or GTIN" at bounding box center [1378, 234] width 247 height 32
click at [1331, 233] on input "Product TPNB or GTIN" at bounding box center [1378, 234] width 247 height 32
paste input "96493480 96437345 96543582 96538030, 96493480 96437345 96543582 96538030, 96493…"
type input "96493480 96437345 96543582 96538030, 96493480 96437345 96543582 96538030, 96493…"
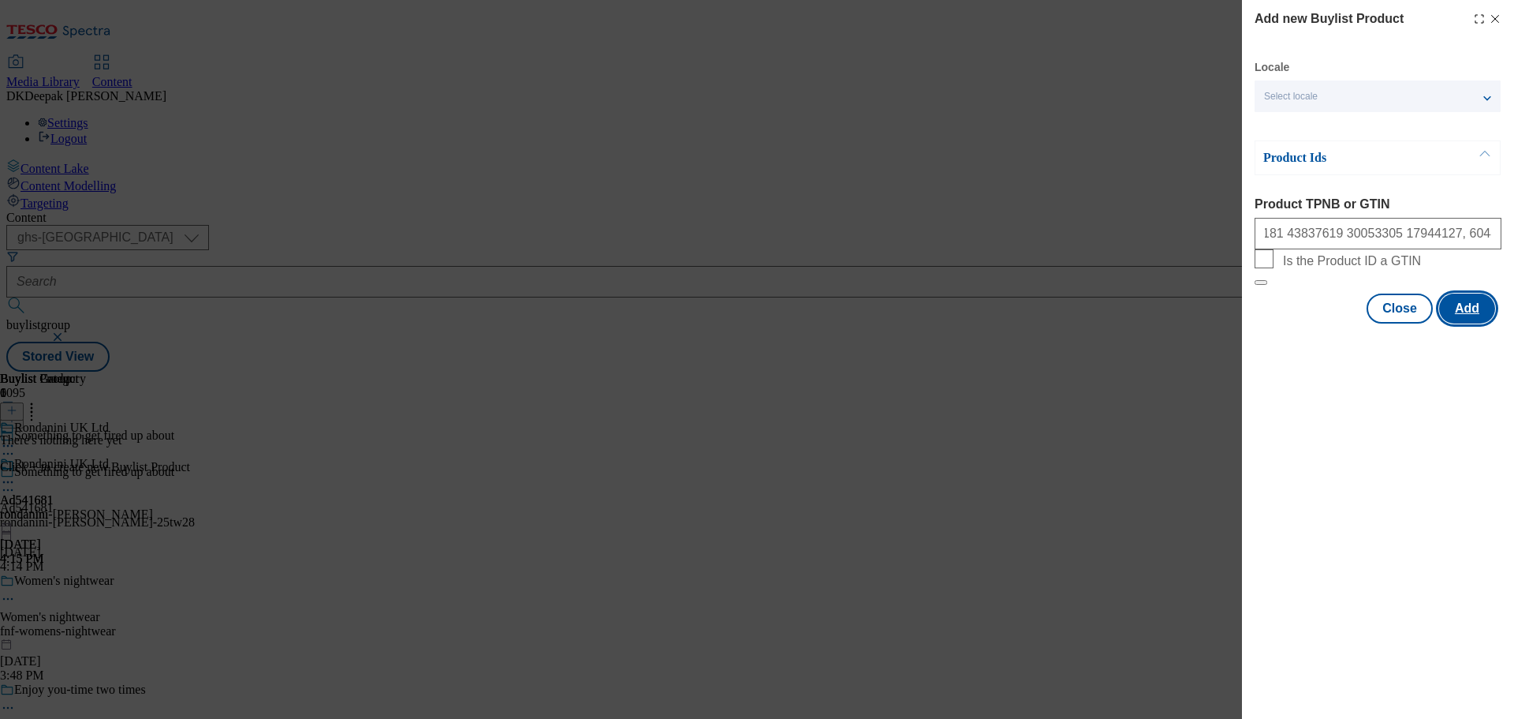
click at [1474, 323] on button "Add" at bounding box center [1468, 308] width 56 height 30
click at [1399, 323] on button "Close" at bounding box center [1400, 308] width 66 height 30
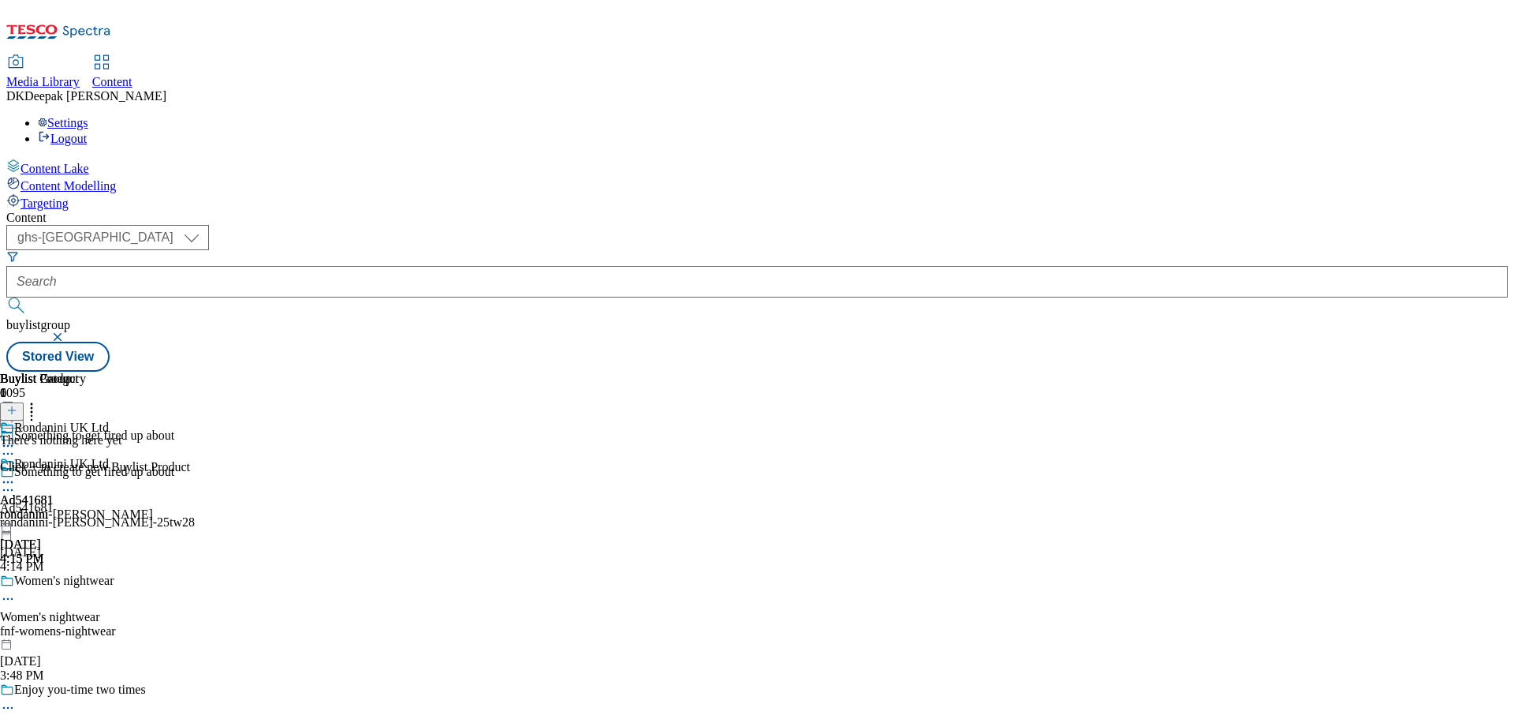
click at [17, 405] on icon at bounding box center [11, 410] width 11 height 11
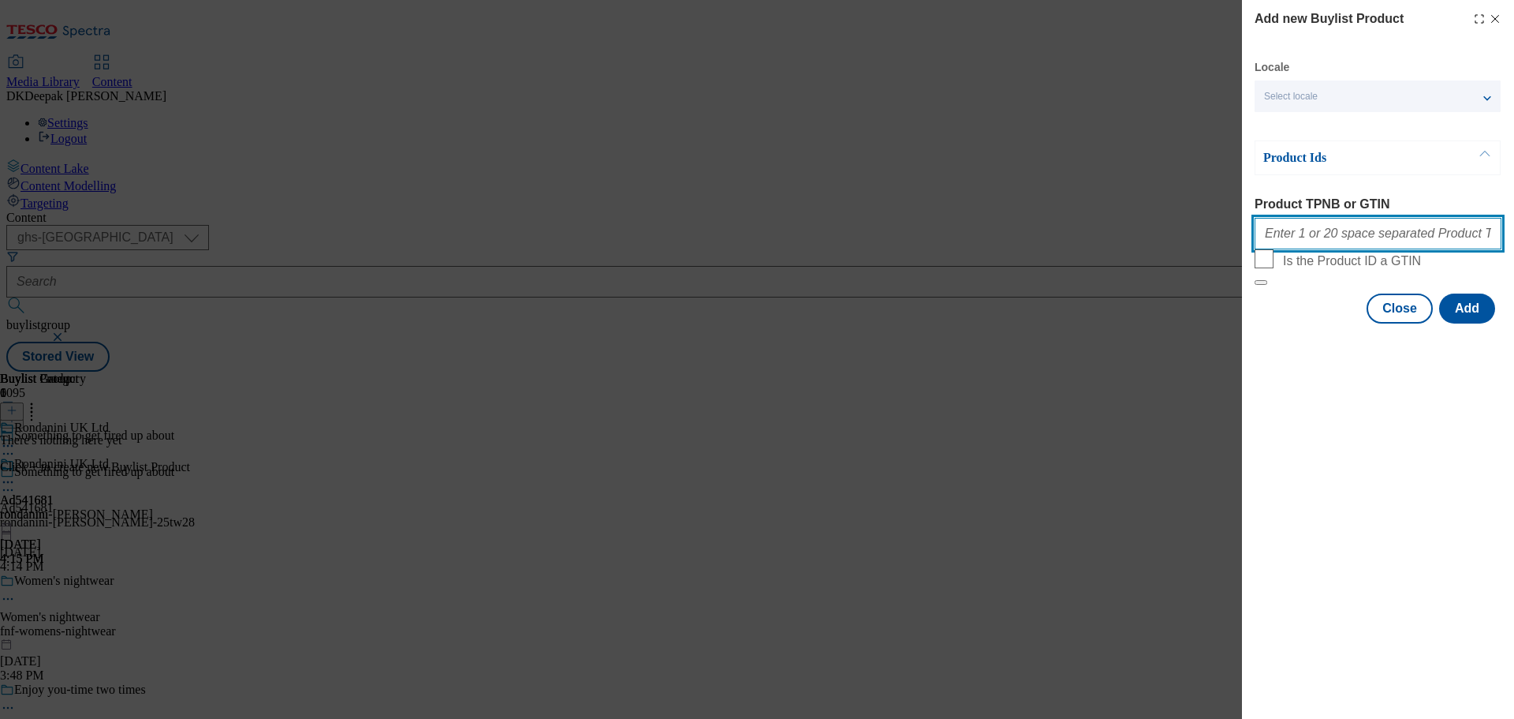
click at [1307, 239] on input "Product TPNB or GTIN" at bounding box center [1378, 234] width 247 height 32
paste input "96493480 96437345 96543582 96538030, 96493480 96437345 96543582 96538030, 96493…"
type input "96493480 96437345 96543582 96538030, 96493480 96437345 96543582 96538030, 96493…"
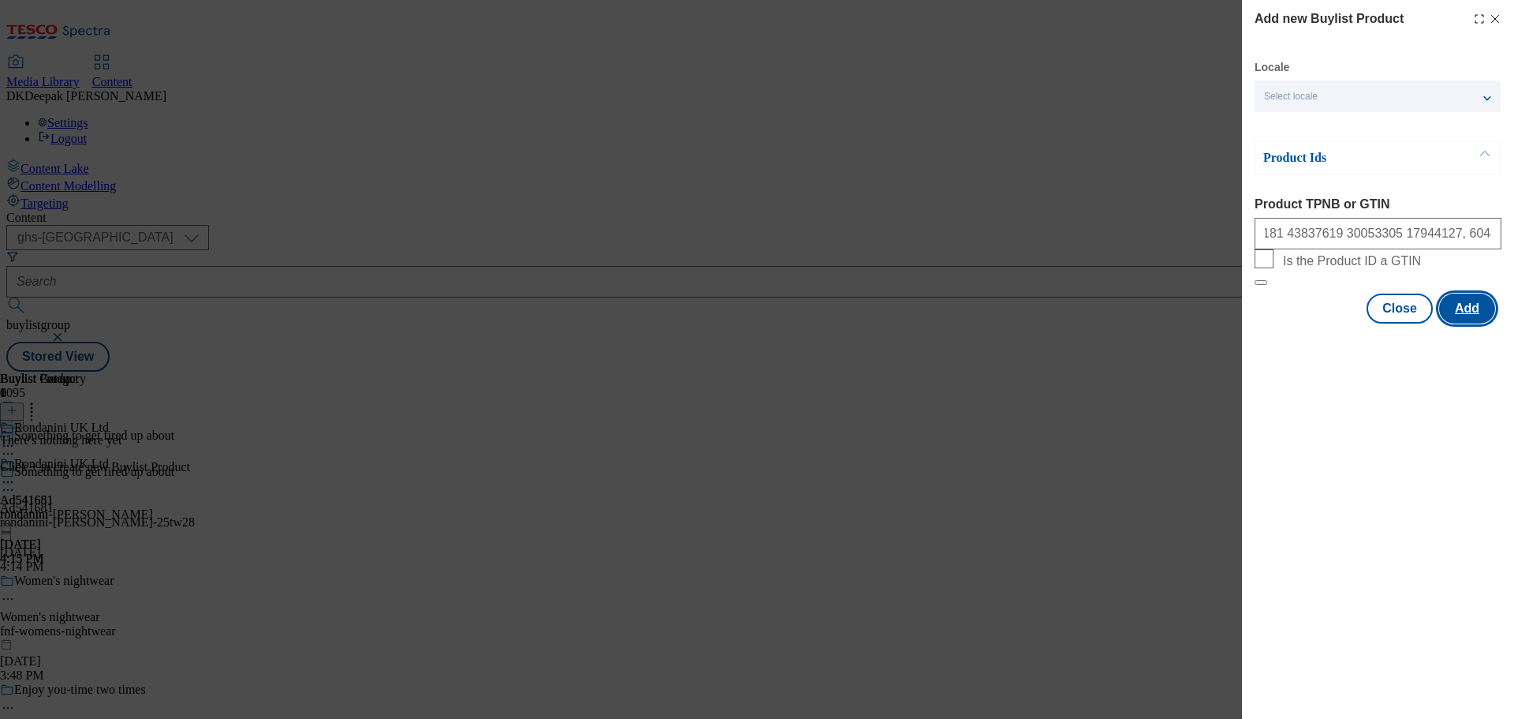
click at [1488, 323] on button "Add" at bounding box center [1468, 308] width 56 height 30
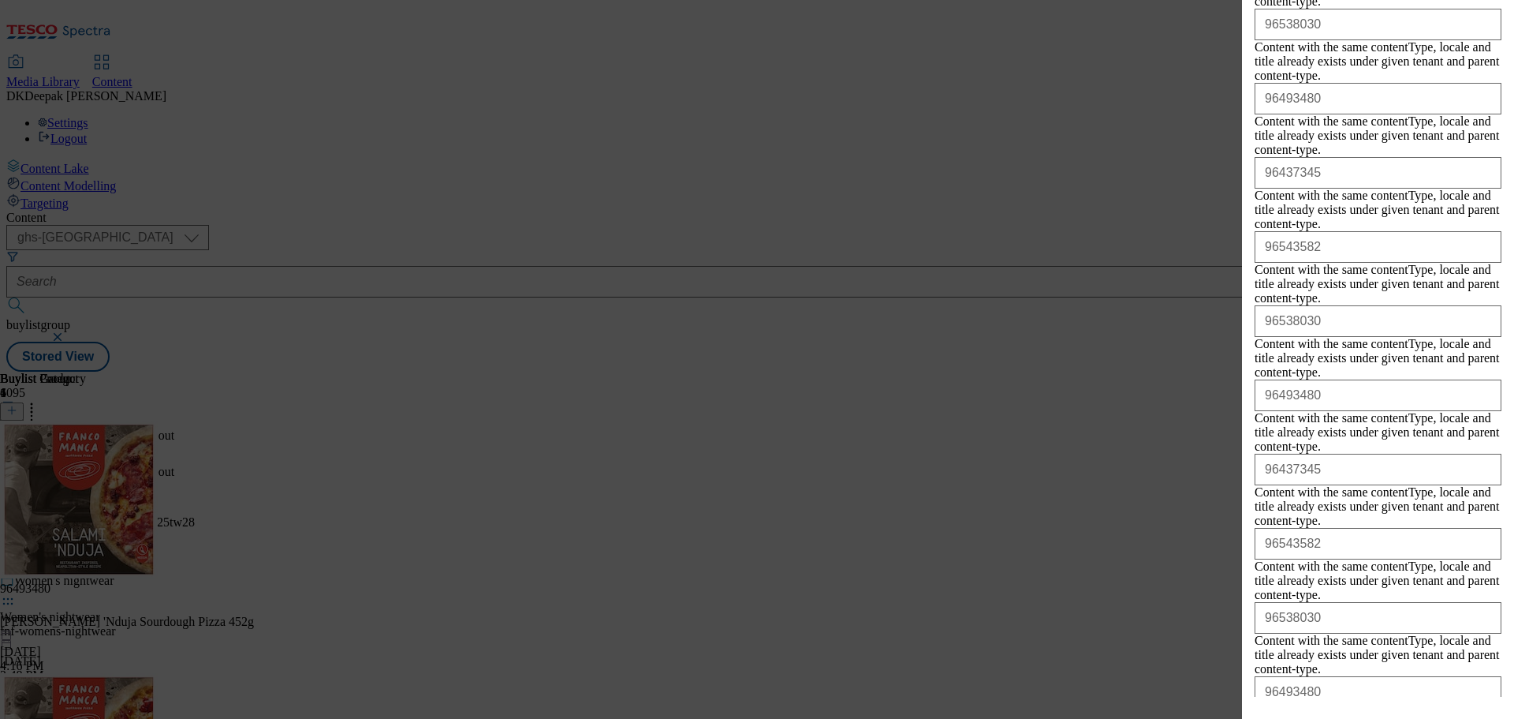
scroll to position [6760, 0]
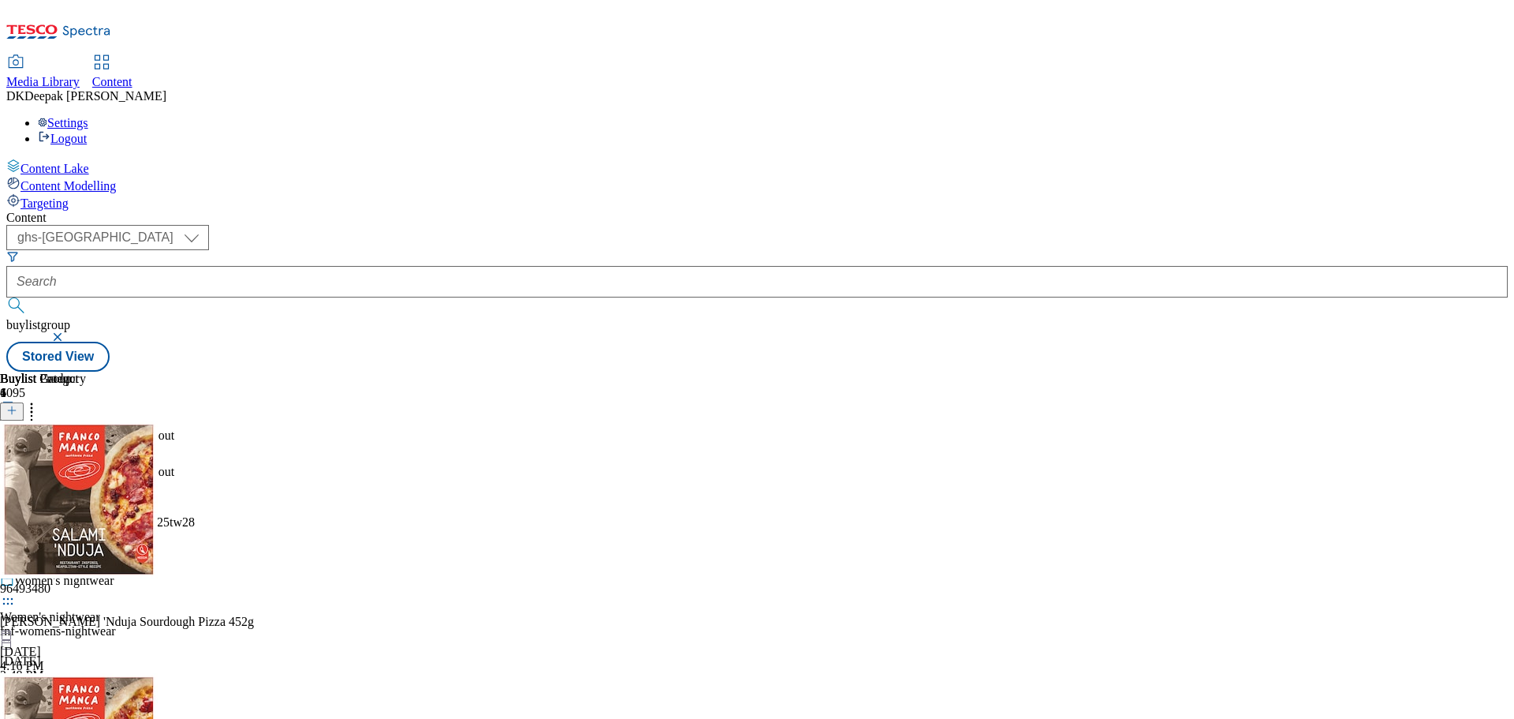
click at [16, 474] on icon at bounding box center [8, 482] width 16 height 16
click at [86, 582] on span "Preview" at bounding box center [67, 588] width 37 height 12
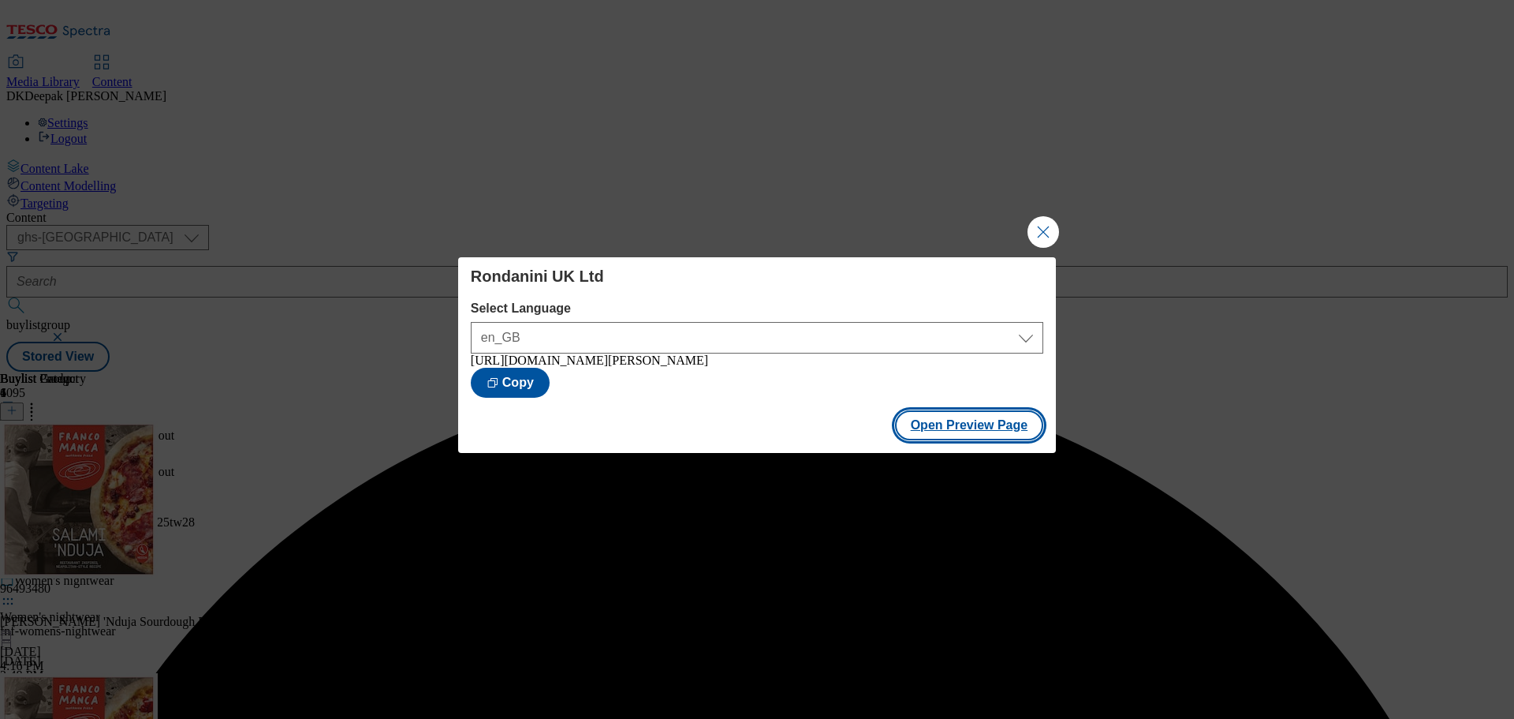
click at [993, 435] on button "Open Preview Page" at bounding box center [969, 425] width 149 height 30
click at [1042, 233] on button "Close Modal" at bounding box center [1044, 232] width 32 height 32
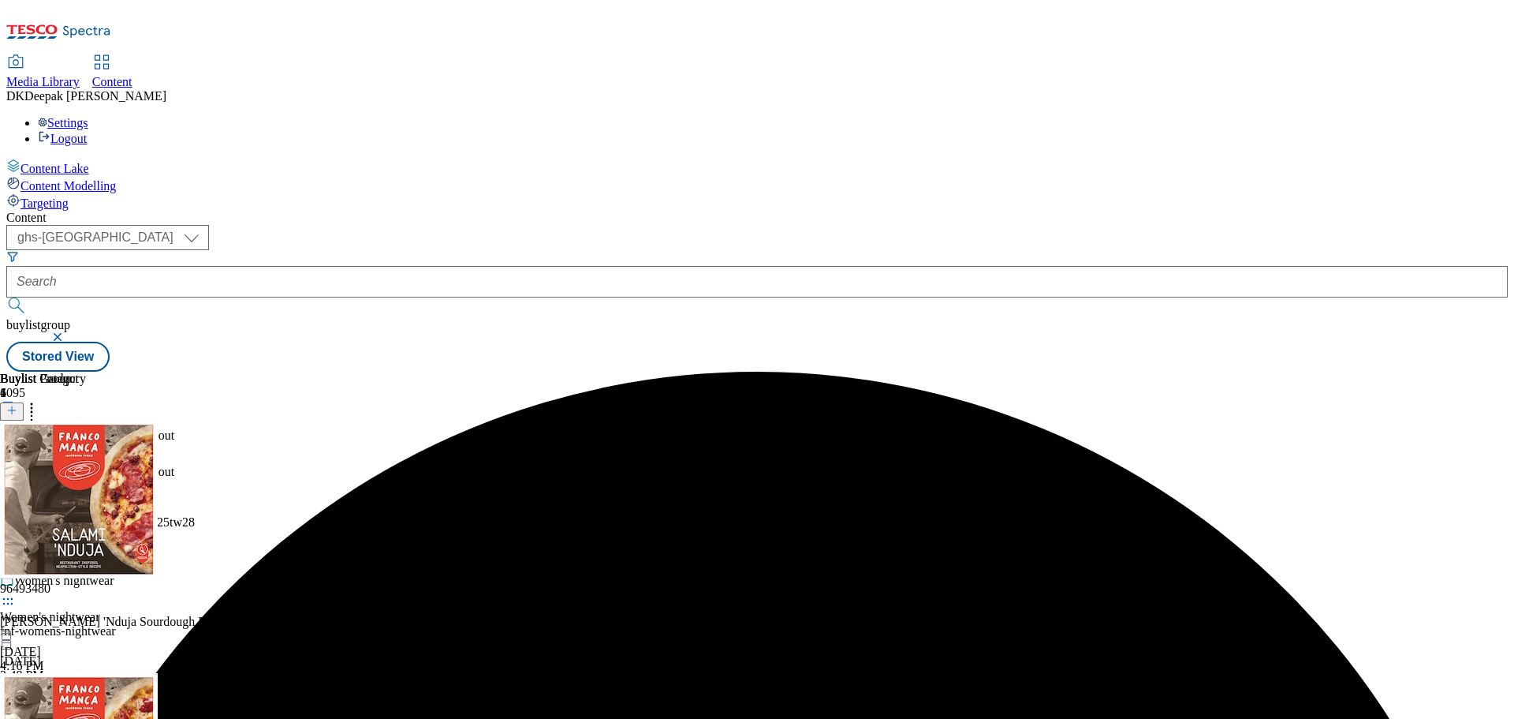
click at [16, 474] on icon at bounding box center [8, 482] width 16 height 16
click at [73, 506] on button "Edit" at bounding box center [53, 515] width 42 height 18
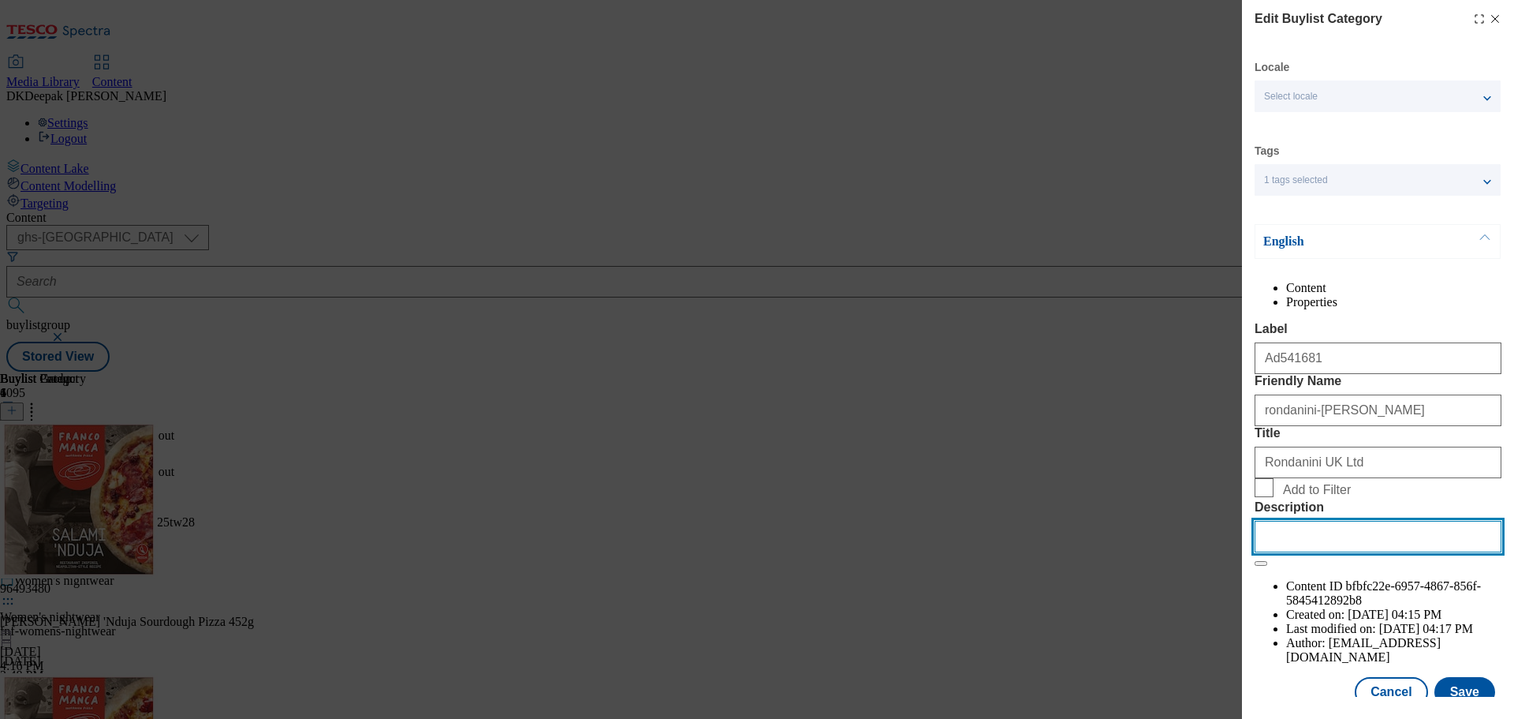
click at [1331, 552] on input "Description" at bounding box center [1378, 537] width 247 height 32
paste input "Franco Manca Salami & 'Nduja Pizza 452g"
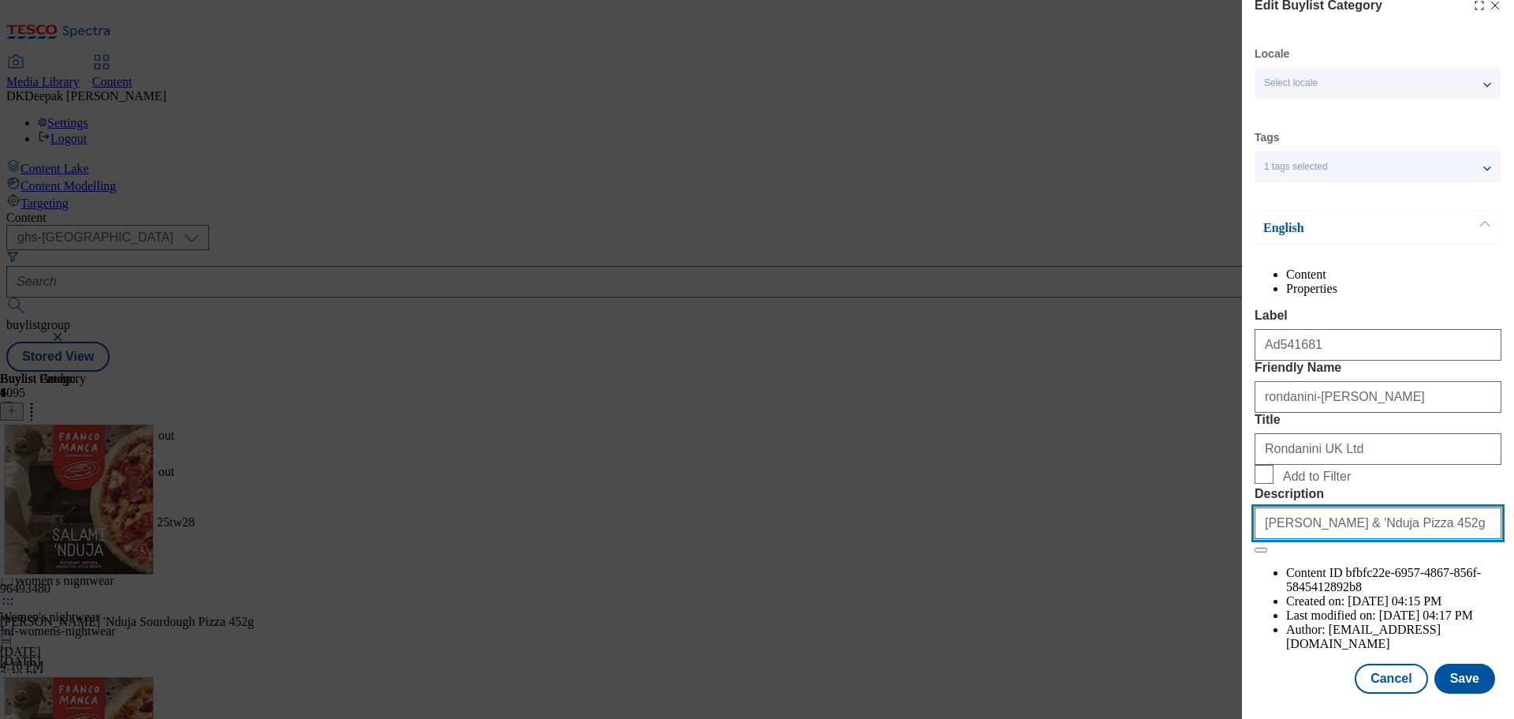
scroll to position [58, 0]
type input "Franco Manca Salami & 'Nduja Pizza 452g"
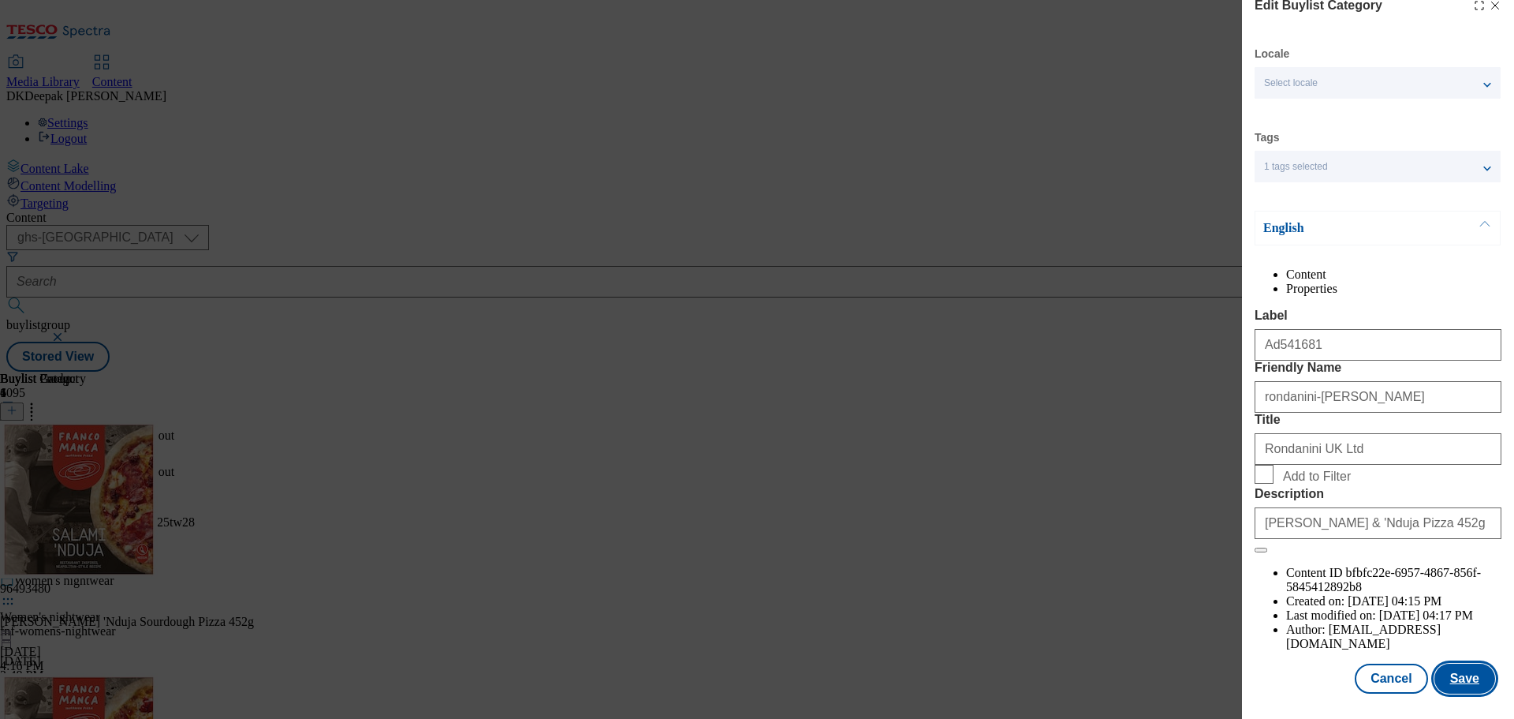
click at [1451, 683] on button "Save" at bounding box center [1465, 678] width 61 height 30
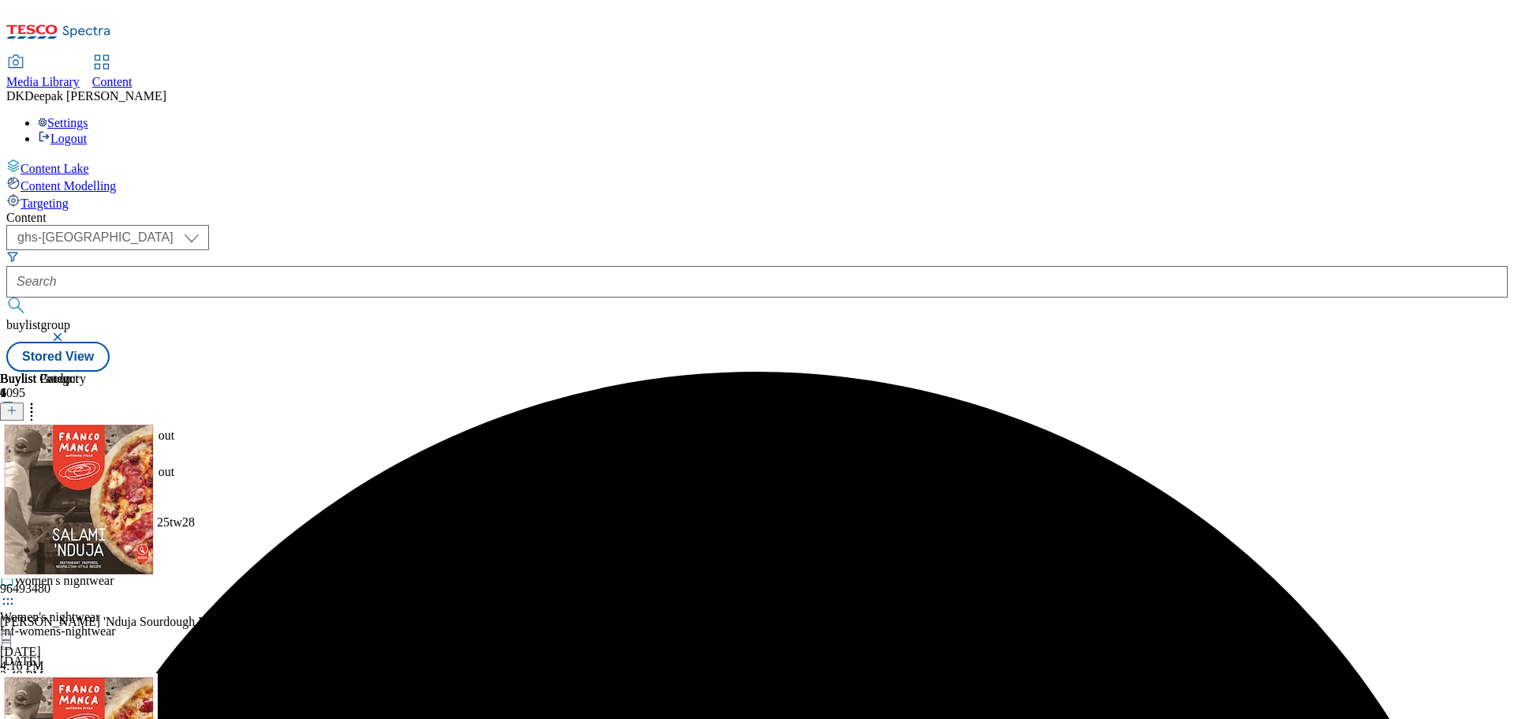
click at [16, 474] on icon at bounding box center [8, 482] width 16 height 16
click at [73, 506] on button "Edit" at bounding box center [53, 515] width 42 height 18
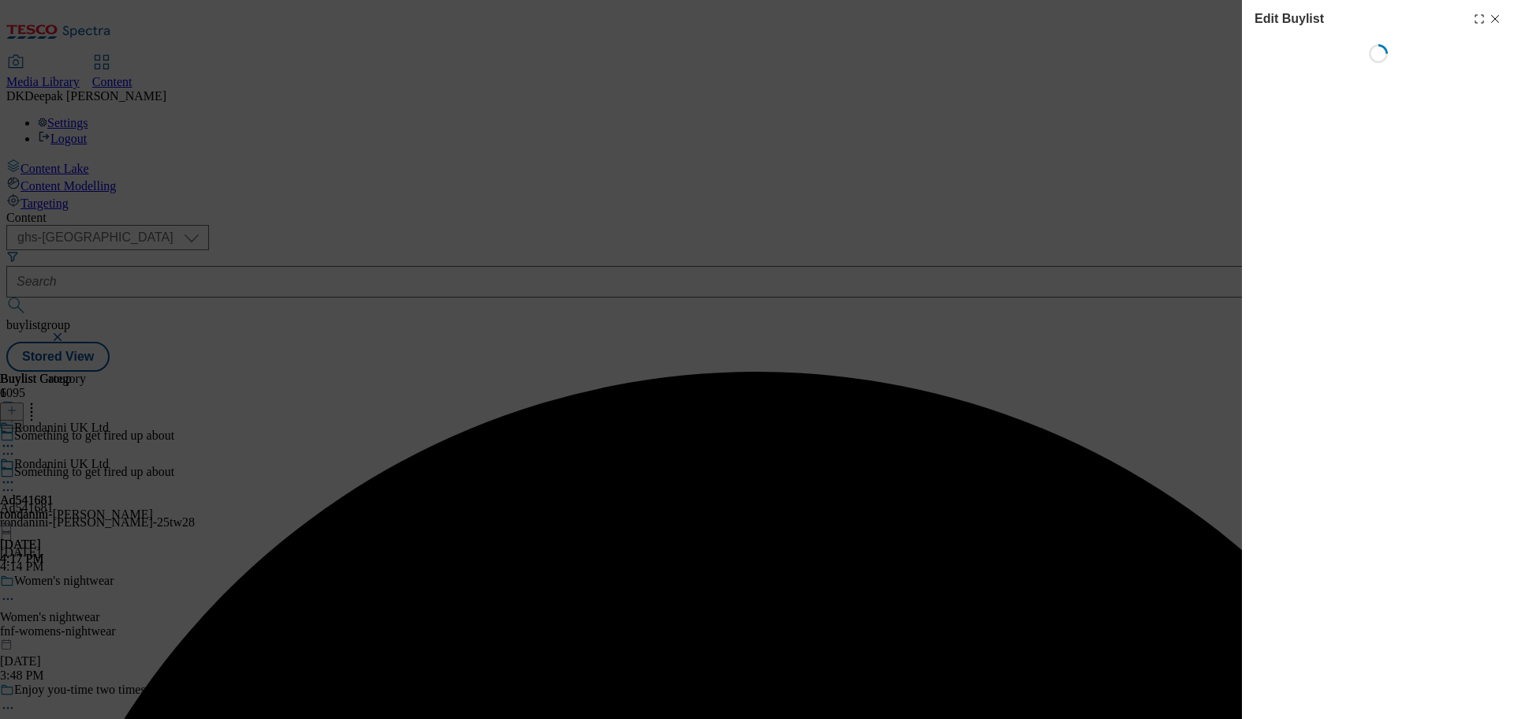
select select "tactical"
select select "supplier funded short term 1-3 weeks"
select select "dunnhumby"
select select "Banner"
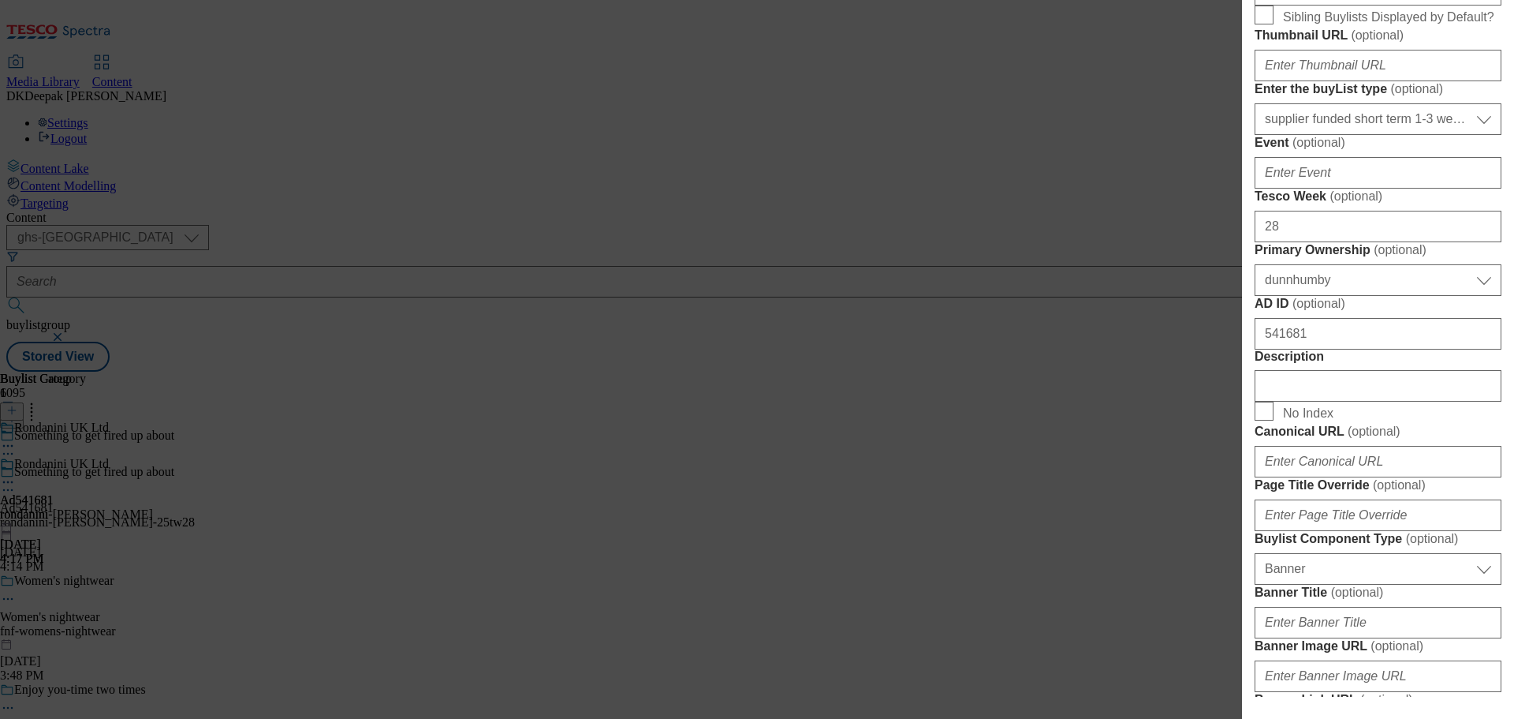
scroll to position [710, 0]
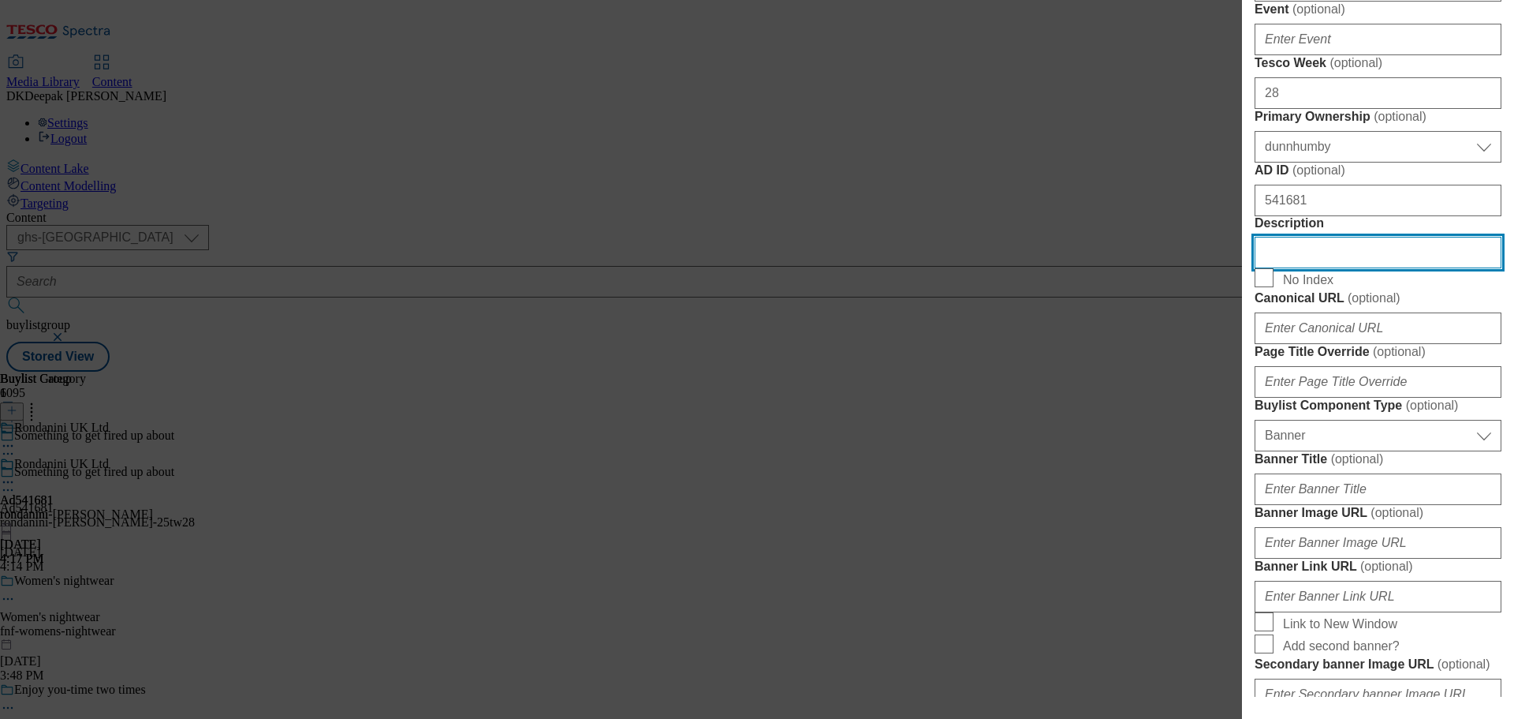
click at [1317, 268] on input "Description" at bounding box center [1378, 253] width 247 height 32
click at [1316, 268] on input "Description" at bounding box center [1378, 253] width 247 height 32
paste input "Franco Manca Salami & 'Nduja Pizza 452g"
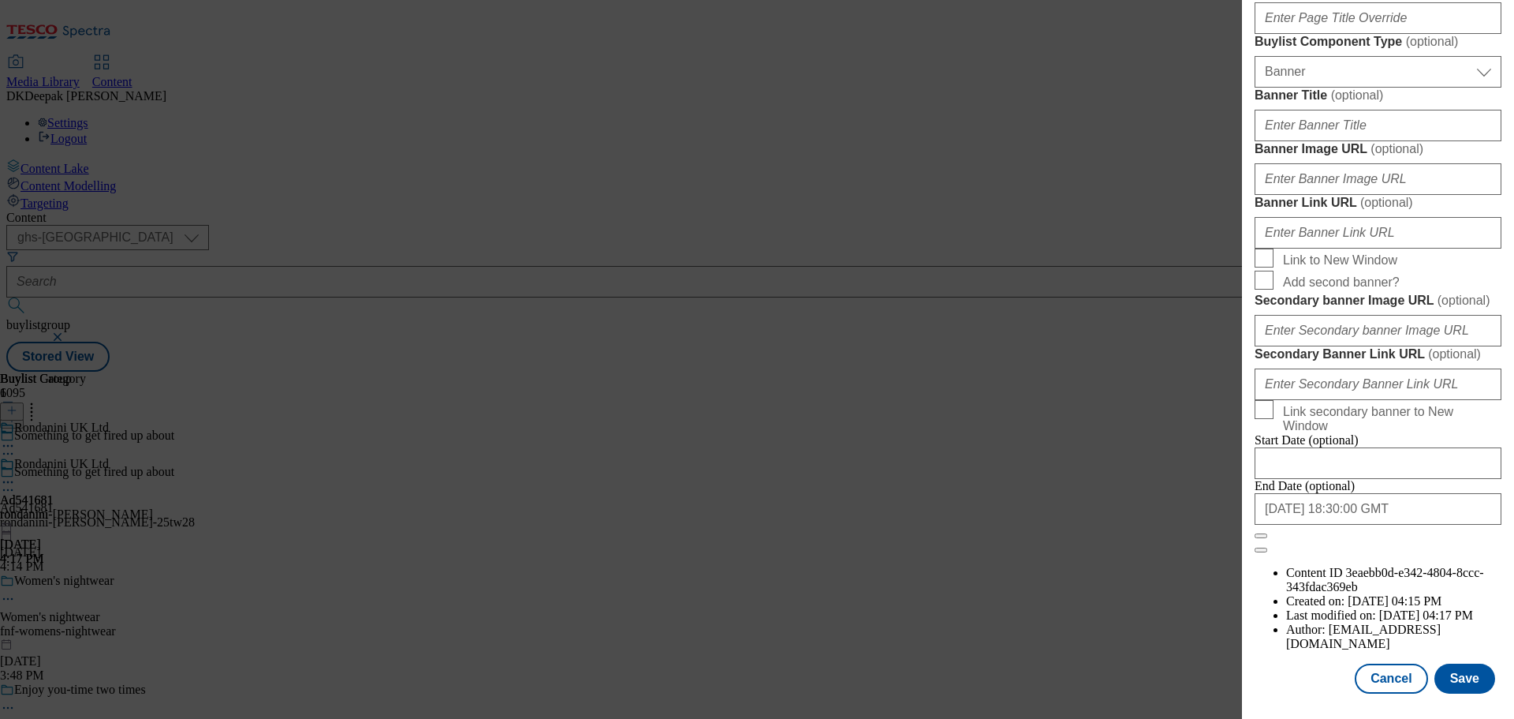
scroll to position [1660, 0]
type input "Franco Manca Salami & 'Nduja Pizza 452g"
click at [1451, 674] on button "Save" at bounding box center [1465, 678] width 61 height 30
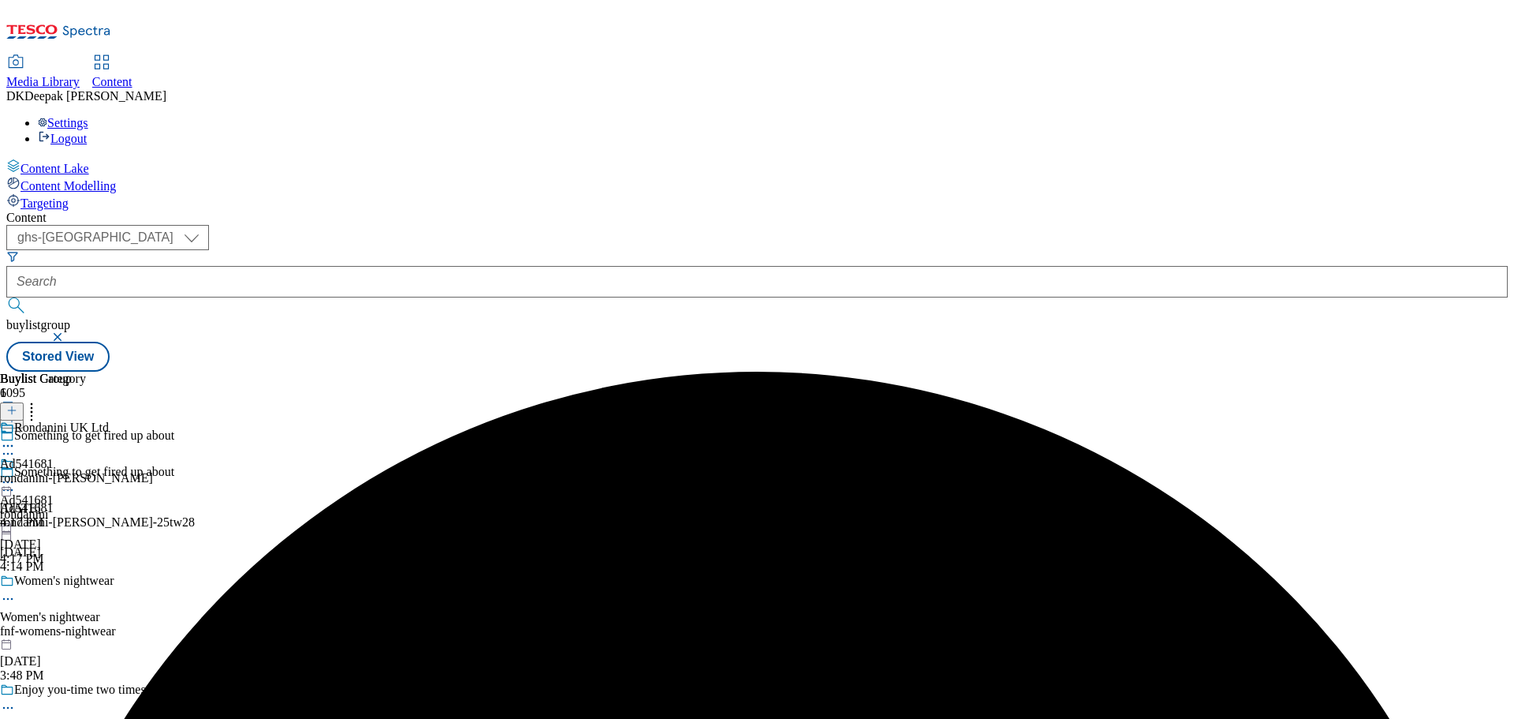
click at [16, 482] on icon at bounding box center [8, 490] width 16 height 16
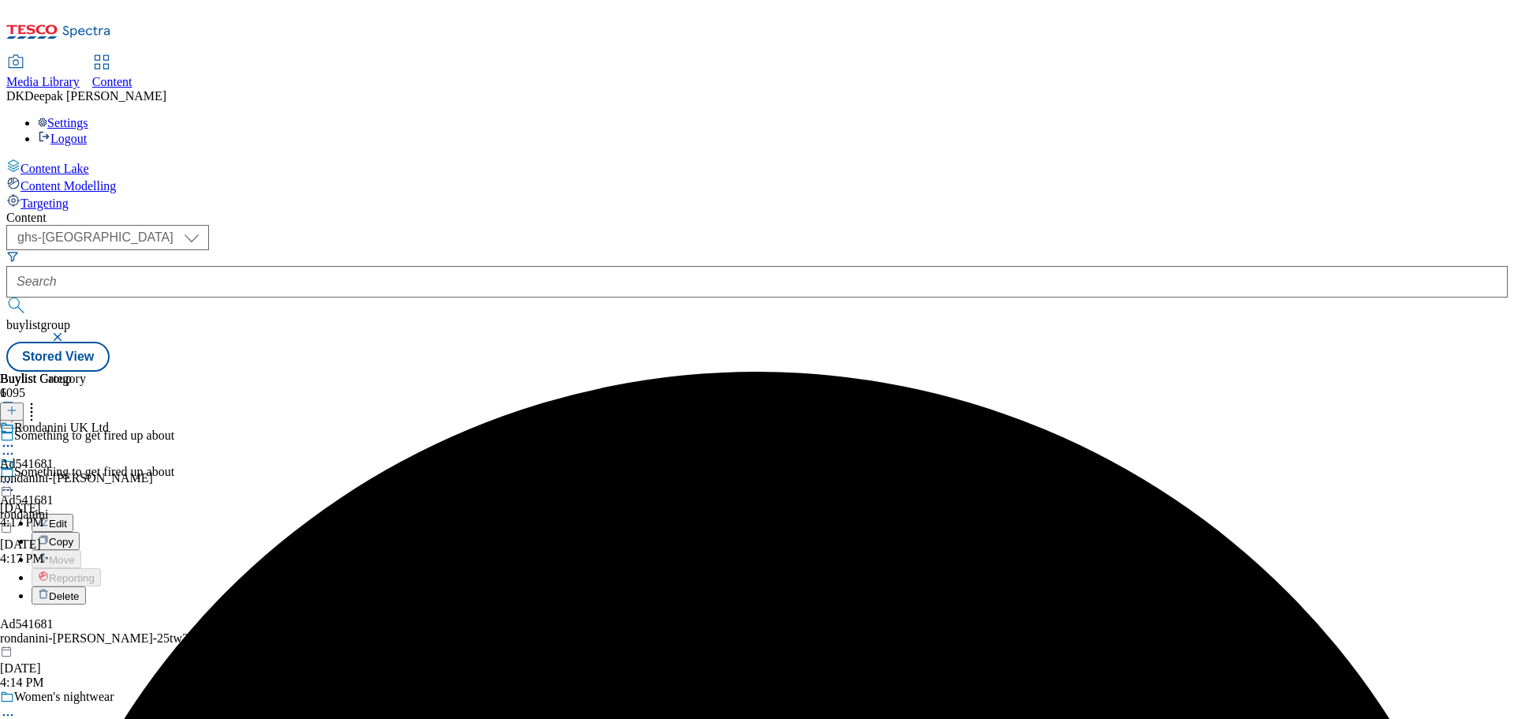
click at [73, 514] on button "Edit" at bounding box center [53, 523] width 42 height 18
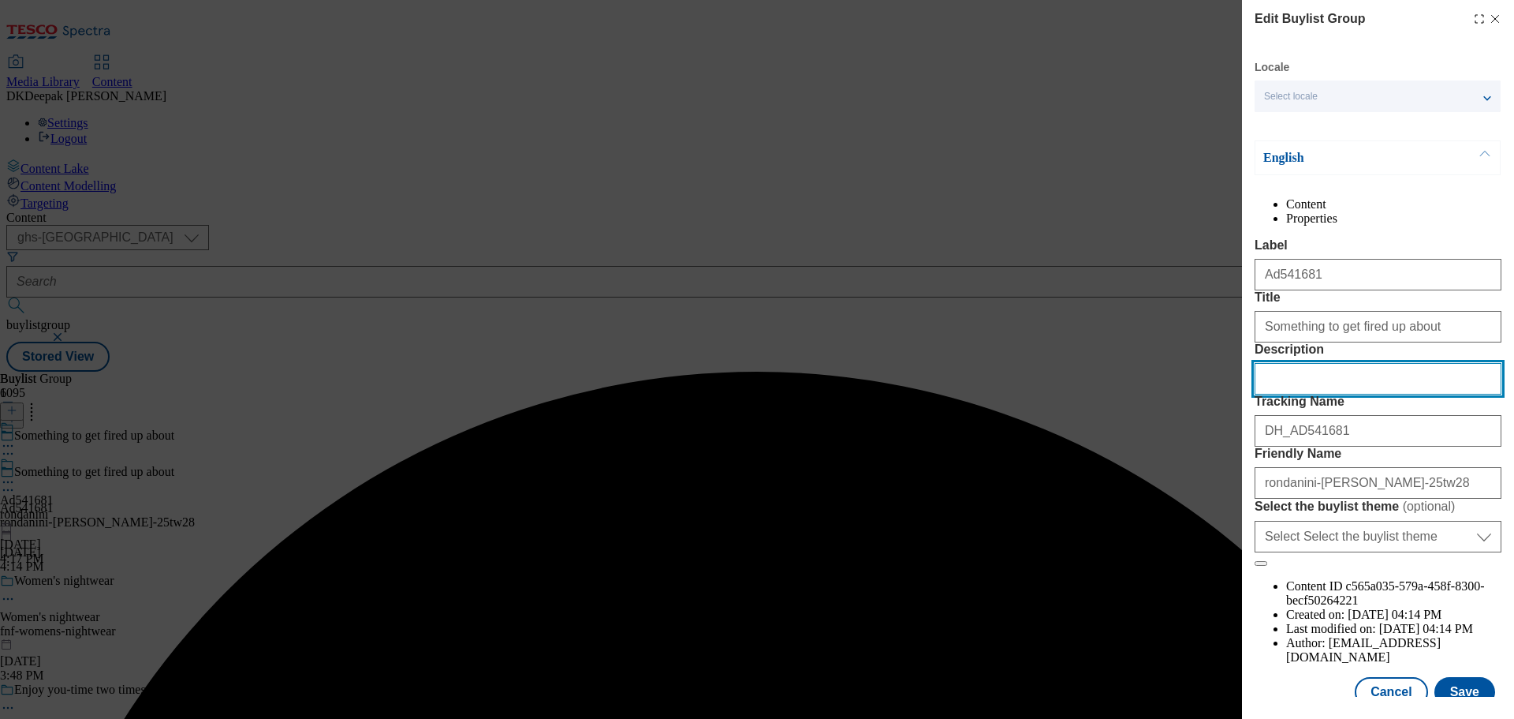
click at [1341, 394] on input "Description" at bounding box center [1378, 379] width 247 height 32
paste input "Franco Manca Salami & 'Nduja Pizza 452g"
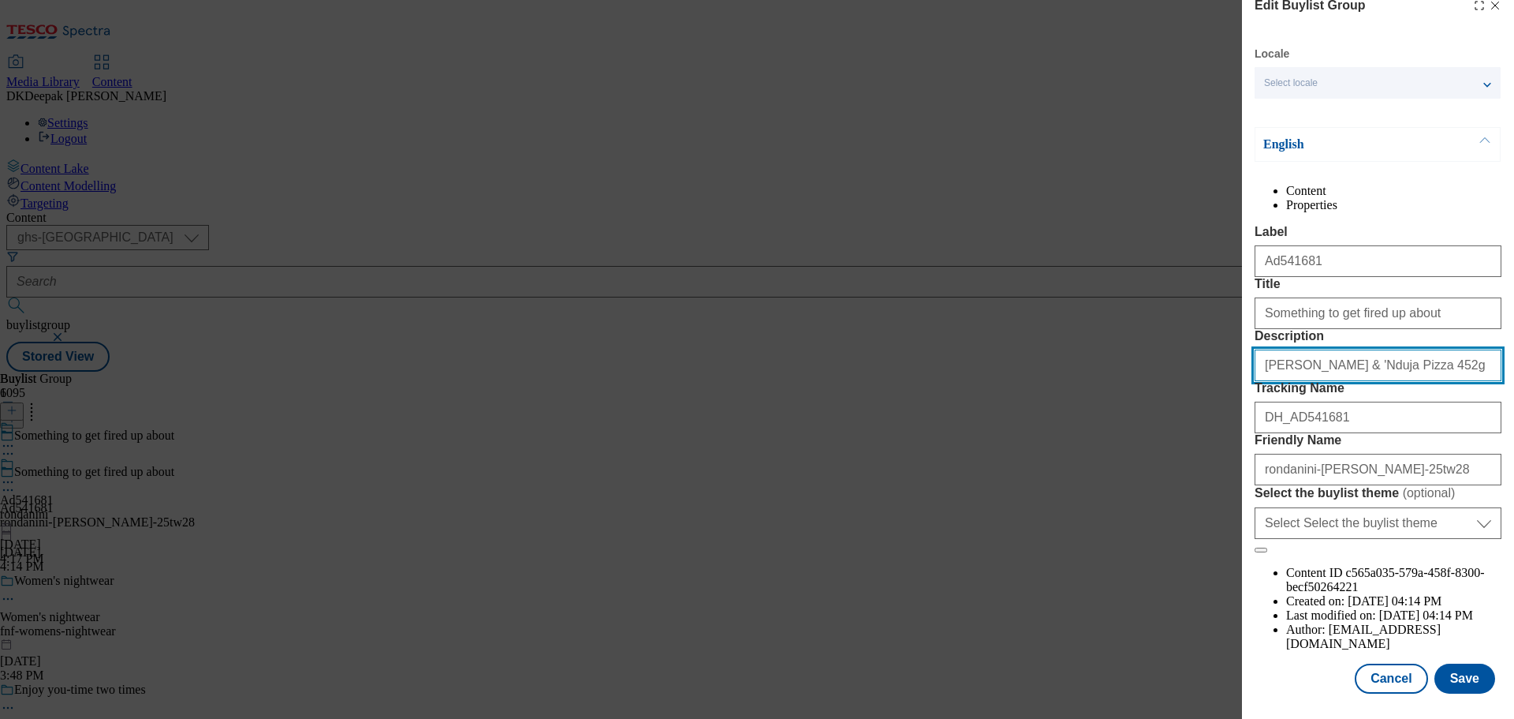
scroll to position [88, 0]
type input "Franco Manca Salami & 'Nduja Pizza 452g"
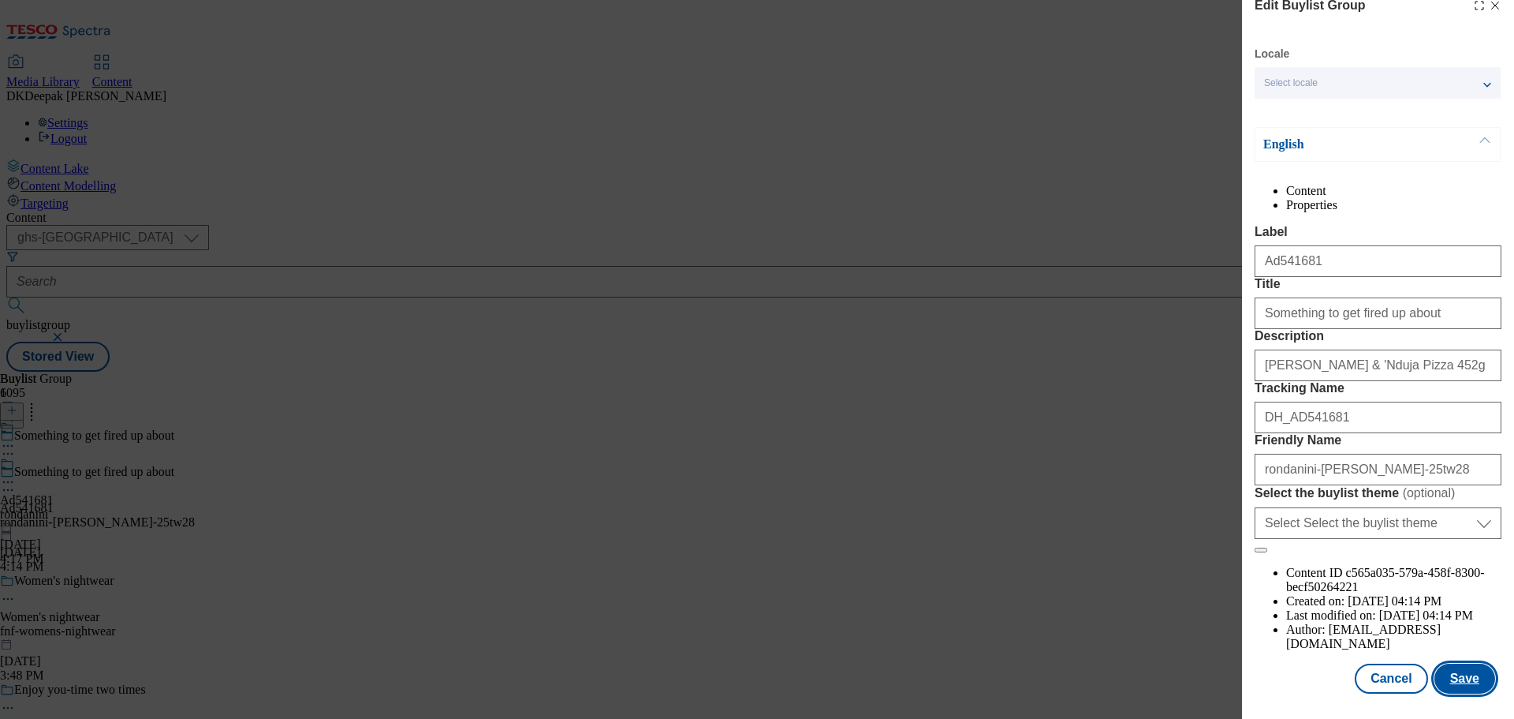
click at [1454, 674] on button "Save" at bounding box center [1465, 678] width 61 height 30
